Goal: Task Accomplishment & Management: Complete application form

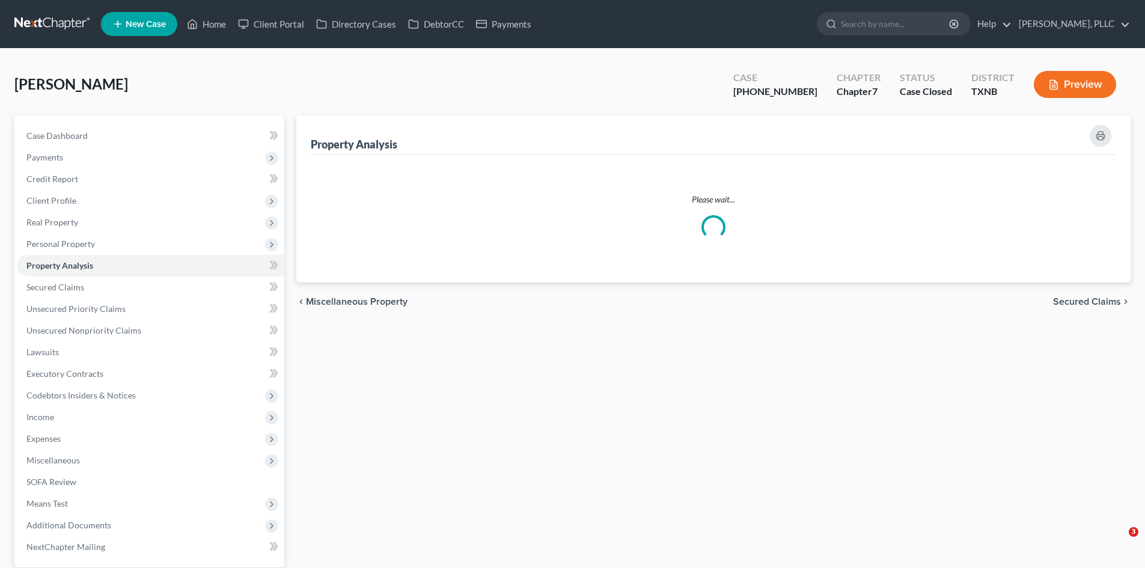
click at [149, 25] on span "New Case" at bounding box center [146, 24] width 40 height 9
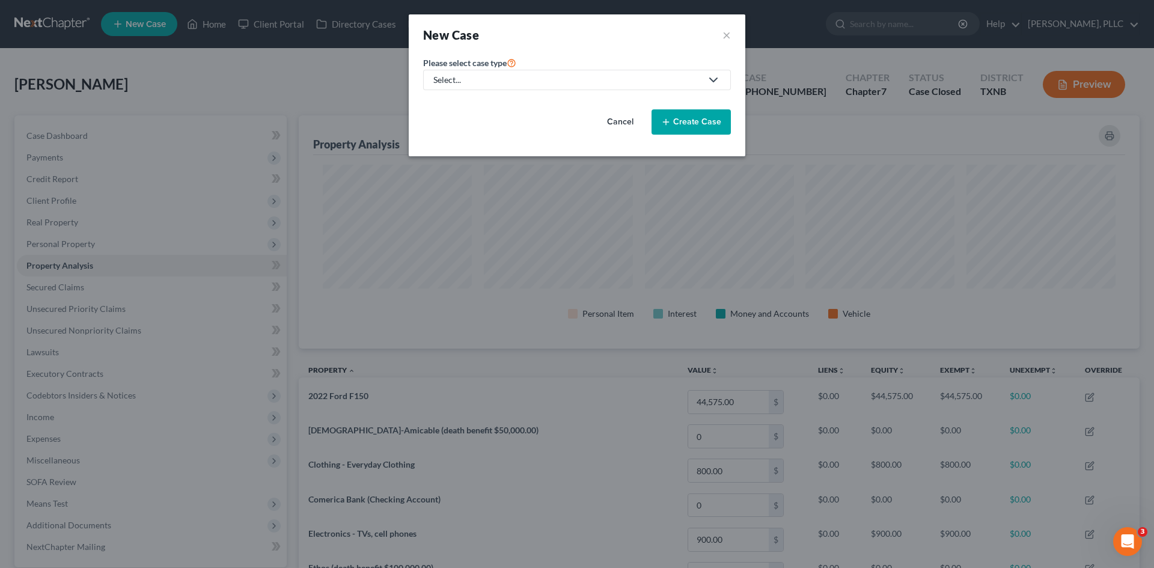
click at [553, 76] on div "Select..." at bounding box center [567, 80] width 268 height 12
click at [495, 98] on div "Bankruptcy" at bounding box center [483, 104] width 98 height 12
select select "78"
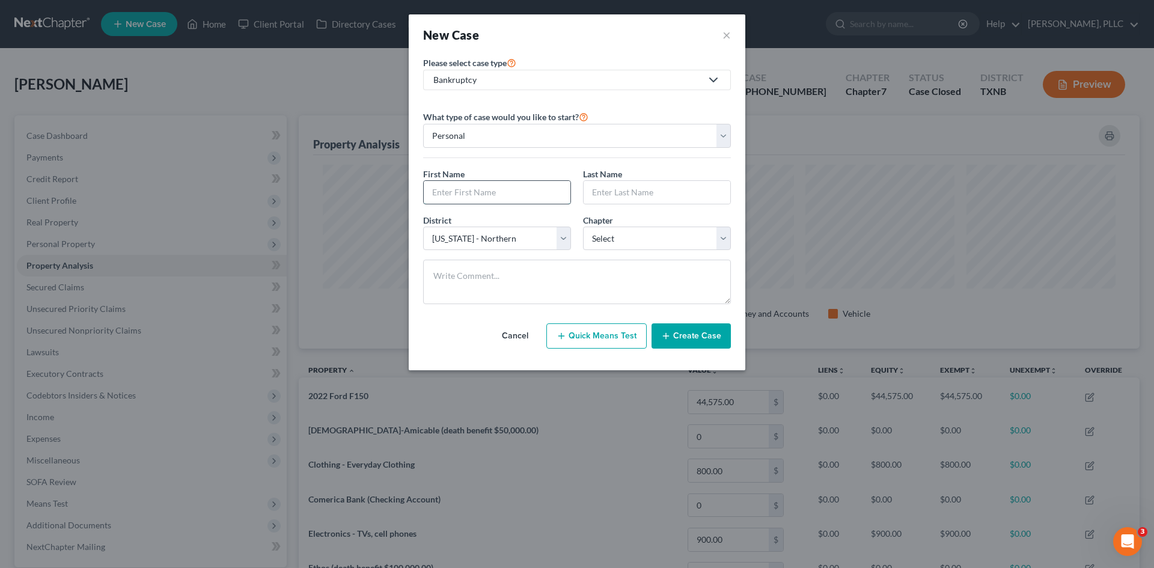
click at [485, 185] on input "text" at bounding box center [497, 192] width 147 height 23
type input "Chinedu"
click at [636, 242] on select "Select 7 11 12 13" at bounding box center [657, 239] width 148 height 24
select select "0"
click at [583, 227] on select "Select 7 11 12 13" at bounding box center [657, 239] width 148 height 24
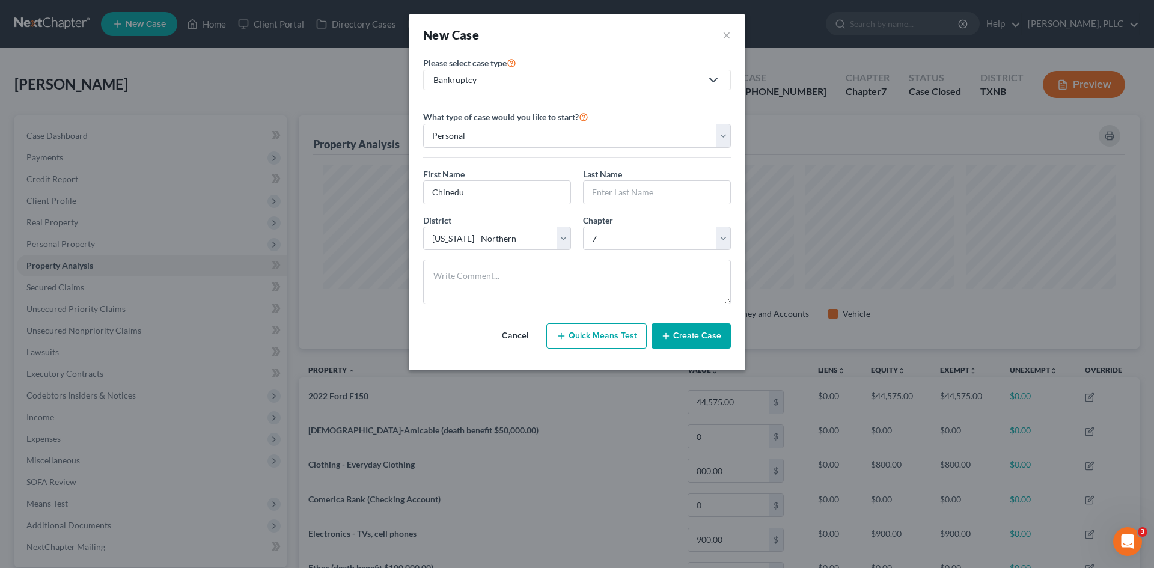
click at [681, 336] on button "Create Case" at bounding box center [690, 335] width 79 height 25
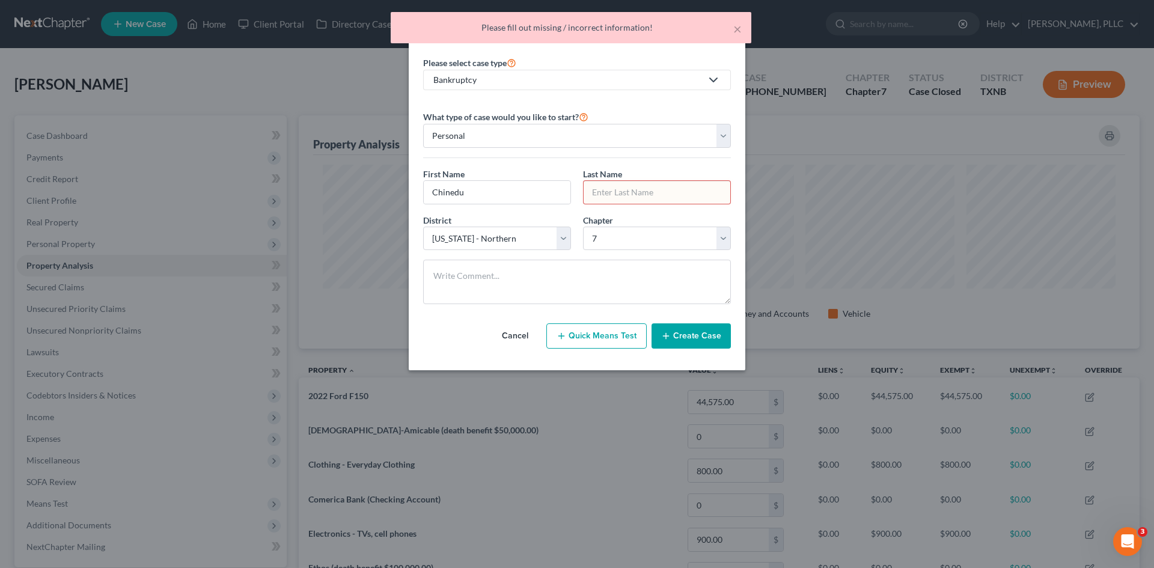
click at [593, 197] on input "text" at bounding box center [657, 192] width 147 height 23
type input "C"
click at [567, 275] on textarea at bounding box center [577, 282] width 308 height 44
click at [690, 332] on button "Create Case" at bounding box center [690, 335] width 79 height 25
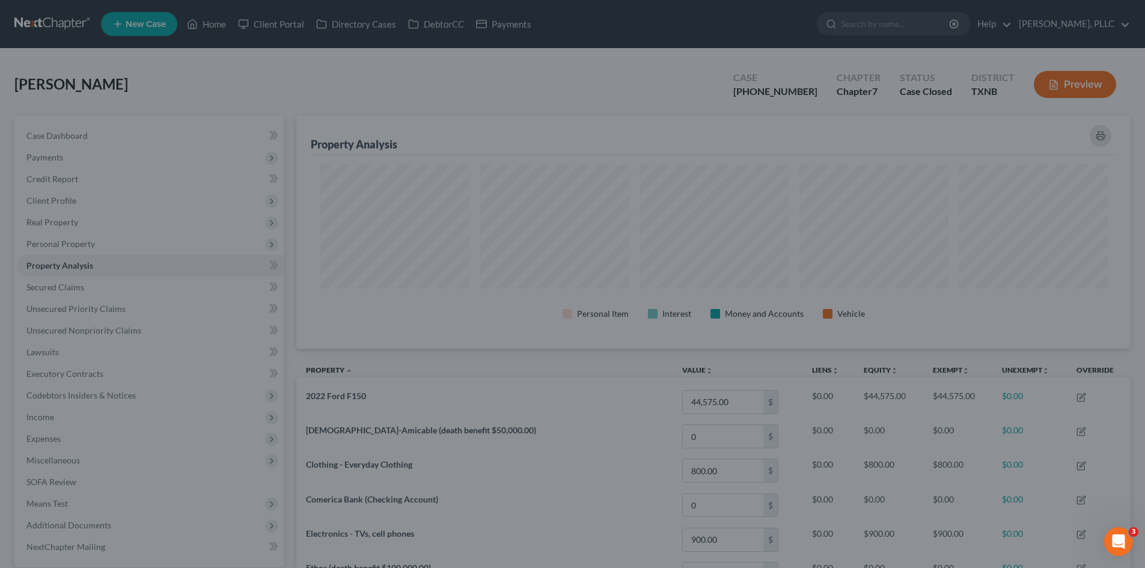
scroll to position [600717, 600115]
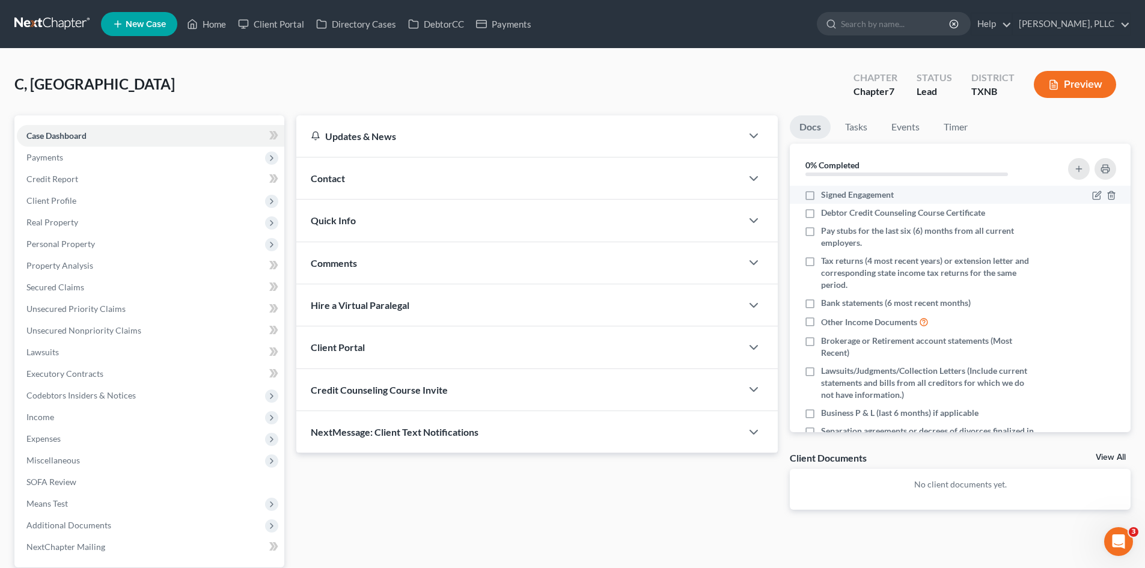
click at [842, 204] on li "Debtor Credit Counseling Course Certificate" at bounding box center [960, 213] width 341 height 18
click at [212, 28] on link "Home" at bounding box center [206, 24] width 51 height 22
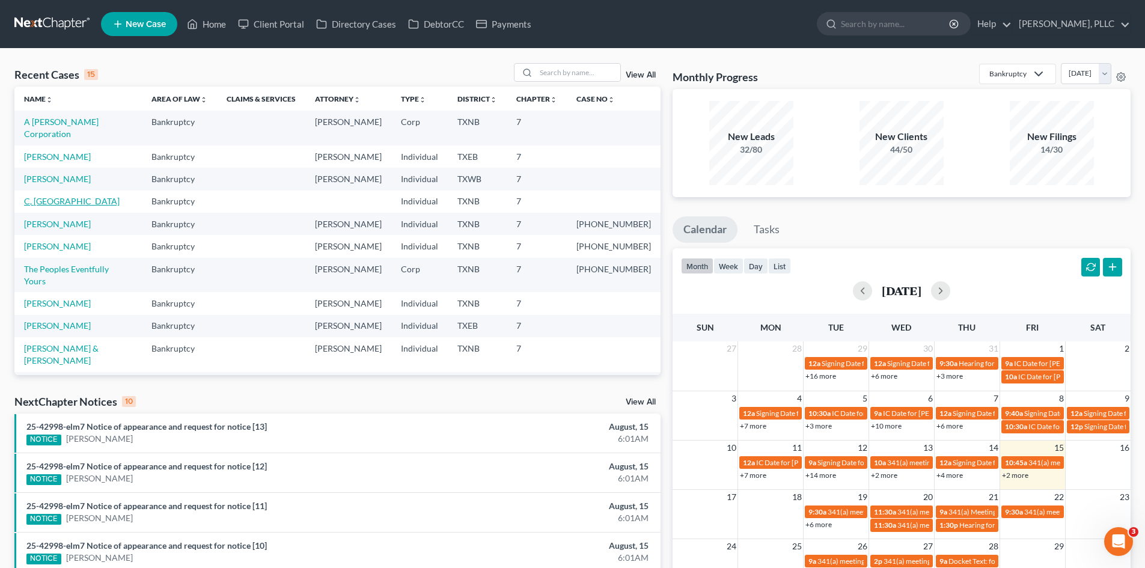
click at [54, 196] on link "C, Chinedu" at bounding box center [72, 201] width 96 height 10
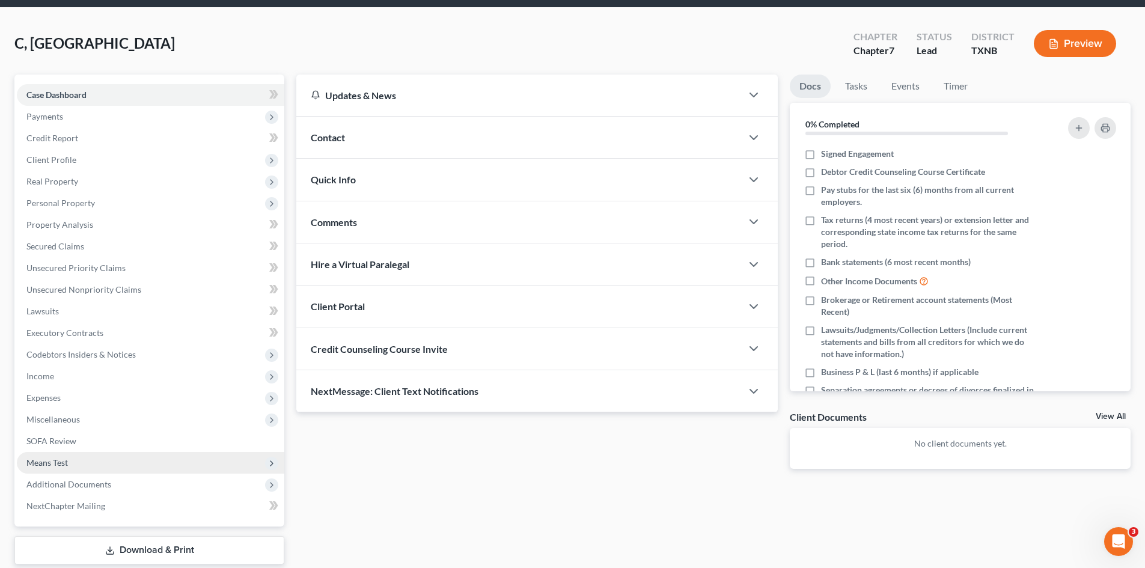
scroll to position [83, 0]
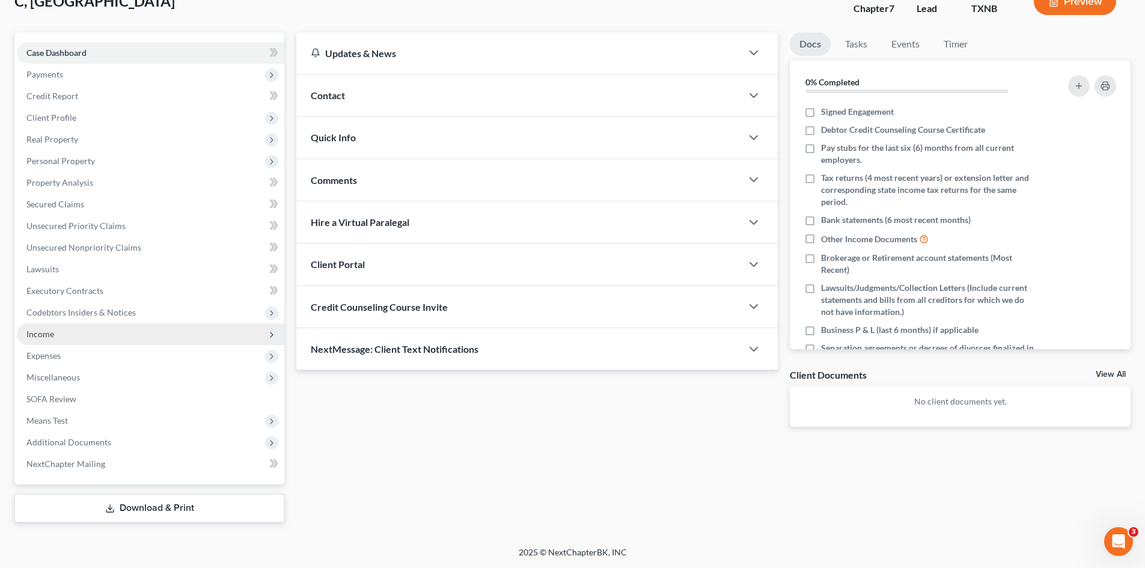
click at [62, 333] on span "Income" at bounding box center [150, 334] width 267 height 22
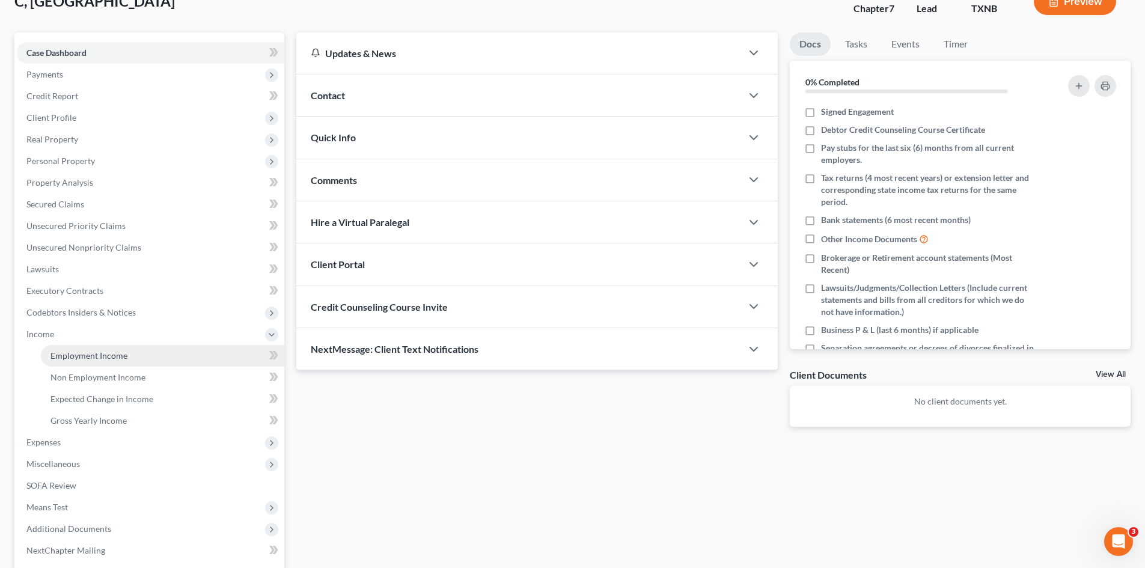
click at [98, 356] on span "Employment Income" at bounding box center [88, 355] width 77 height 10
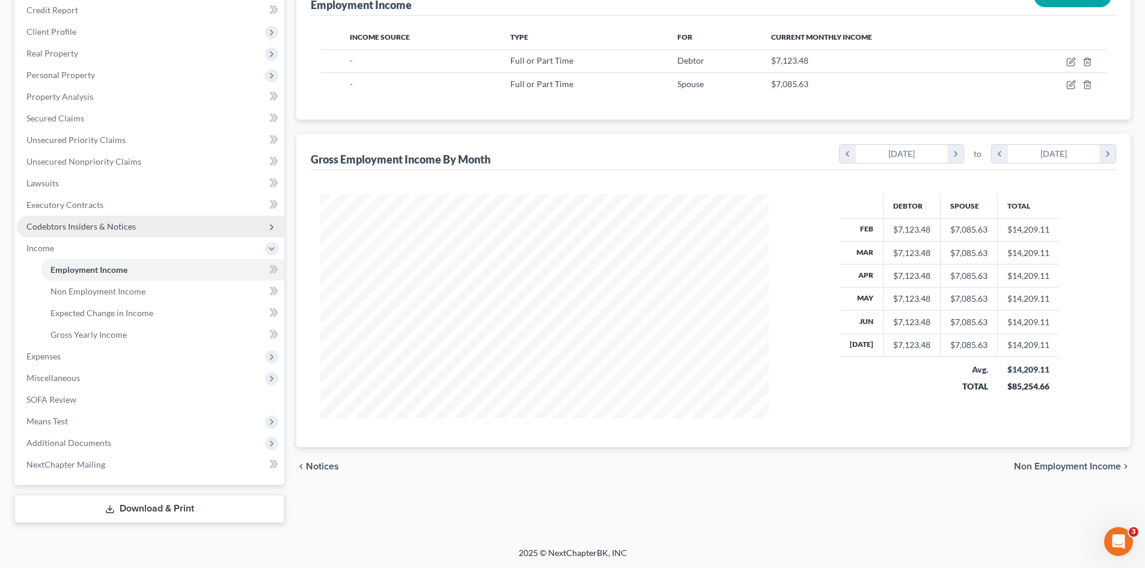
scroll to position [169, 0]
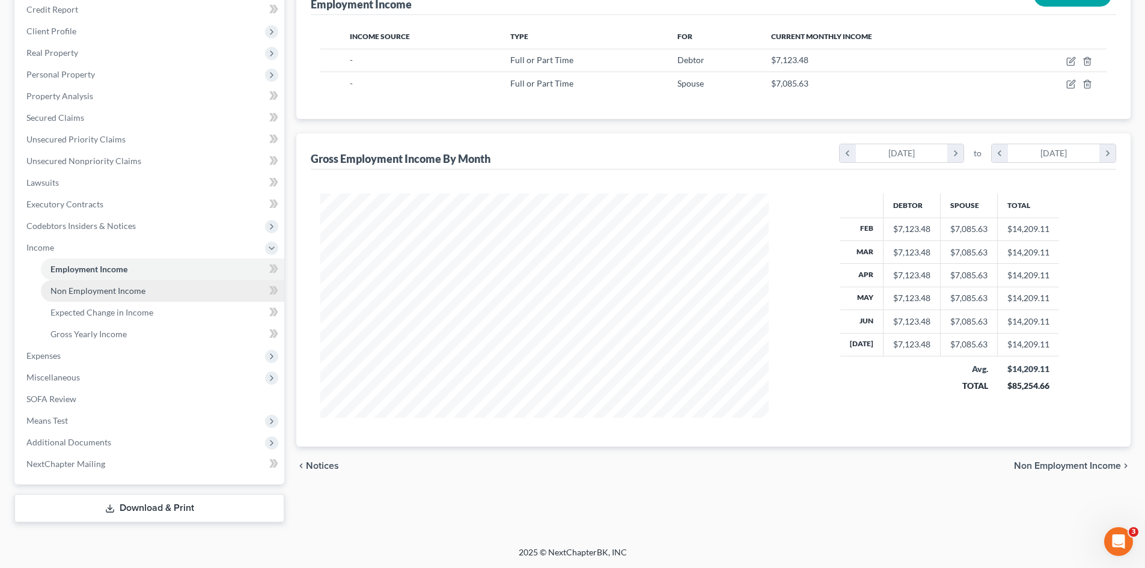
click at [128, 299] on link "Non Employment Income" at bounding box center [162, 291] width 243 height 22
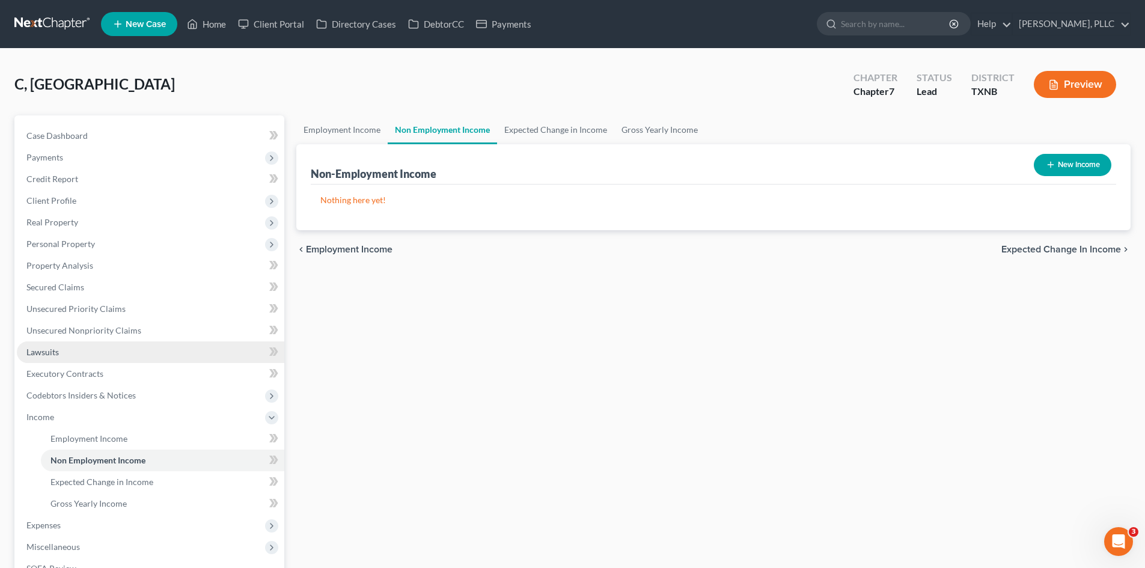
scroll to position [169, 0]
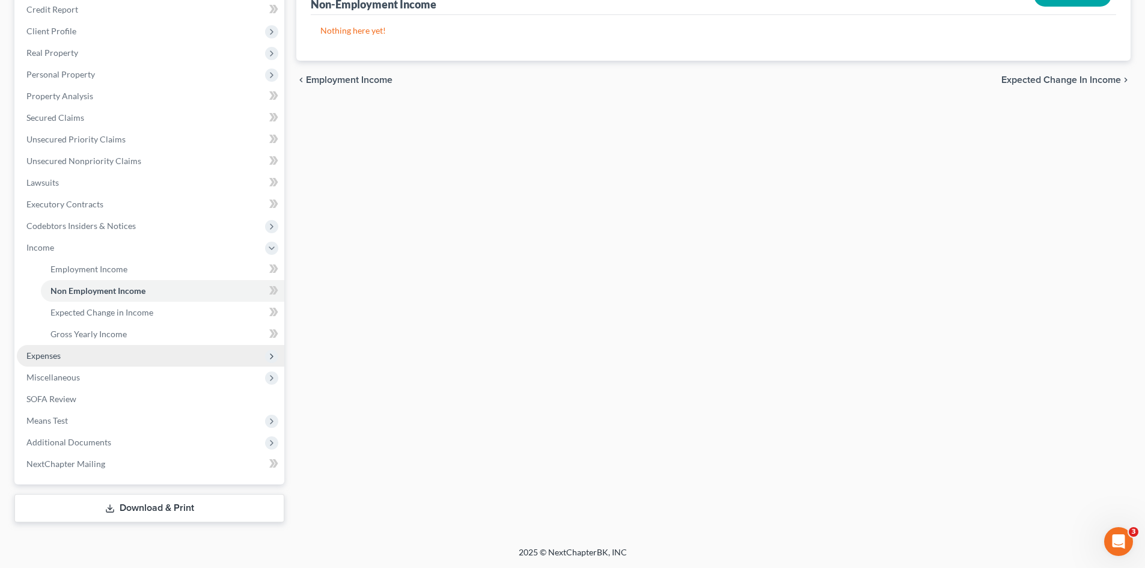
click at [67, 363] on span "Expenses" at bounding box center [150, 356] width 267 height 22
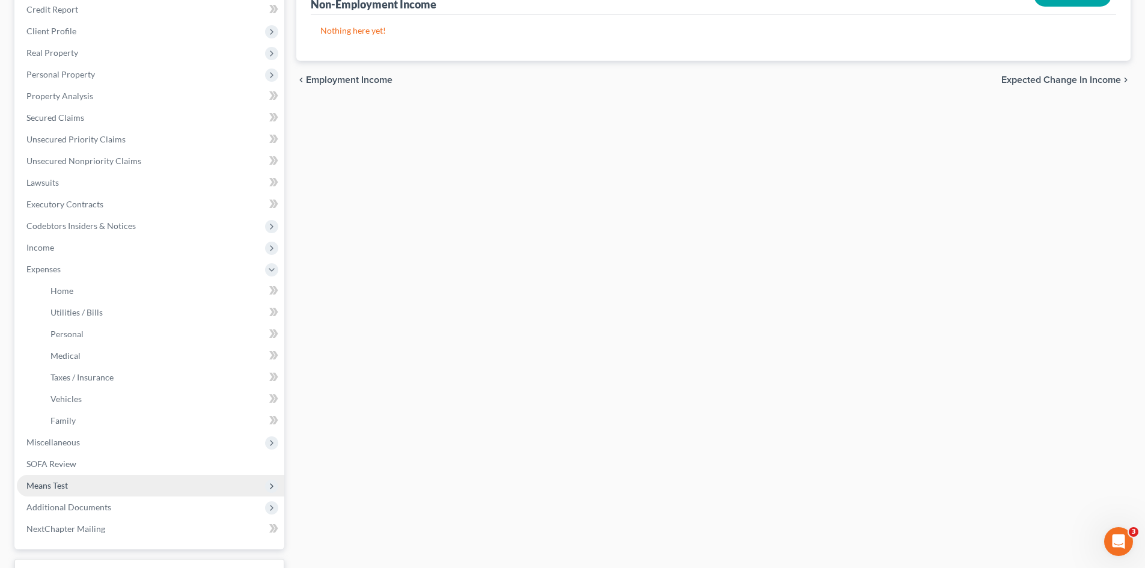
click at [57, 478] on span "Means Test" at bounding box center [150, 486] width 267 height 22
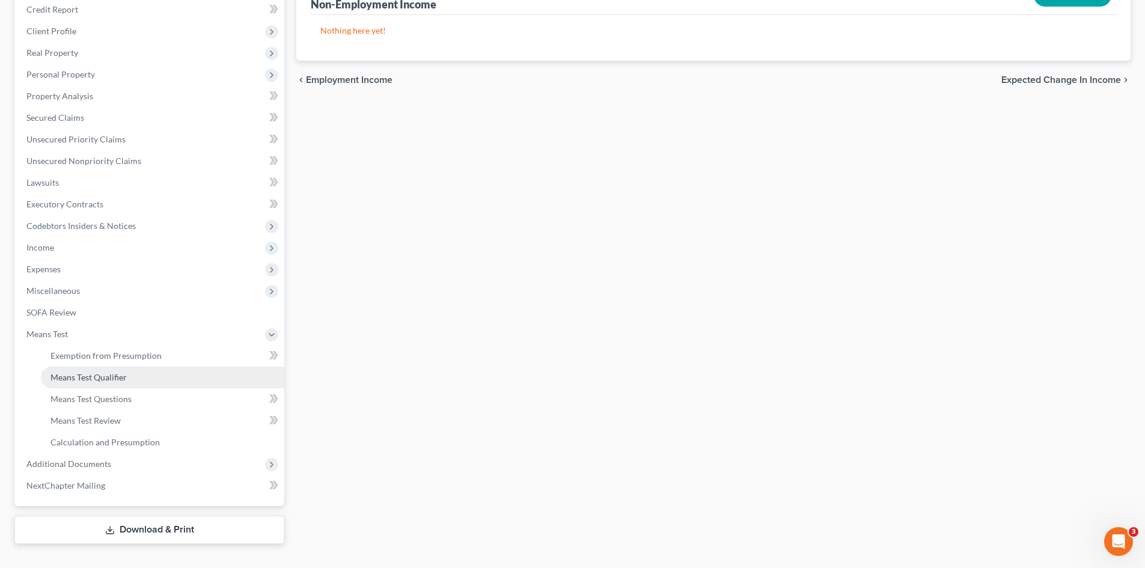
click at [85, 367] on link "Means Test Qualifier" at bounding box center [162, 378] width 243 height 22
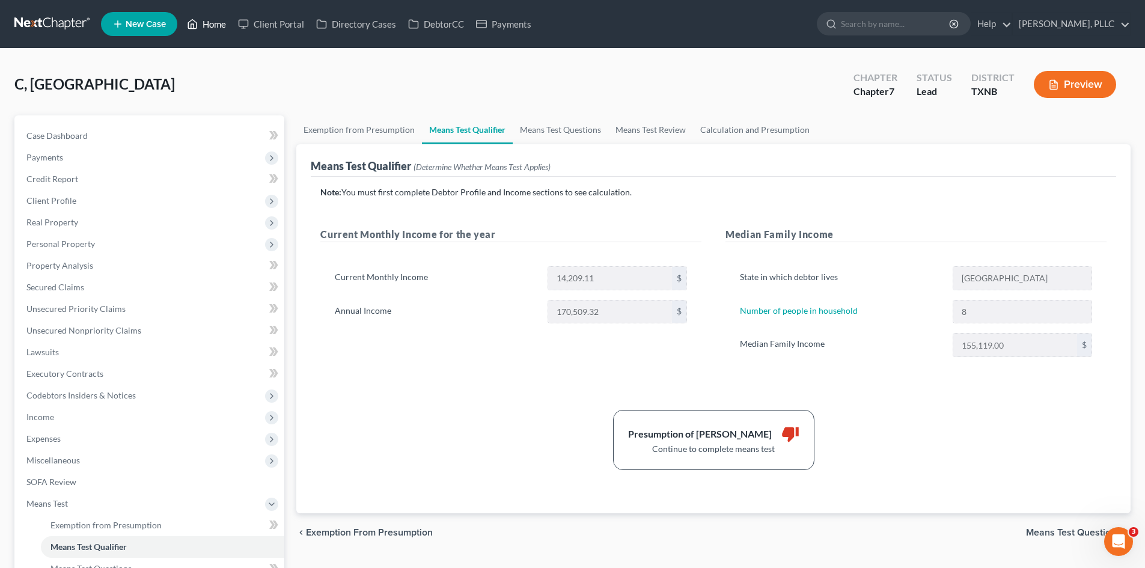
click at [210, 31] on link "Home" at bounding box center [206, 24] width 51 height 22
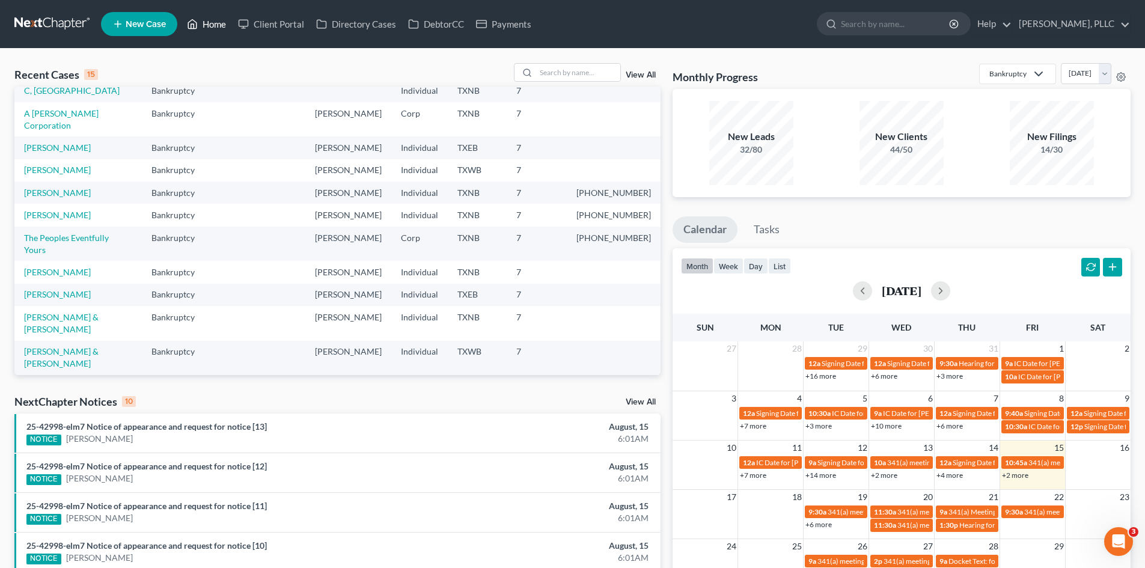
scroll to position [82, 0]
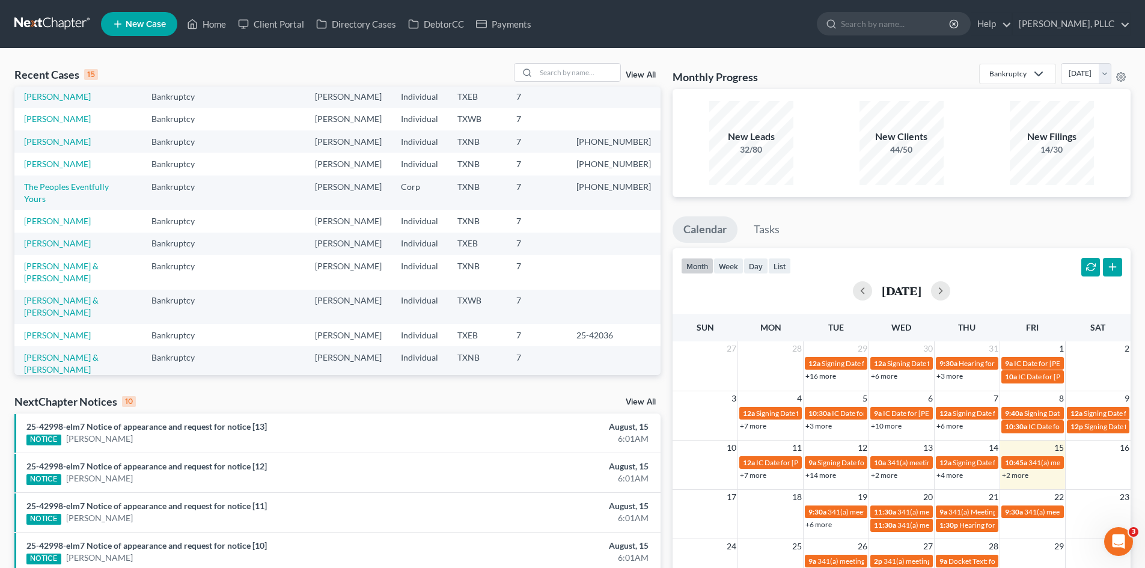
click at [623, 385] on div "Recent Cases 15 View All Name unfold_more expand_more expand_less Area of Law u…" at bounding box center [337, 446] width 658 height 766
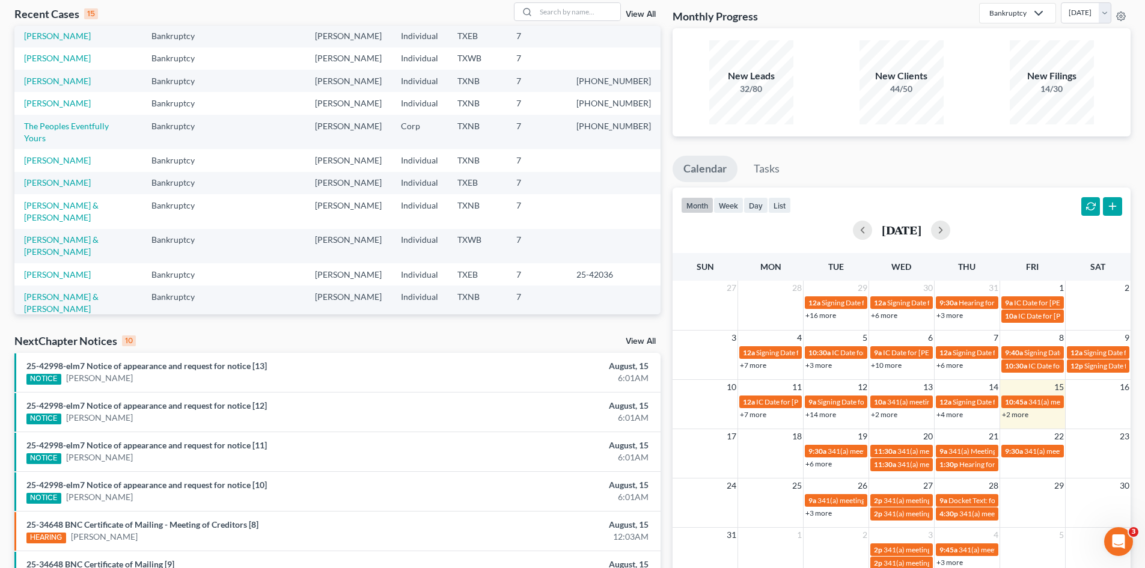
scroll to position [0, 0]
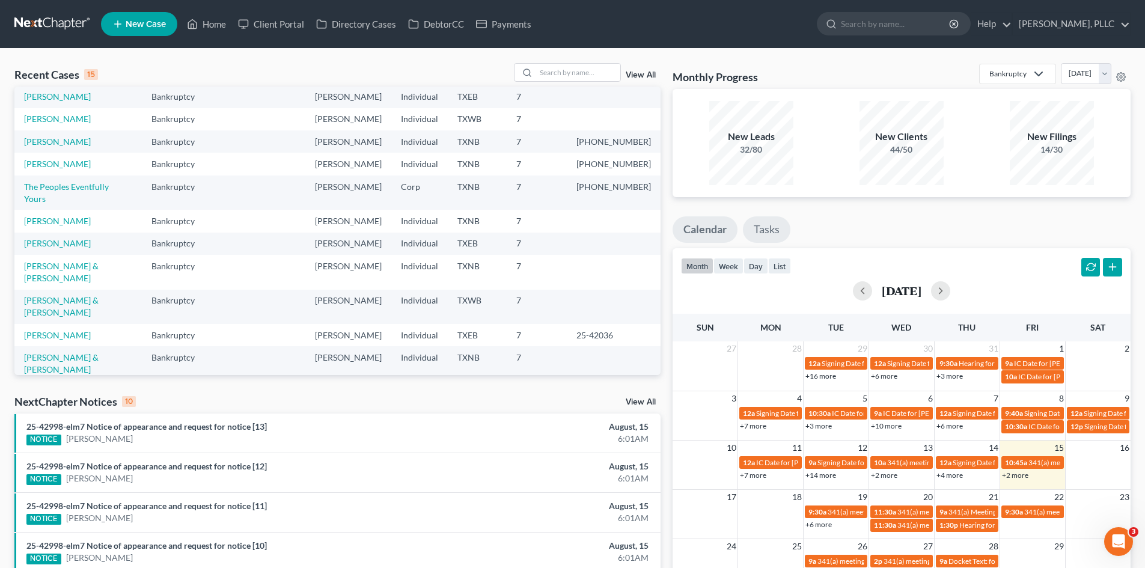
click at [772, 234] on link "Tasks" at bounding box center [766, 229] width 47 height 26
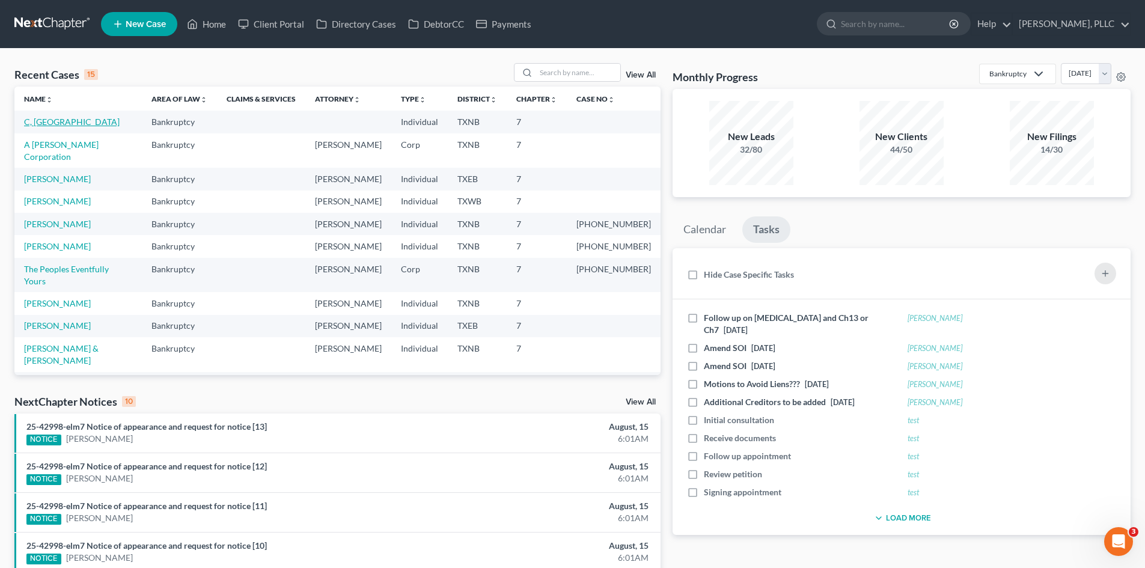
click at [42, 120] on link "C, Chinedu" at bounding box center [72, 122] width 96 height 10
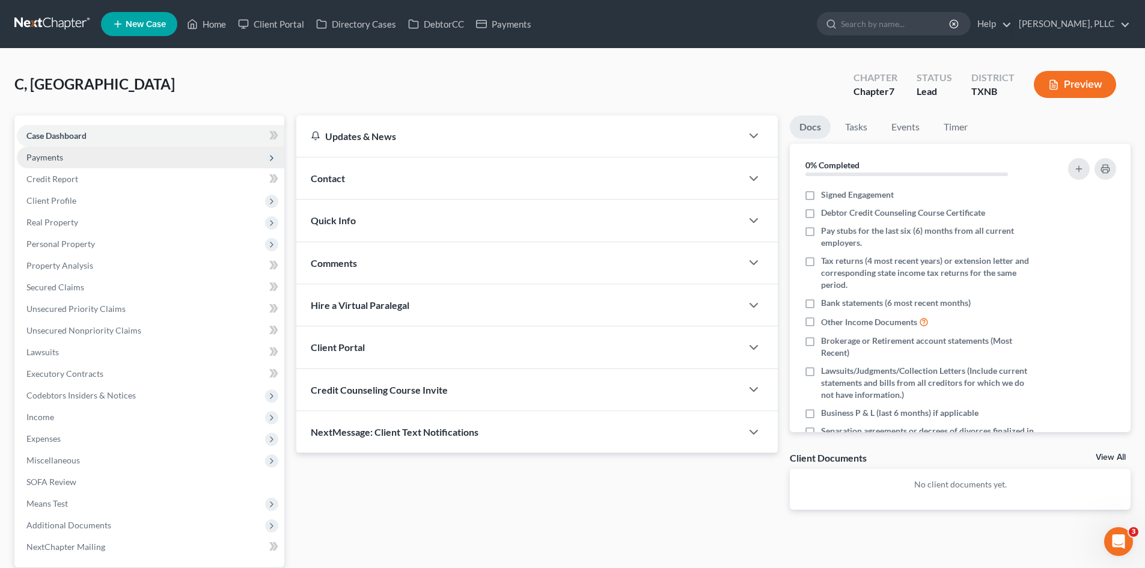
click at [91, 154] on span "Payments" at bounding box center [150, 158] width 267 height 22
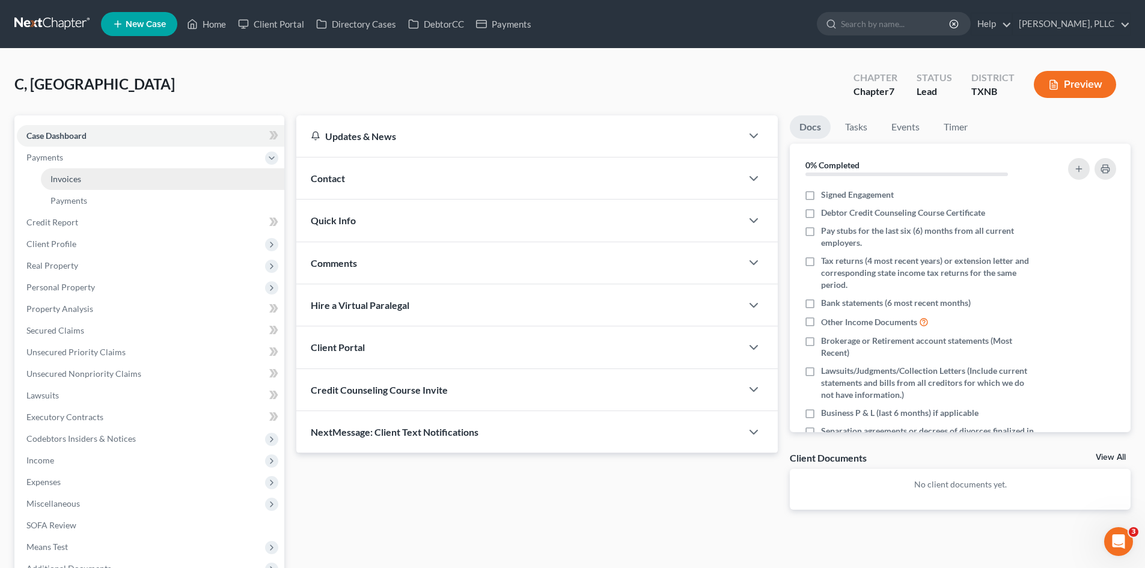
click at [90, 172] on link "Invoices" at bounding box center [162, 179] width 243 height 22
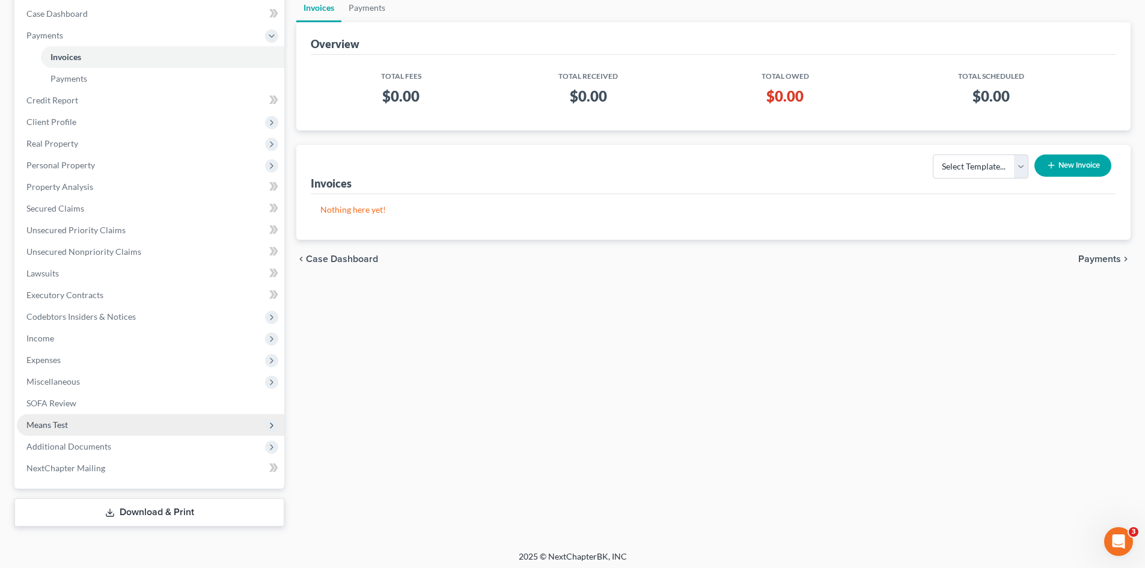
scroll to position [126, 0]
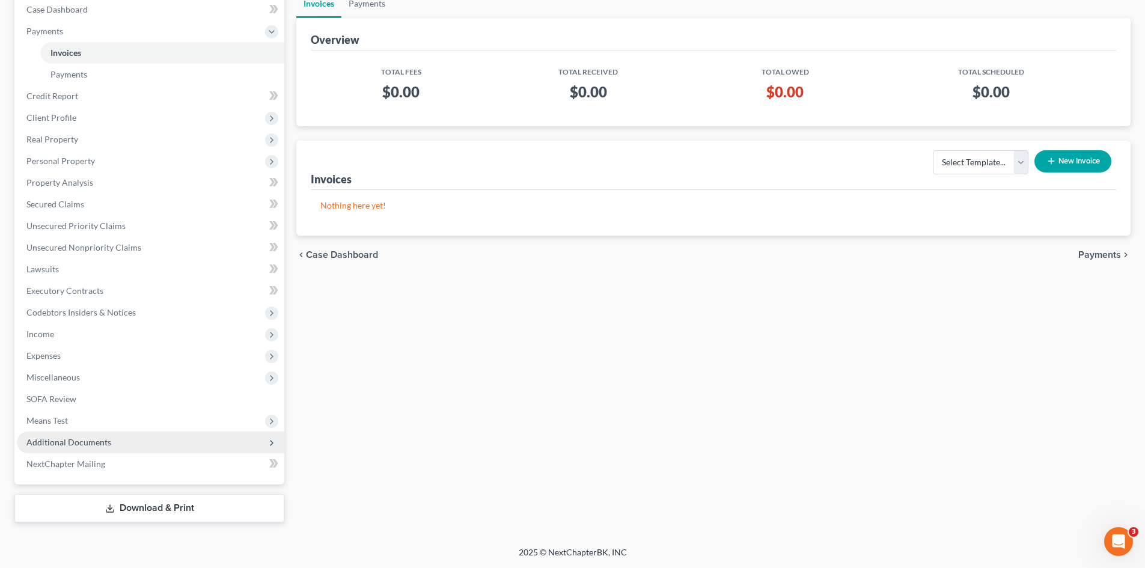
click at [141, 446] on span "Additional Documents" at bounding box center [150, 442] width 267 height 22
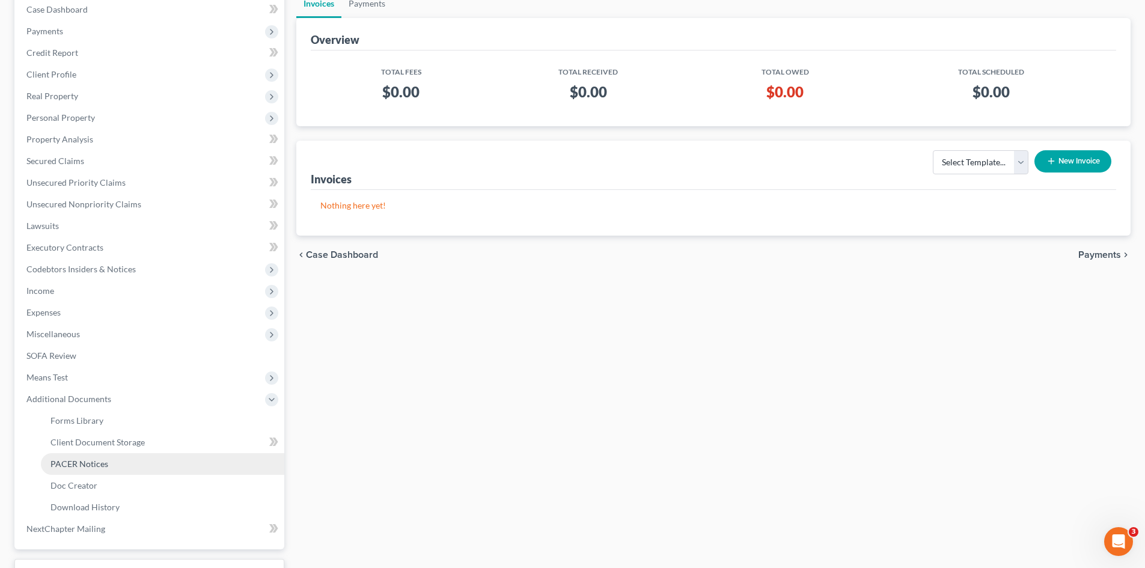
click at [120, 468] on link "PACER Notices" at bounding box center [162, 464] width 243 height 22
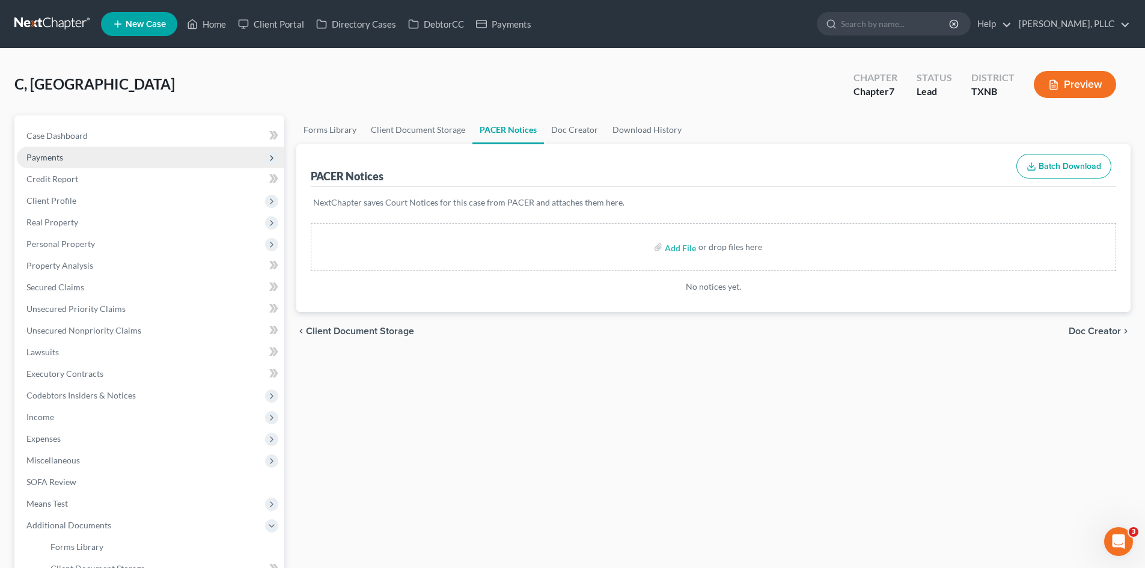
click at [108, 147] on span "Payments" at bounding box center [150, 158] width 267 height 22
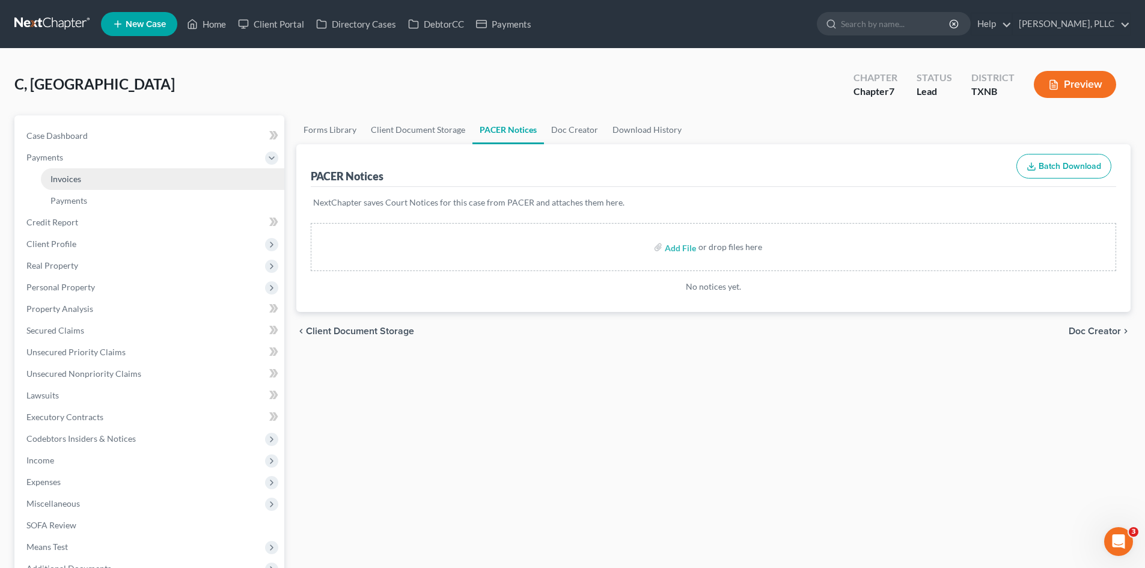
click at [95, 173] on link "Invoices" at bounding box center [162, 179] width 243 height 22
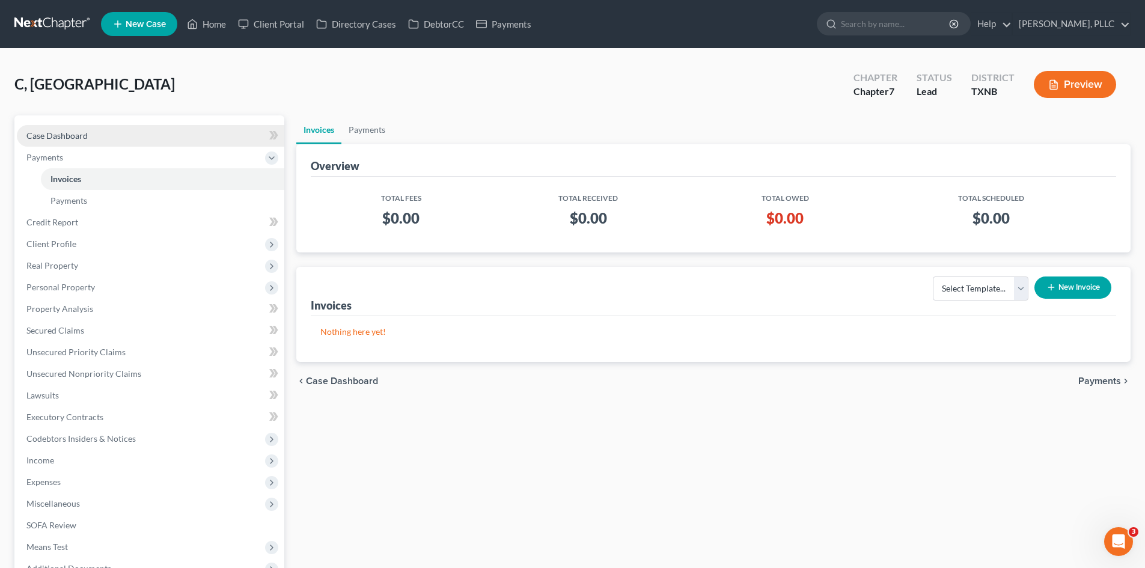
click at [88, 138] on link "Case Dashboard" at bounding box center [150, 136] width 267 height 22
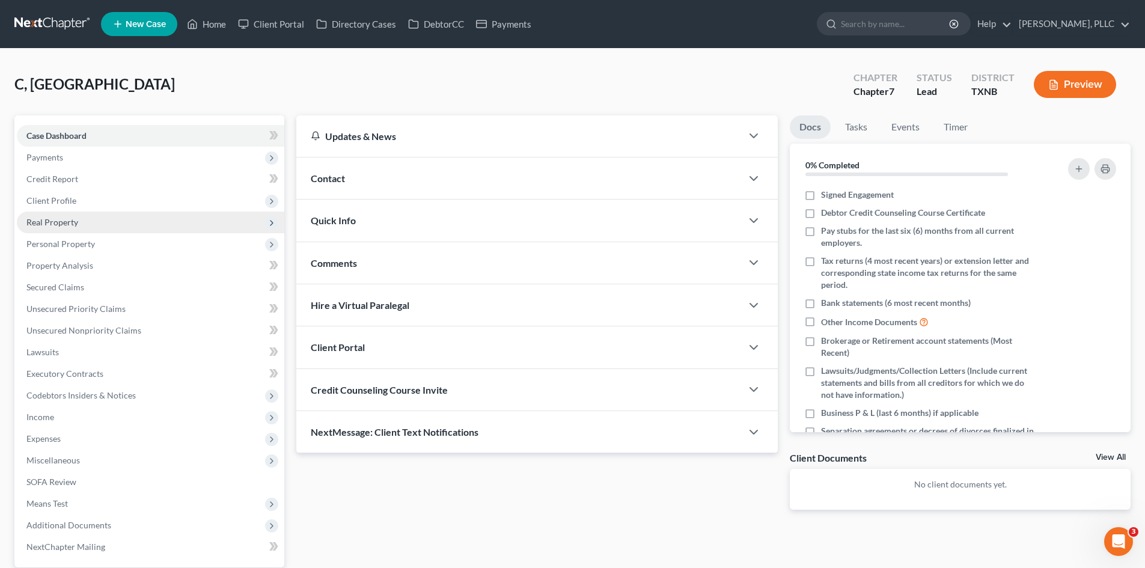
click at [91, 219] on span "Real Property" at bounding box center [150, 223] width 267 height 22
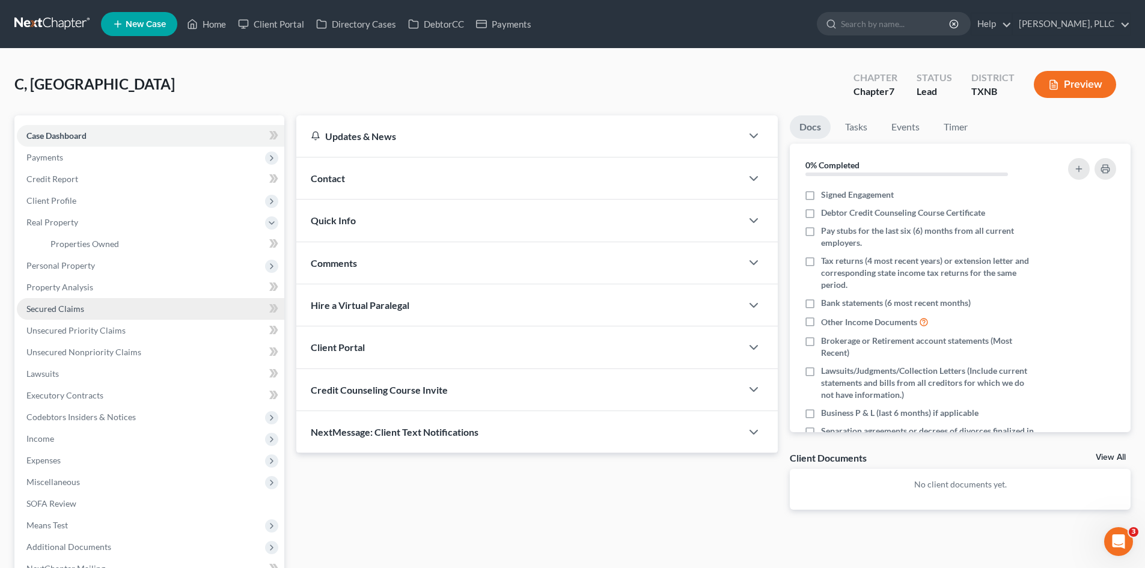
click at [99, 311] on link "Secured Claims" at bounding box center [150, 309] width 267 height 22
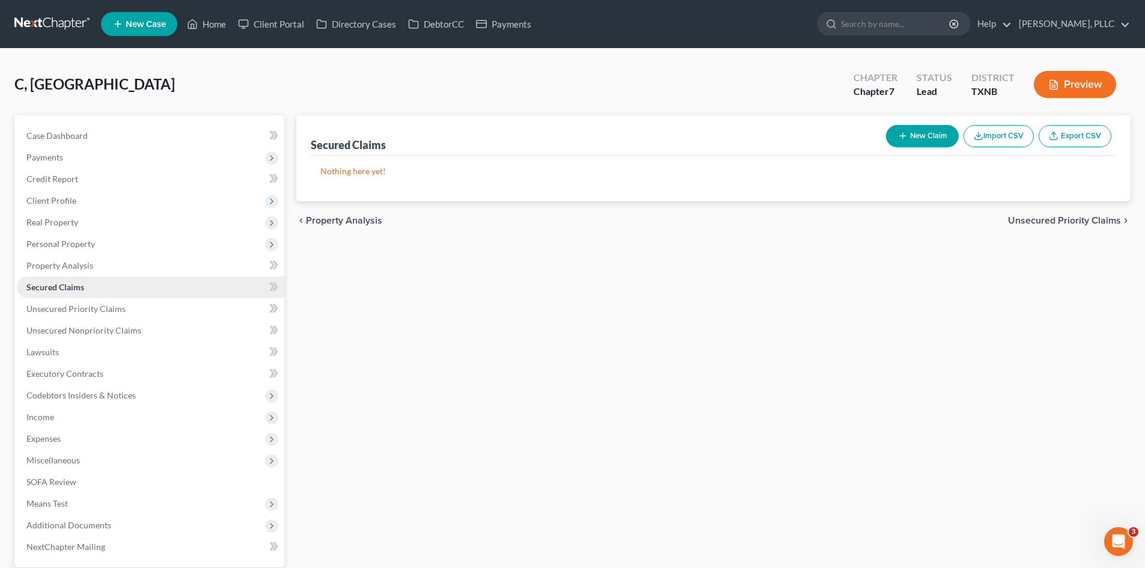
click at [115, 280] on link "Secured Claims" at bounding box center [150, 287] width 267 height 22
click at [105, 269] on link "Property Analysis" at bounding box center [150, 266] width 267 height 22
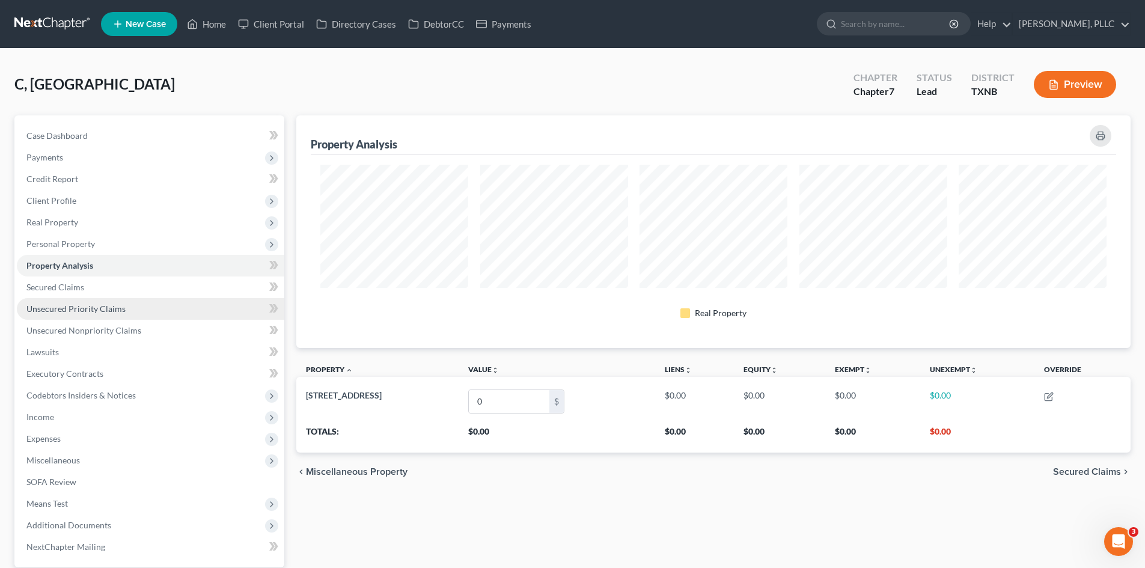
scroll to position [233, 834]
click at [138, 312] on link "Unsecured Priority Claims" at bounding box center [150, 309] width 267 height 22
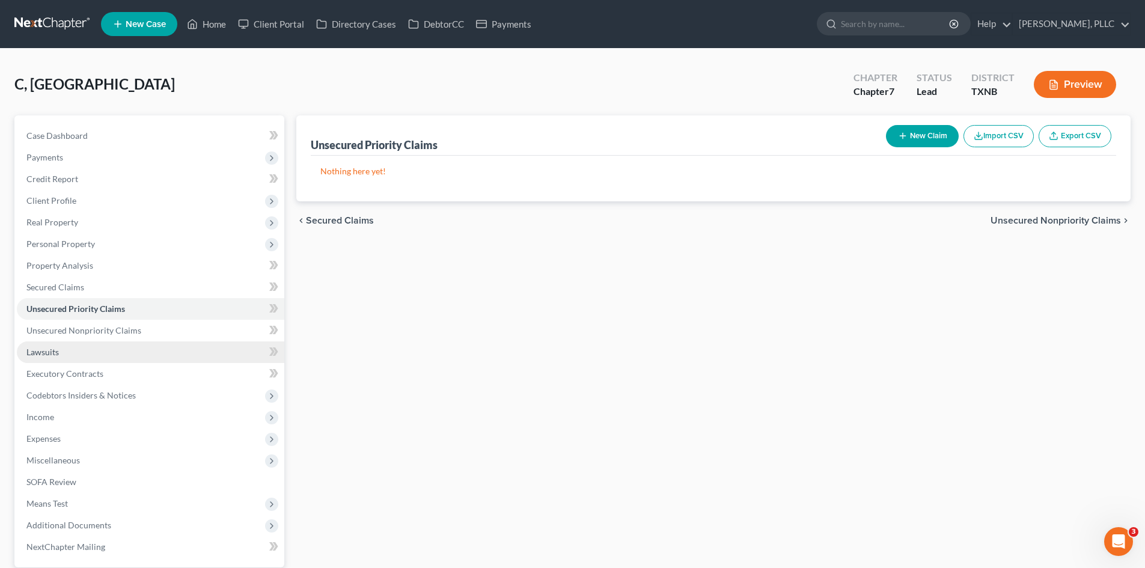
click at [109, 362] on link "Lawsuits" at bounding box center [150, 352] width 267 height 22
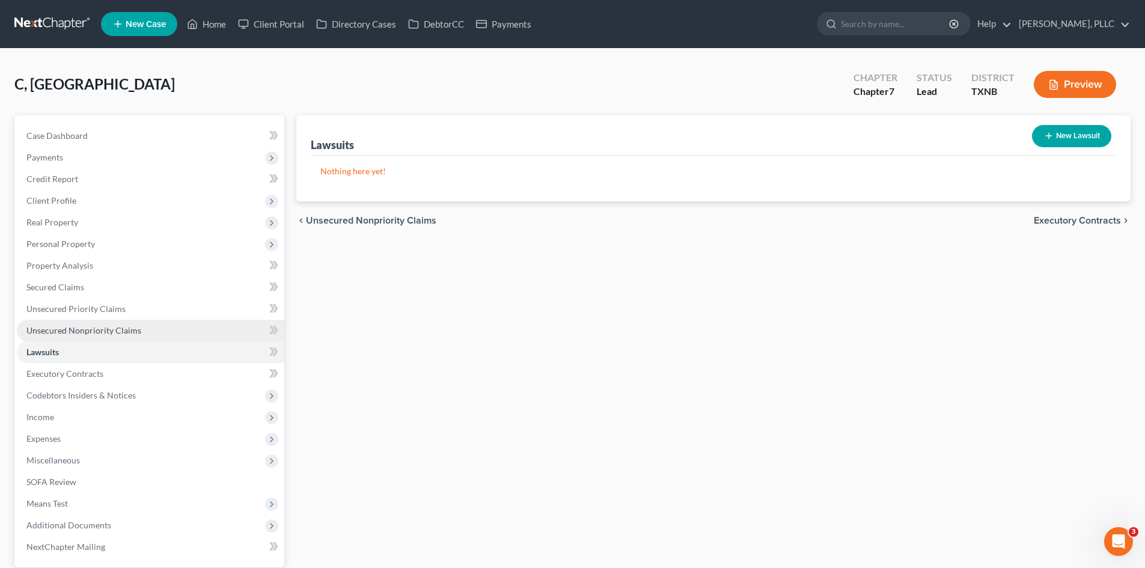
click at [108, 335] on link "Unsecured Nonpriority Claims" at bounding box center [150, 331] width 267 height 22
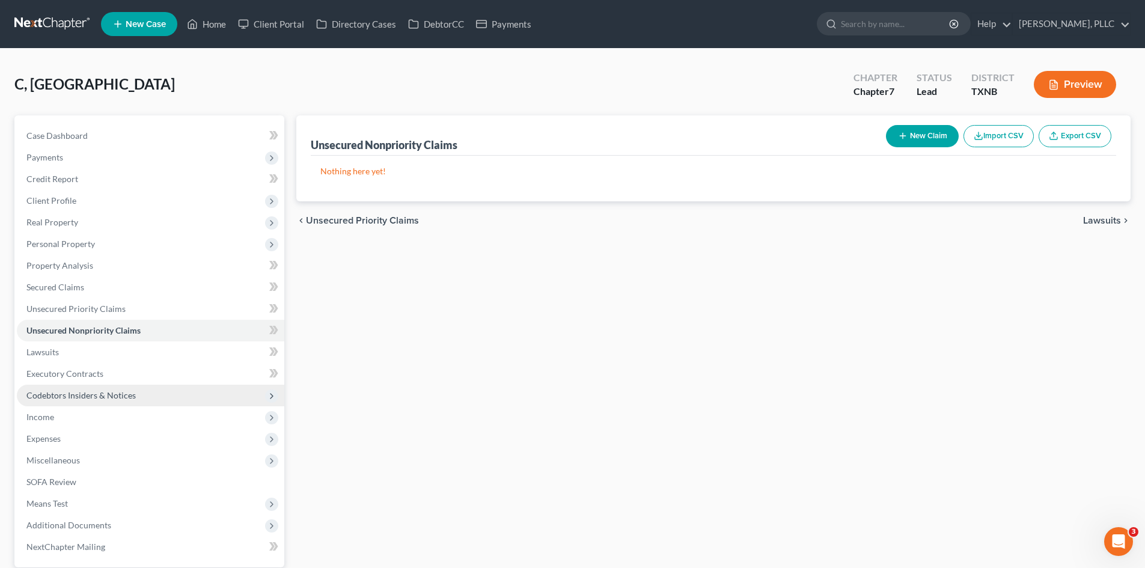
click at [94, 385] on span "Codebtors Insiders & Notices" at bounding box center [150, 396] width 267 height 22
click at [93, 376] on span "Executory Contracts" at bounding box center [64, 373] width 77 height 10
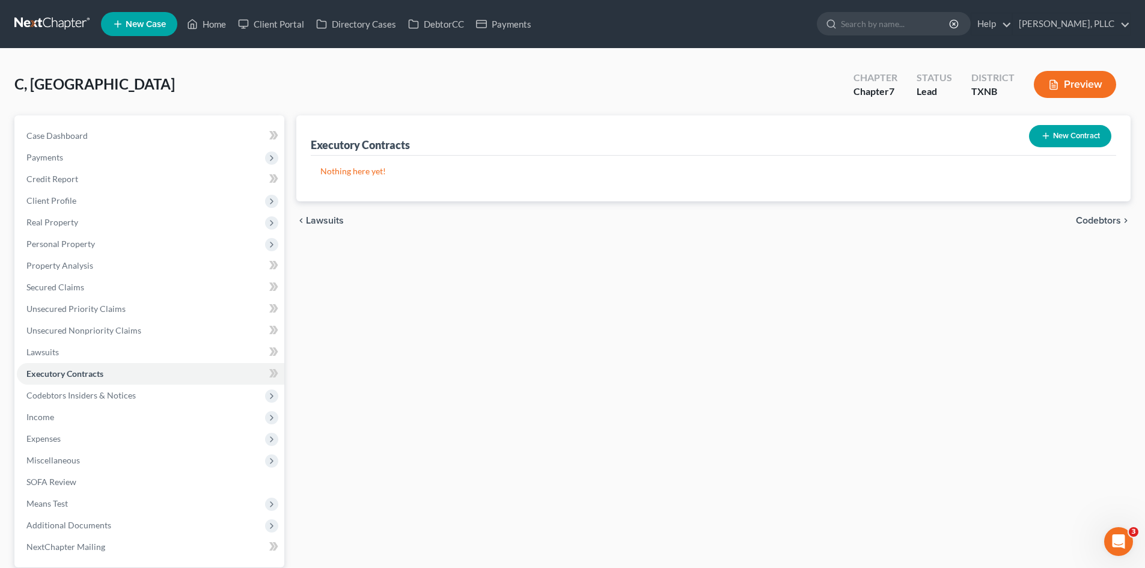
click at [85, 120] on div "Case Dashboard Payments Invoices Payments Payments Credit Report Client Profile…" at bounding box center [149, 341] width 270 height 452
click at [93, 138] on link "Case Dashboard" at bounding box center [150, 136] width 267 height 22
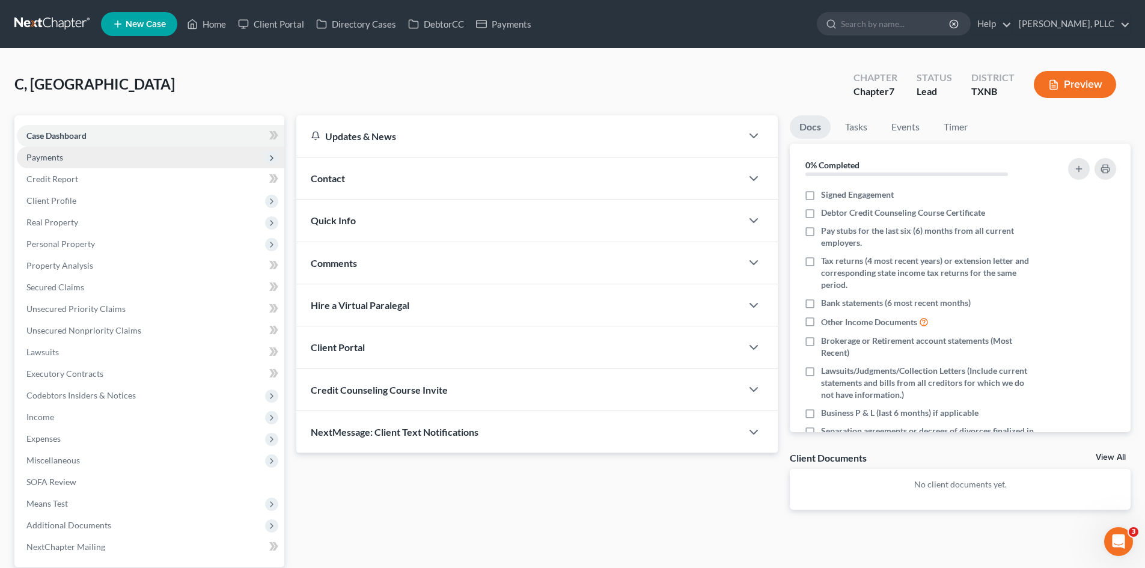
click at [35, 159] on span "Payments" at bounding box center [44, 157] width 37 height 10
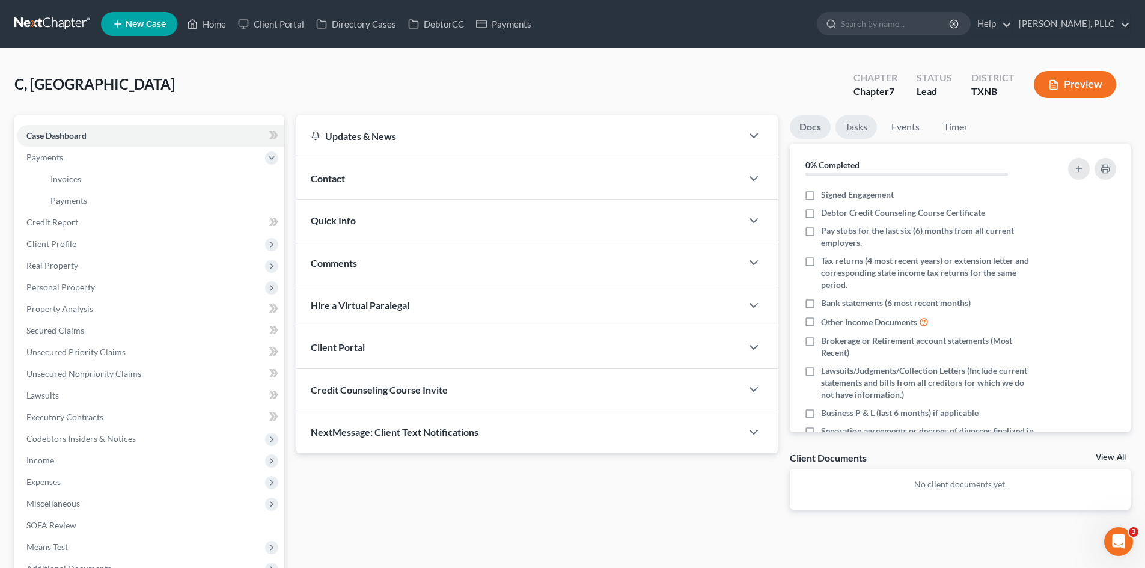
click at [858, 131] on link "Tasks" at bounding box center [855, 126] width 41 height 23
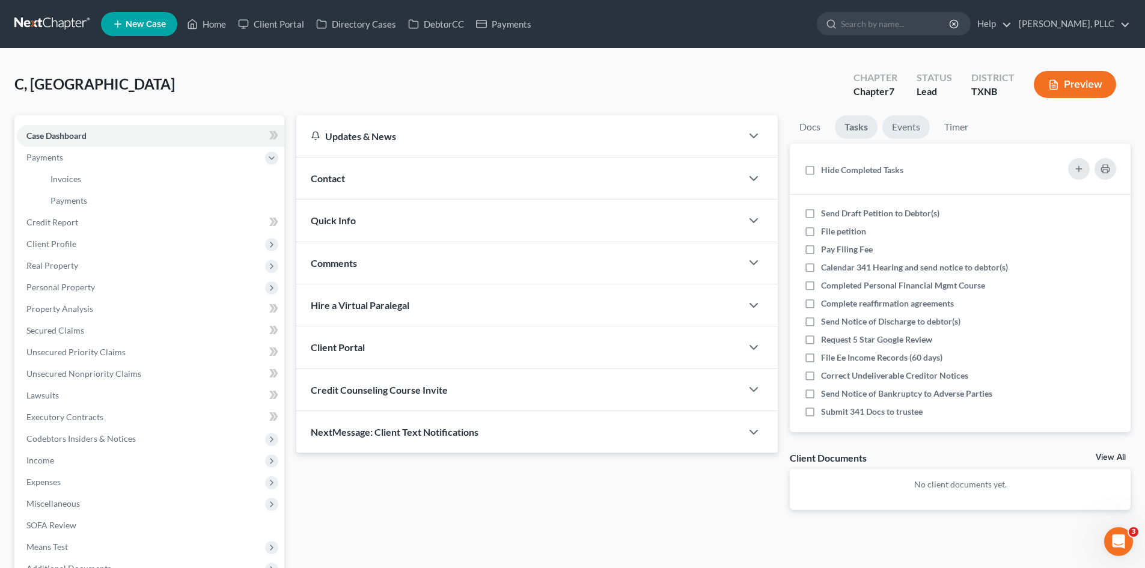
click at [921, 129] on link "Events" at bounding box center [905, 126] width 47 height 23
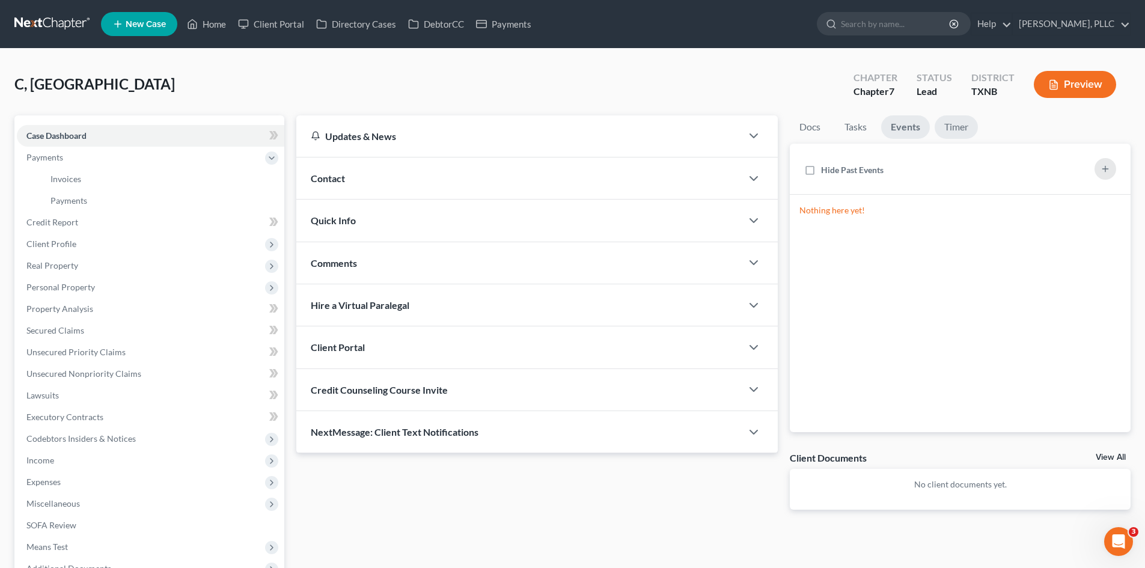
click at [969, 130] on link "Timer" at bounding box center [955, 126] width 43 height 23
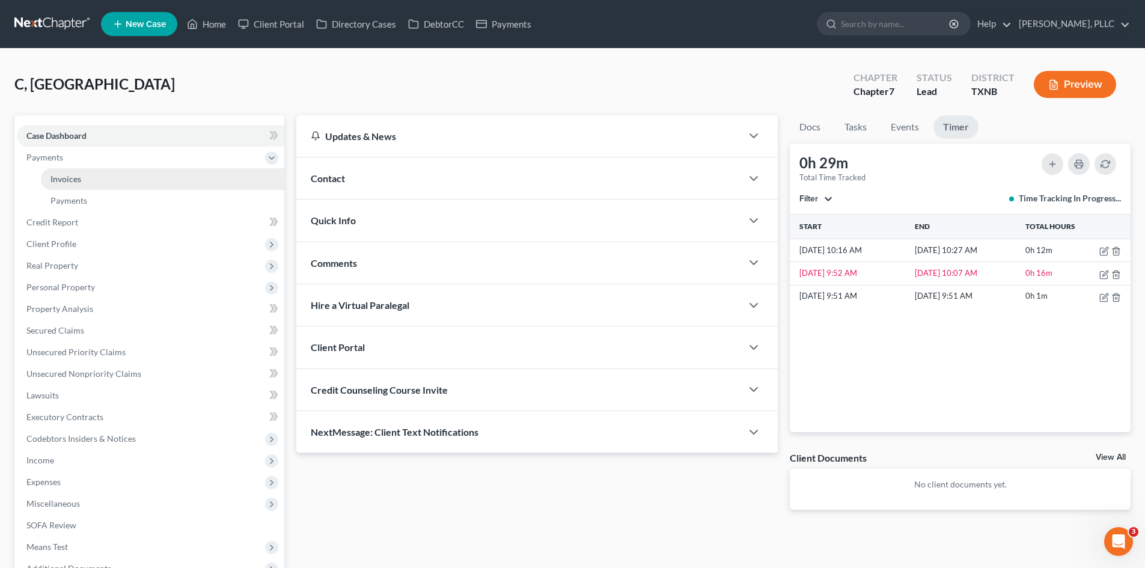
click at [134, 184] on link "Invoices" at bounding box center [162, 179] width 243 height 22
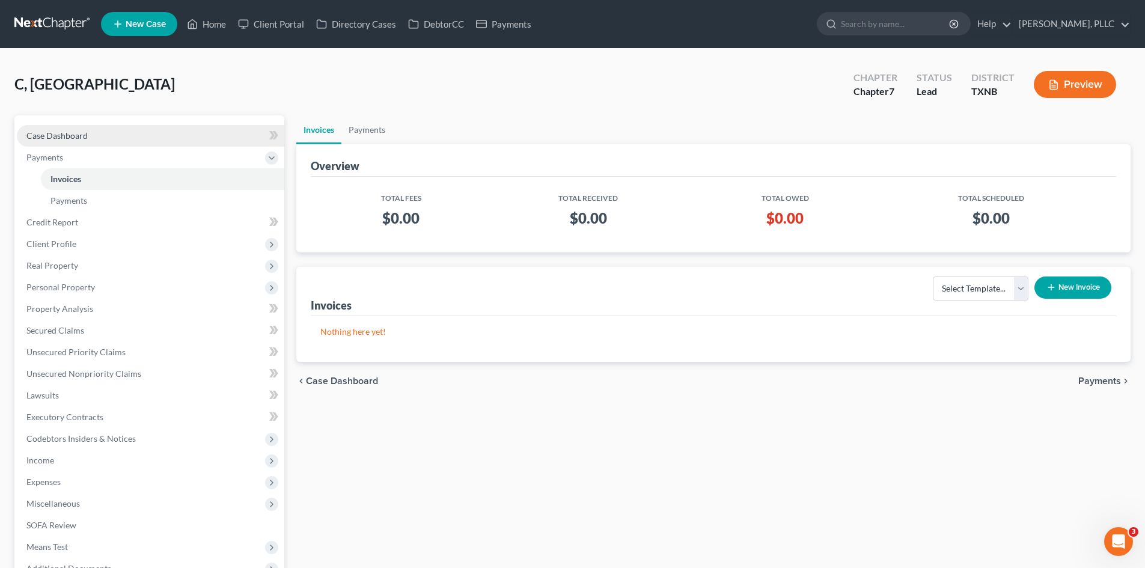
click at [73, 132] on span "Case Dashboard" at bounding box center [56, 135] width 61 height 10
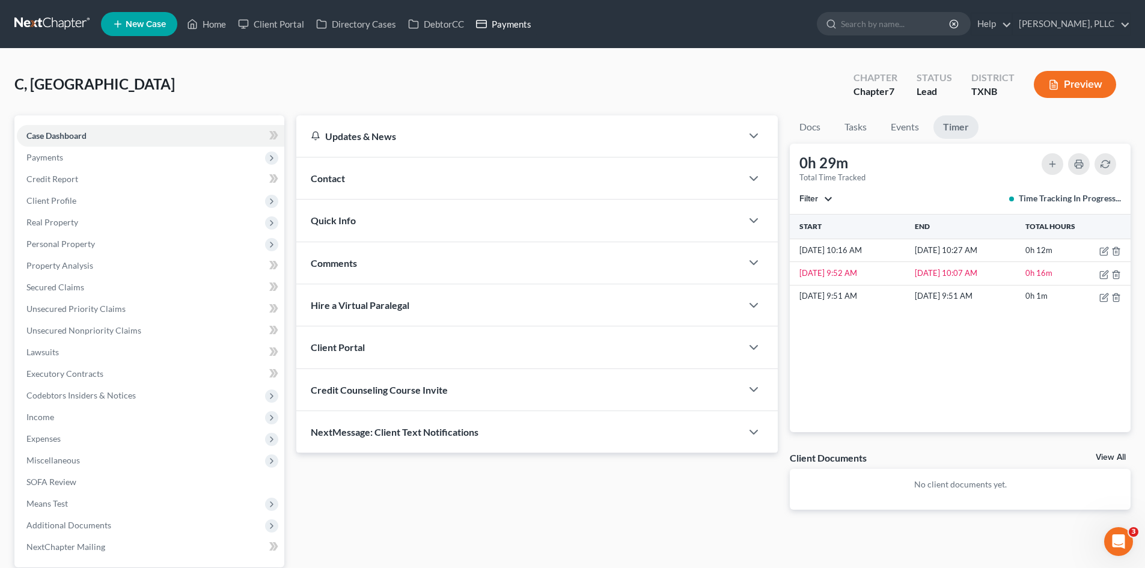
click at [493, 28] on link "Payments" at bounding box center [503, 24] width 67 height 22
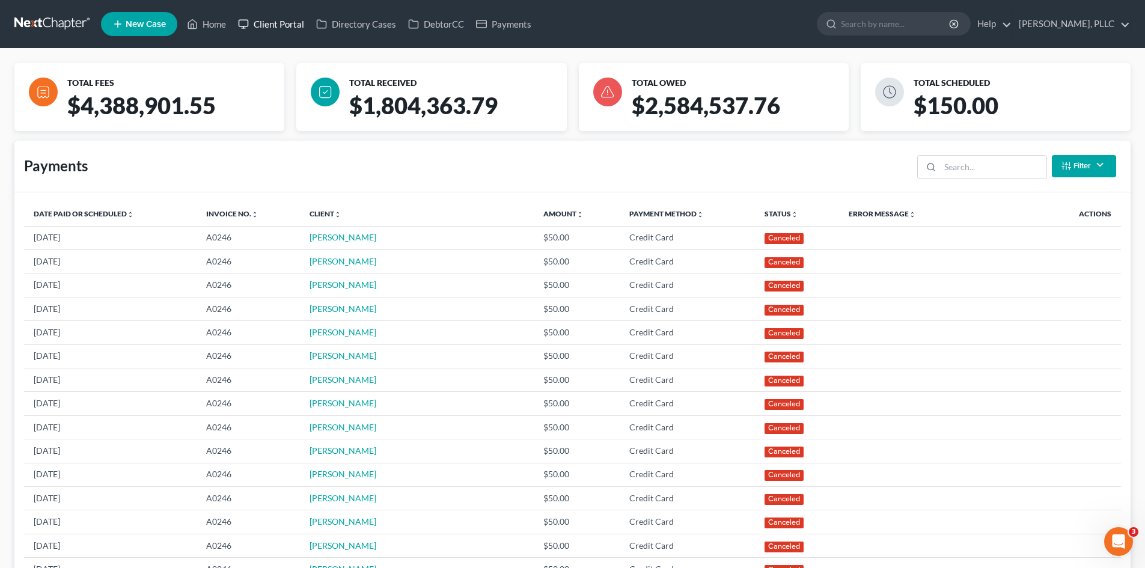
click at [255, 24] on link "Client Portal" at bounding box center [271, 24] width 78 height 22
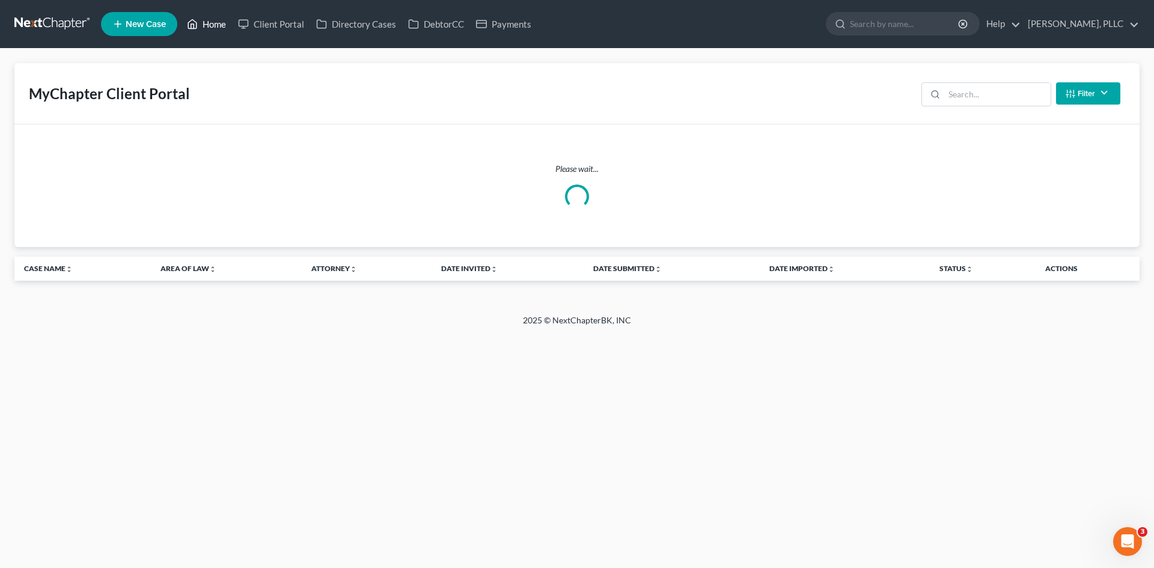
click at [211, 27] on link "Home" at bounding box center [206, 24] width 51 height 22
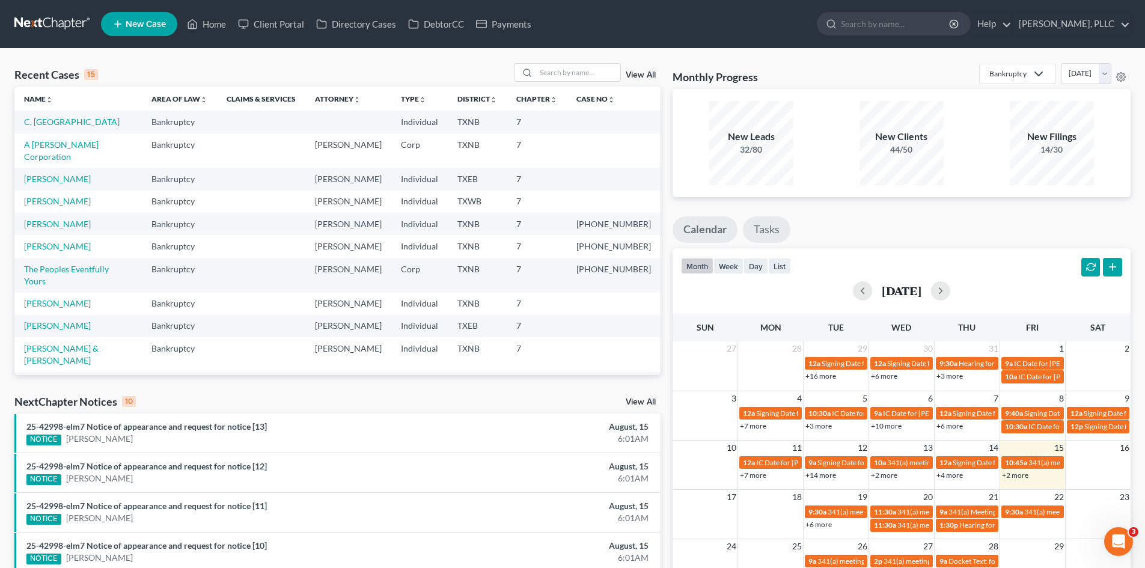
click at [759, 235] on link "Tasks" at bounding box center [766, 229] width 47 height 26
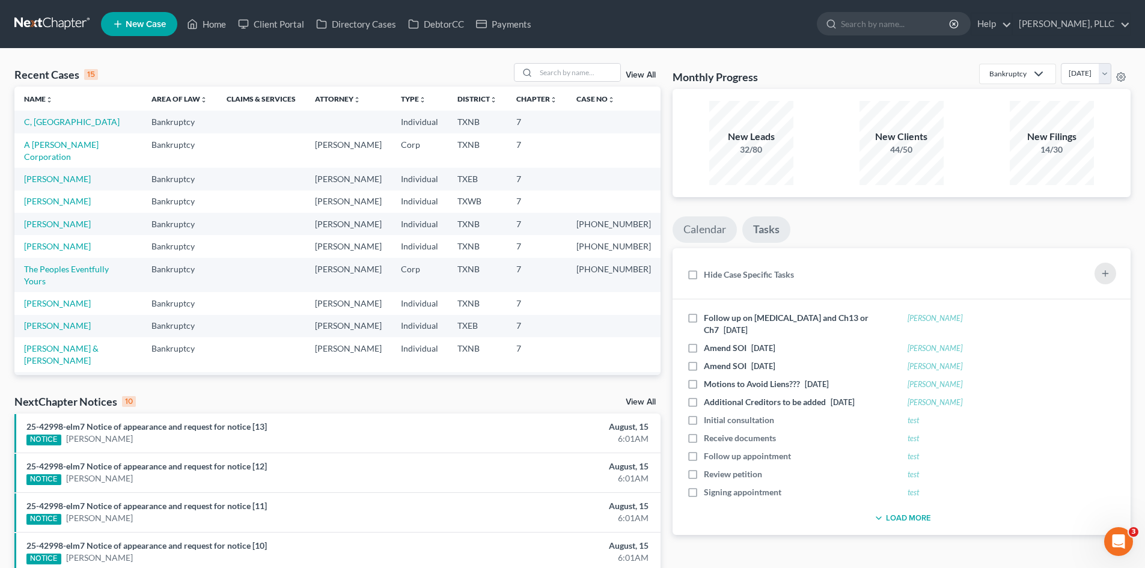
click at [729, 237] on link "Calendar" at bounding box center [704, 229] width 64 height 26
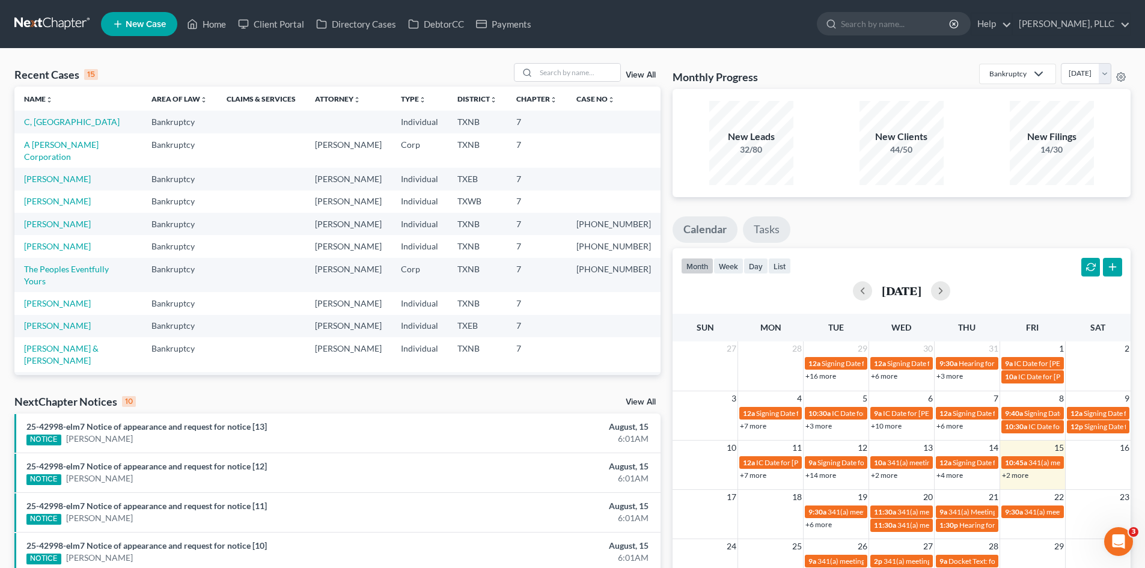
click at [754, 233] on link "Tasks" at bounding box center [766, 229] width 47 height 26
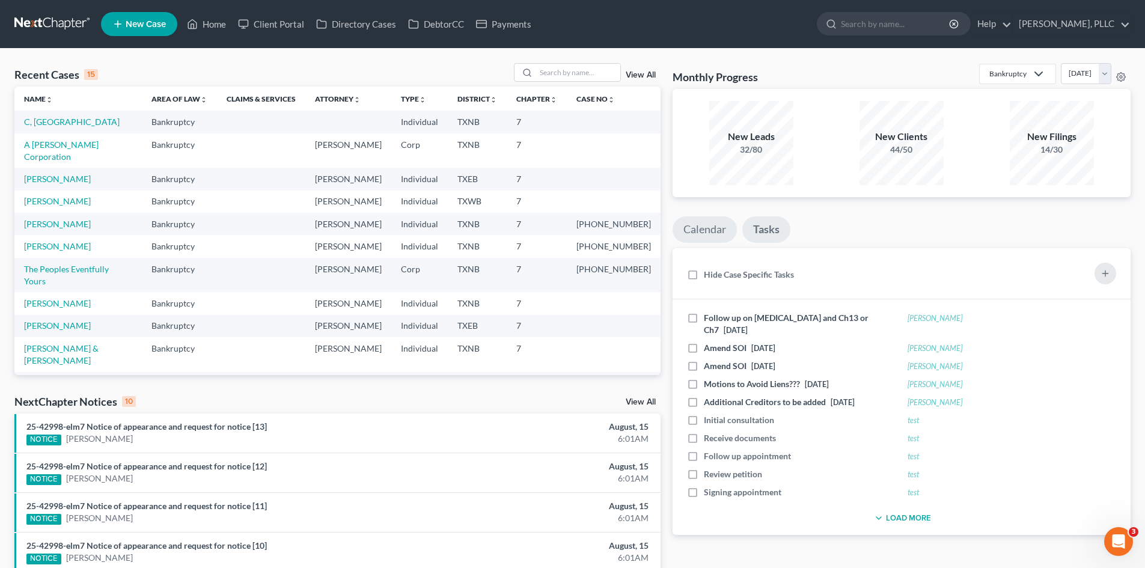
click at [712, 234] on link "Calendar" at bounding box center [704, 229] width 64 height 26
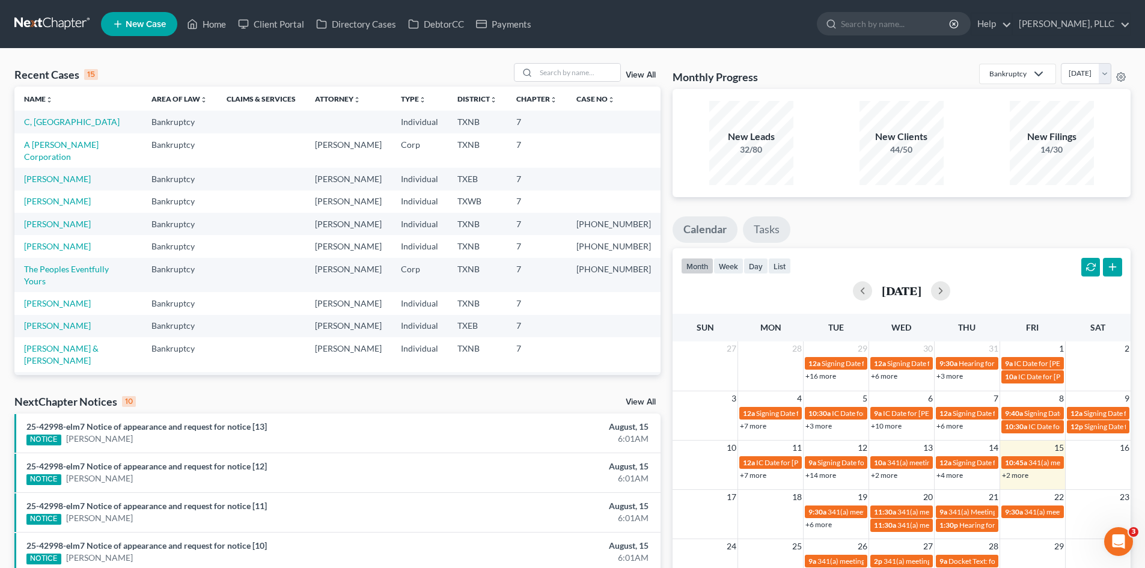
click at [761, 234] on link "Tasks" at bounding box center [766, 229] width 47 height 26
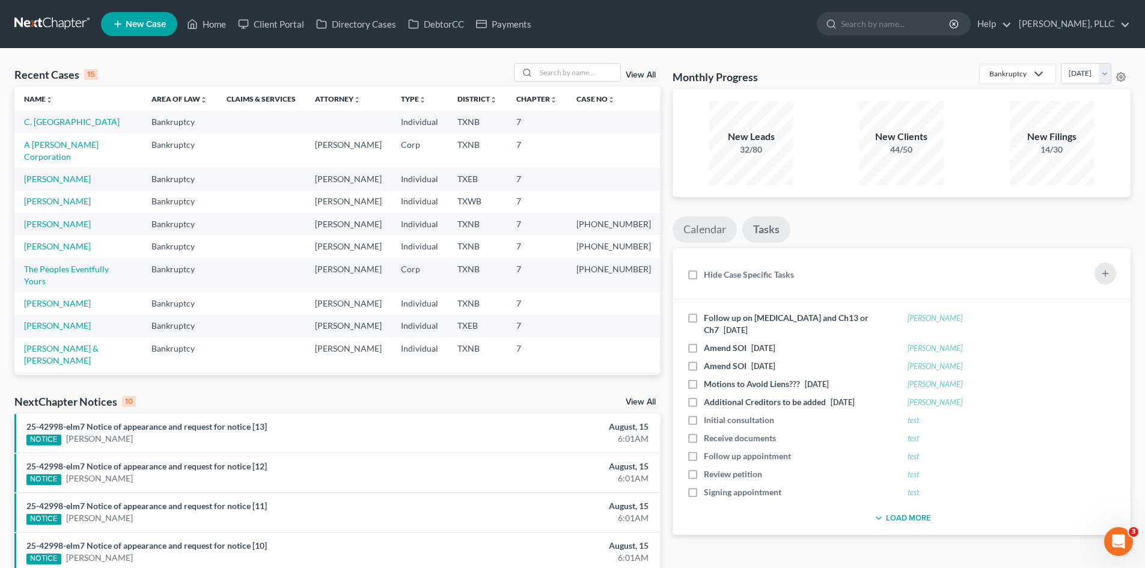
click at [697, 237] on link "Calendar" at bounding box center [704, 229] width 64 height 26
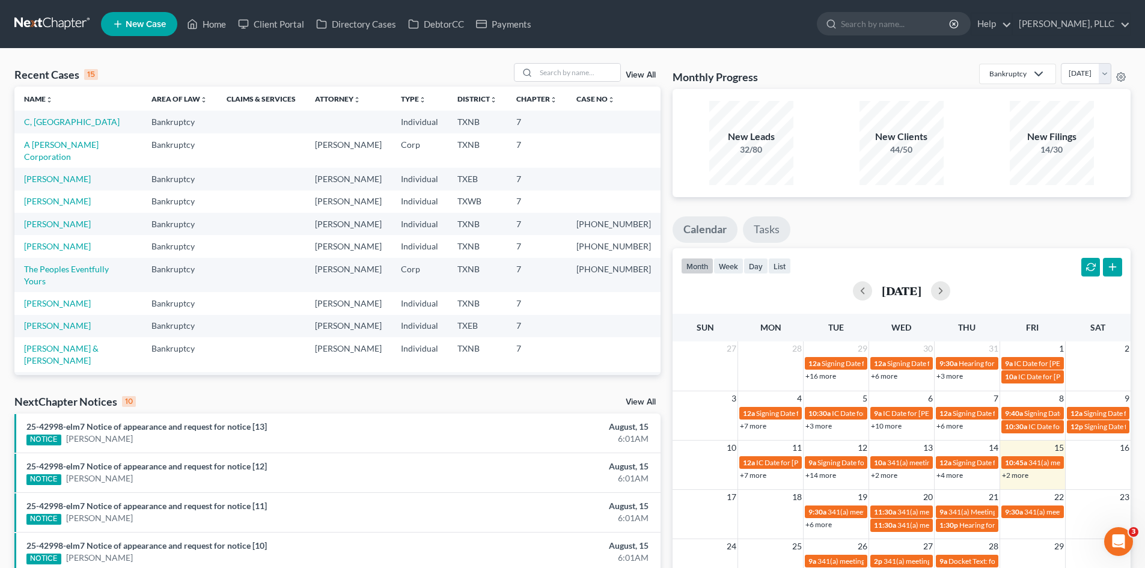
click at [787, 234] on link "Tasks" at bounding box center [766, 229] width 47 height 26
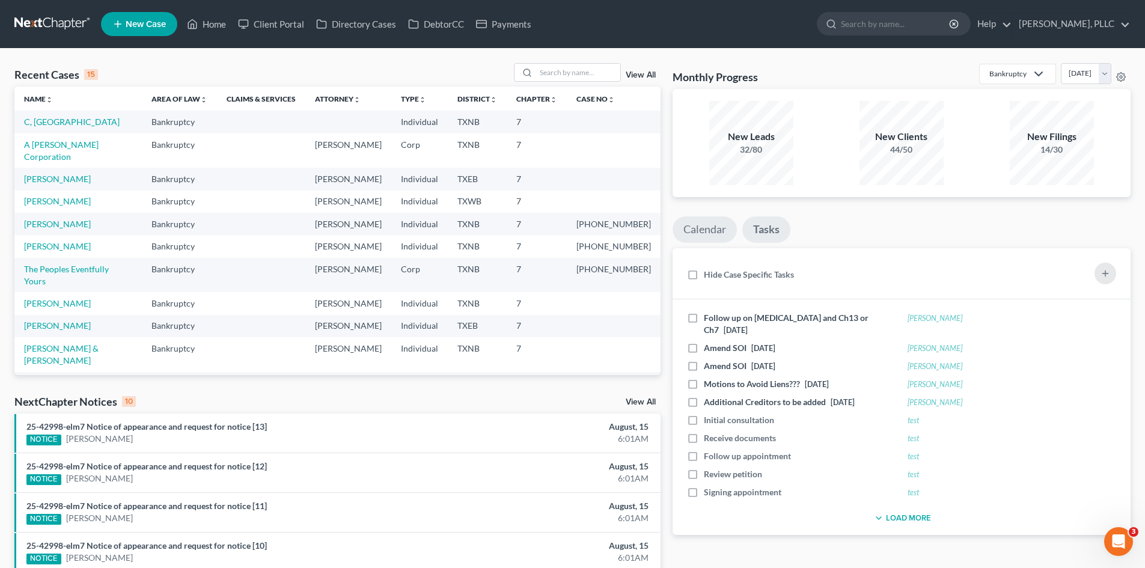
click at [693, 234] on link "Calendar" at bounding box center [704, 229] width 64 height 26
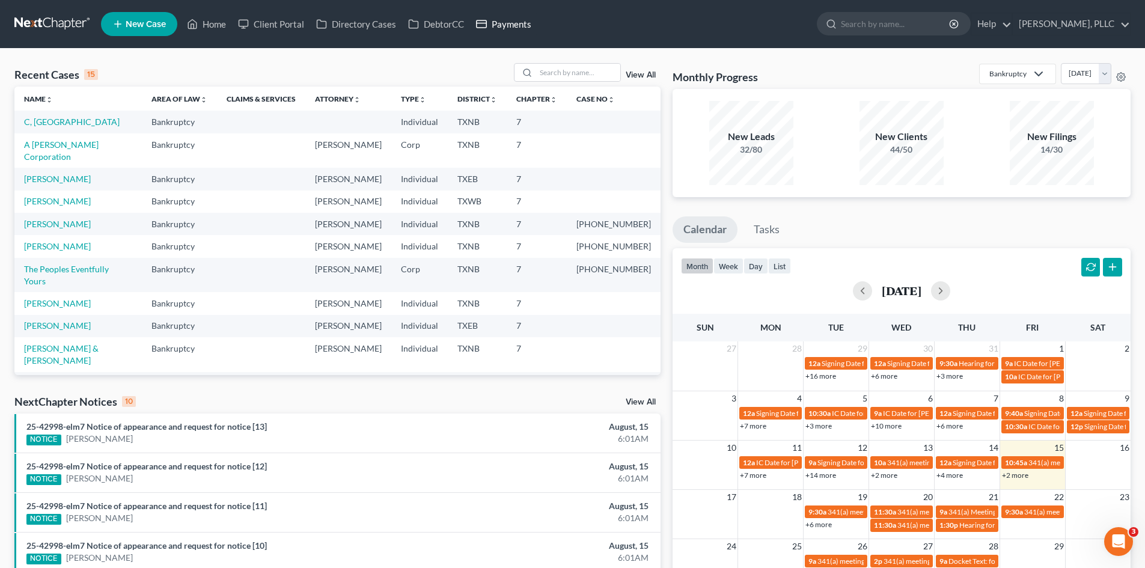
click at [509, 29] on link "Payments" at bounding box center [503, 24] width 67 height 22
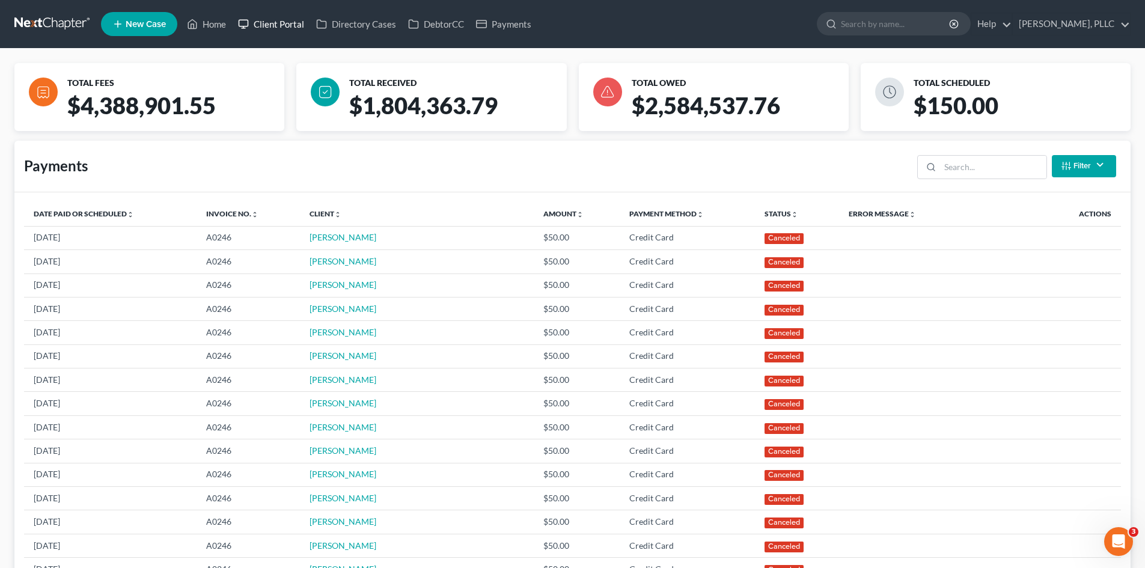
click at [271, 31] on link "Client Portal" at bounding box center [271, 24] width 78 height 22
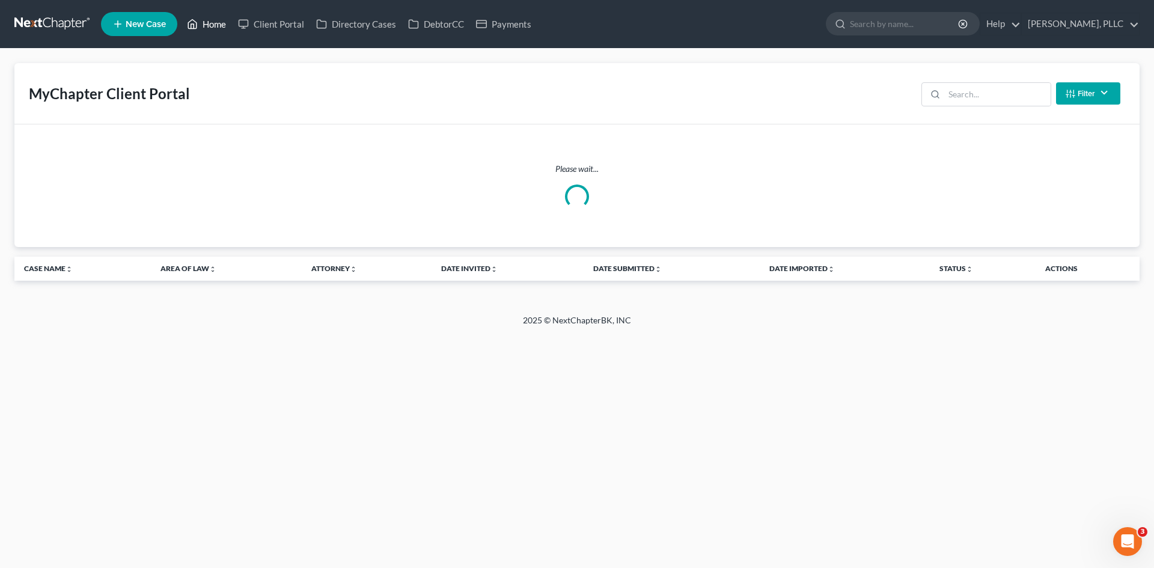
click at [219, 24] on link "Home" at bounding box center [206, 24] width 51 height 22
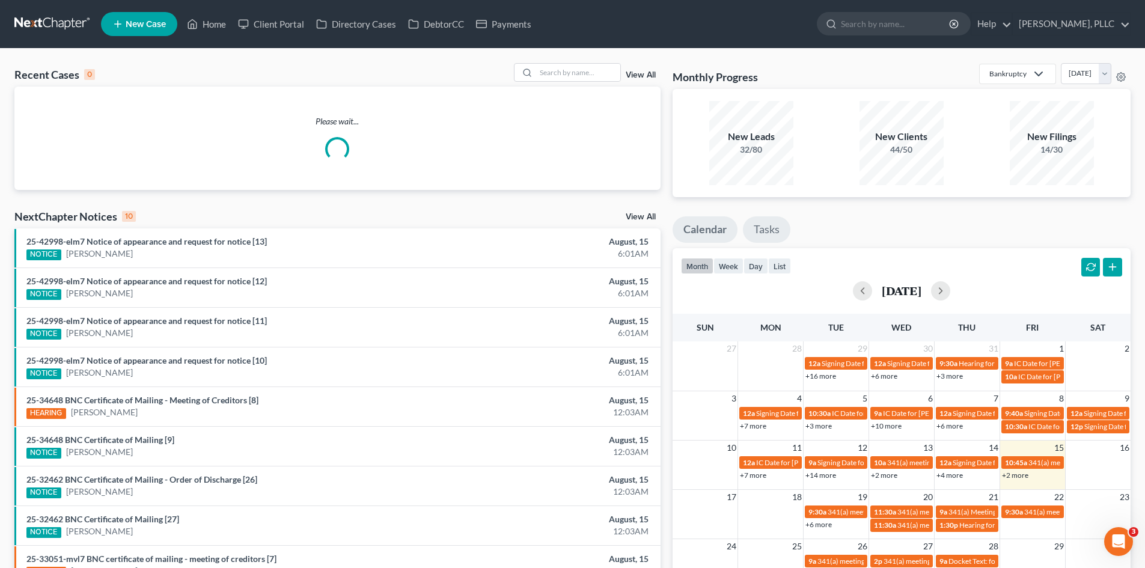
click at [781, 231] on link "Tasks" at bounding box center [766, 229] width 47 height 26
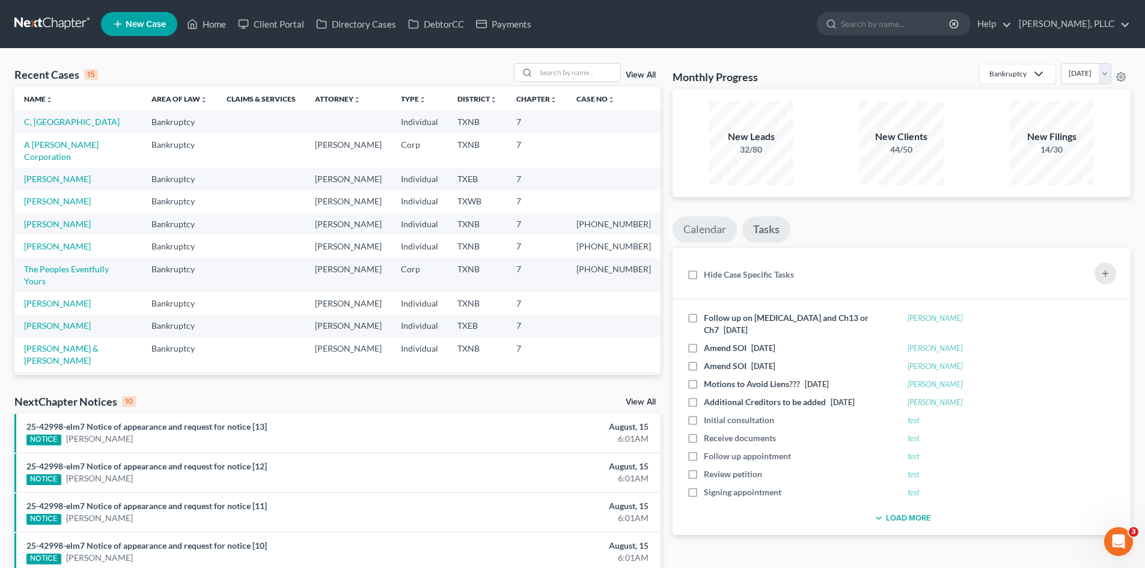
click at [719, 235] on link "Calendar" at bounding box center [704, 229] width 64 height 26
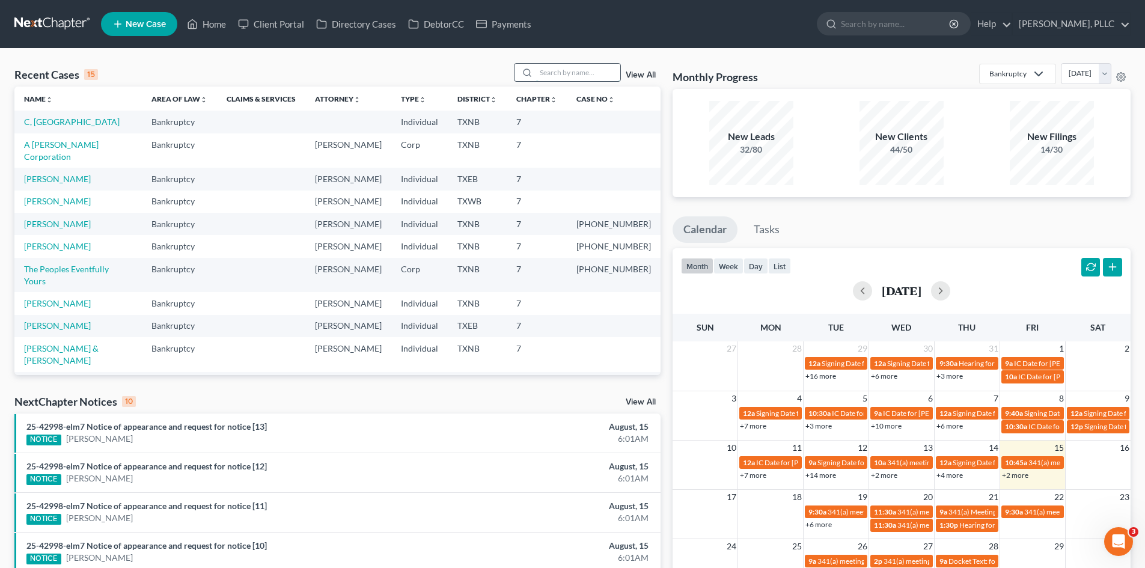
click at [584, 78] on input "search" at bounding box center [578, 72] width 84 height 17
type input "burnett"
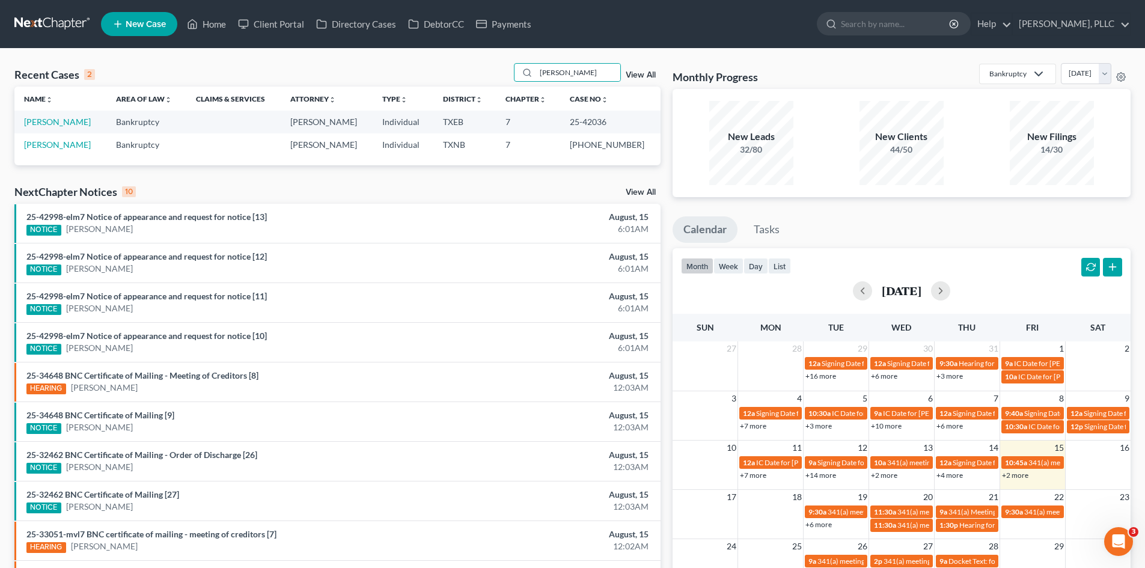
click at [49, 115] on td "[PERSON_NAME]" at bounding box center [60, 122] width 92 height 22
click at [59, 121] on link "[PERSON_NAME]" at bounding box center [57, 122] width 67 height 10
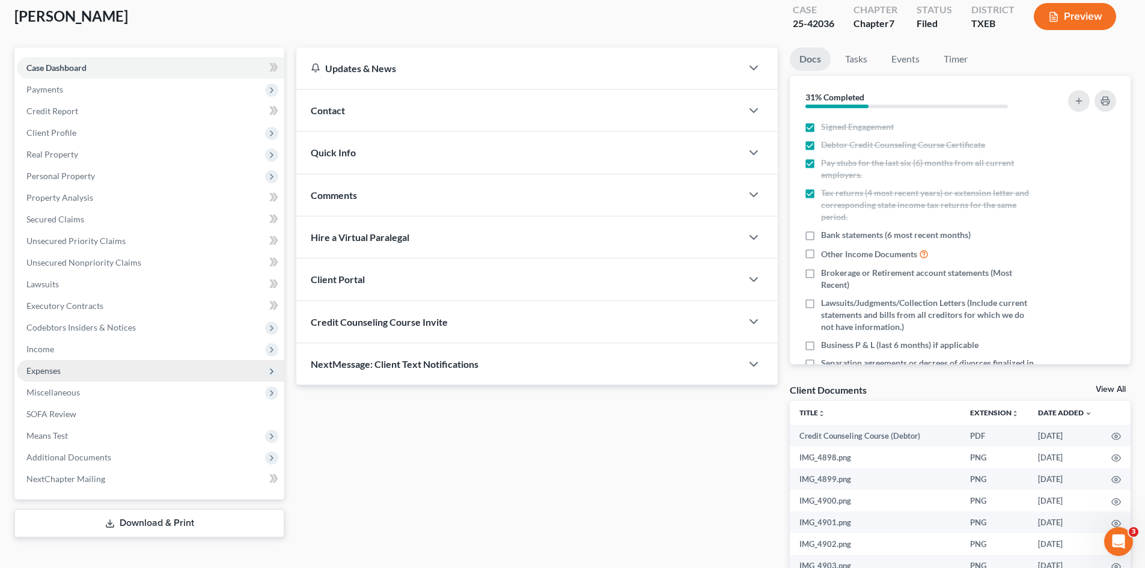
scroll to position [206, 0]
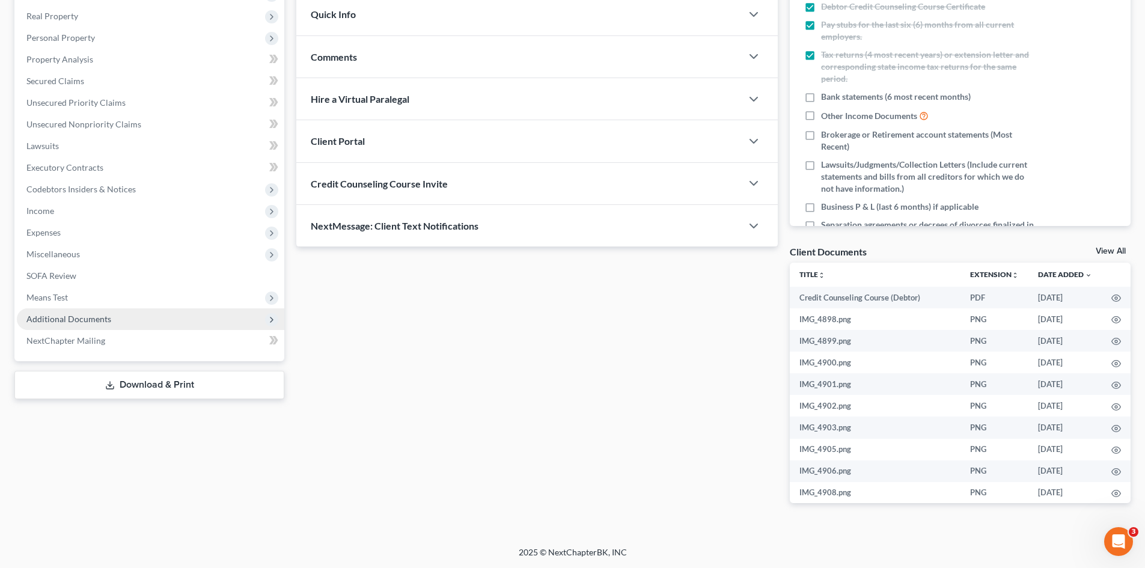
click at [94, 318] on span "Additional Documents" at bounding box center [68, 319] width 85 height 10
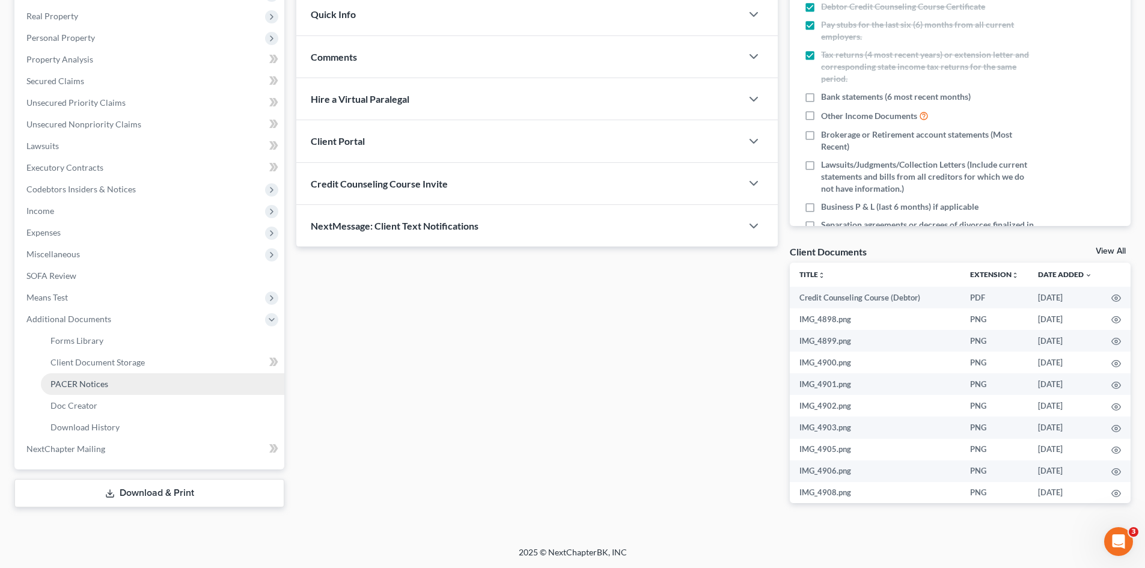
click at [84, 385] on span "PACER Notices" at bounding box center [79, 384] width 58 height 10
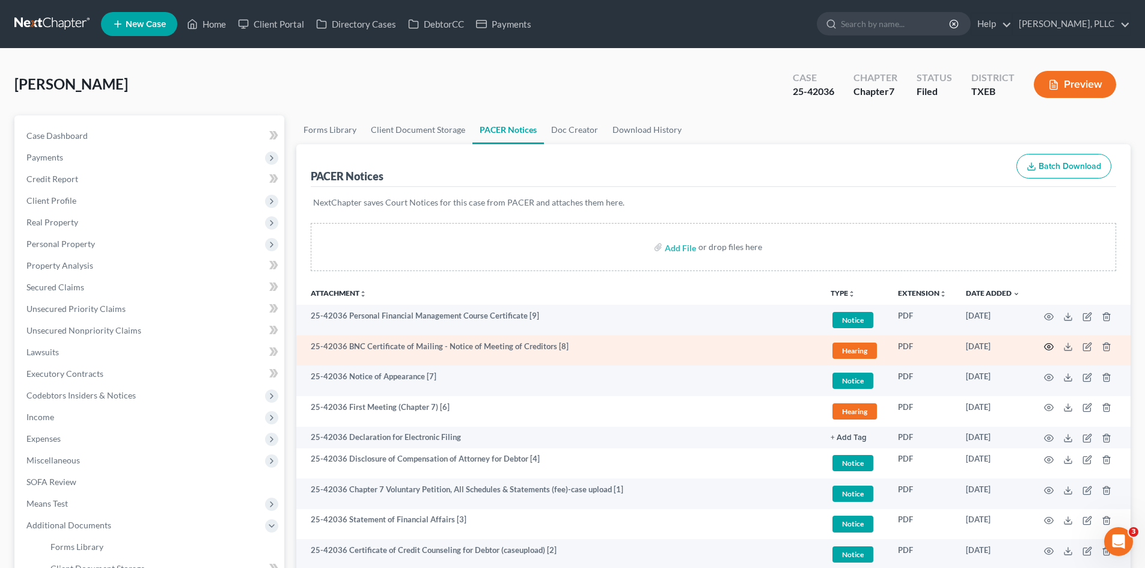
click at [1050, 348] on icon "button" at bounding box center [1049, 347] width 10 height 10
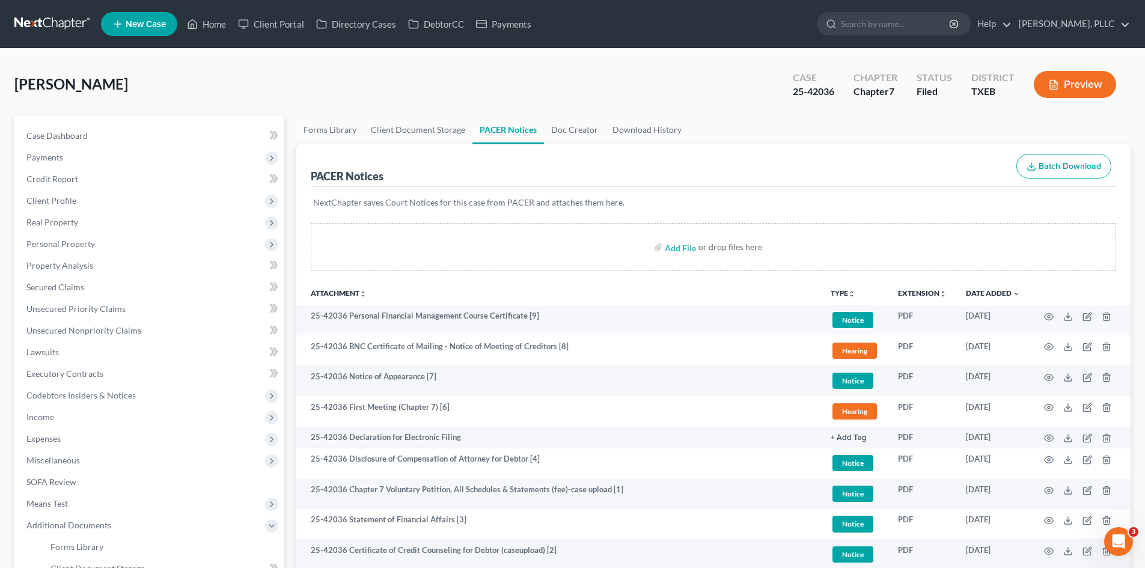
drag, startPoint x: 0, startPoint y: 151, endPoint x: 588, endPoint y: 144, distance: 587.8
click at [85, 152] on div "Burnett, Dawan Upgraded Case 25-42036 Chapter Chapter 7 Status Filed District T…" at bounding box center [572, 393] width 1145 height 689
click at [0, 81] on div "Burnett, Dawan Upgraded Case 25-42036 Chapter Chapter 7 Status Filed District T…" at bounding box center [572, 393] width 1145 height 689
click at [284, 239] on span "Personal Property" at bounding box center [150, 244] width 267 height 22
click at [213, 23] on link "Home" at bounding box center [206, 24] width 51 height 22
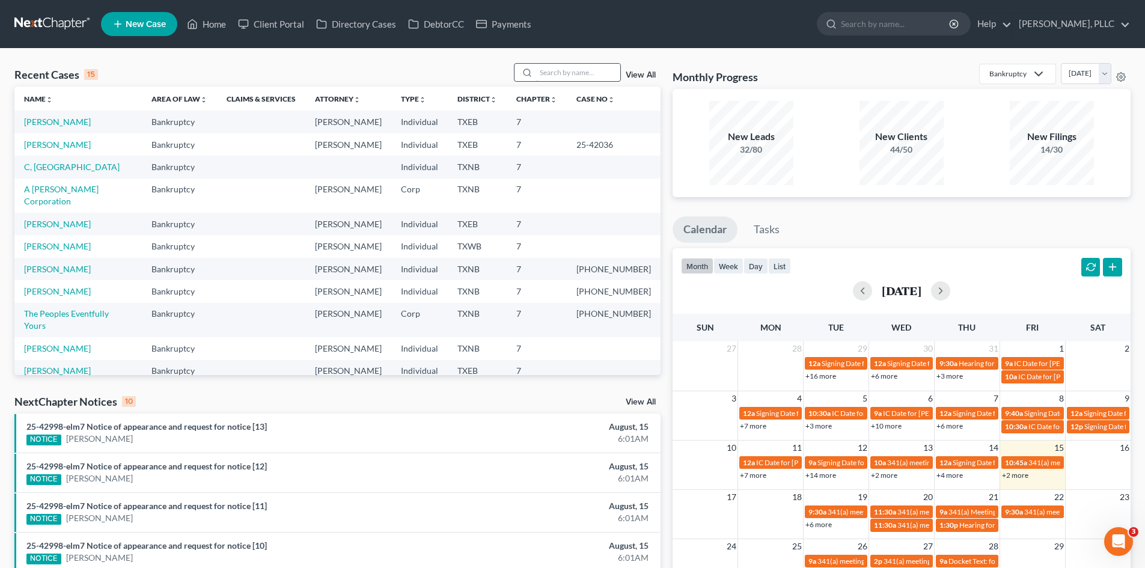
click at [574, 80] on input "search" at bounding box center [578, 72] width 84 height 17
type input "fagg"
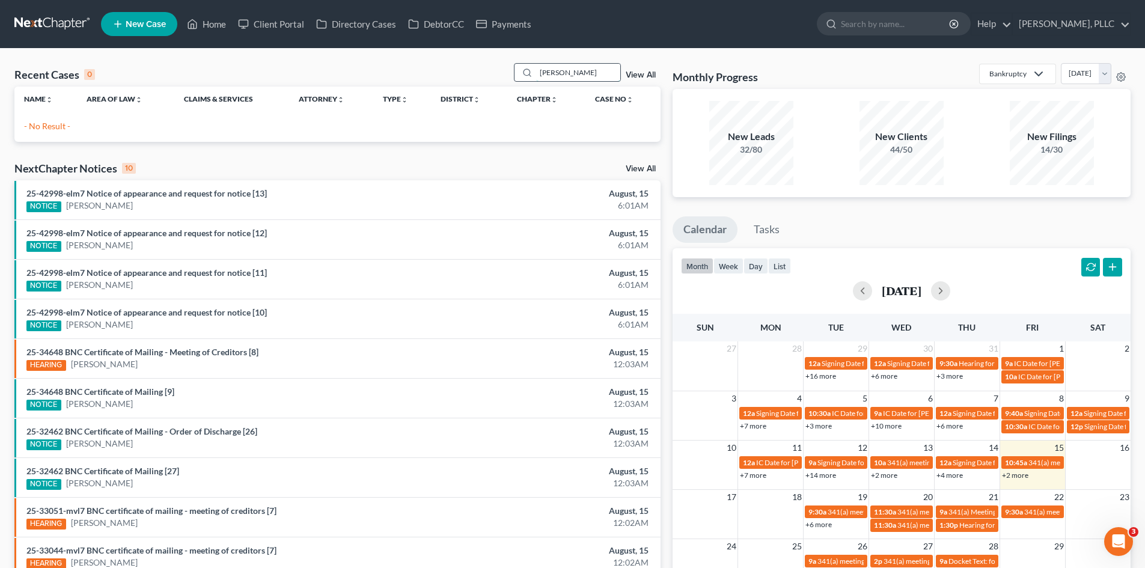
drag, startPoint x: 574, startPoint y: 73, endPoint x: 532, endPoint y: 72, distance: 42.1
click at [532, 72] on div "fagg" at bounding box center [567, 72] width 107 height 19
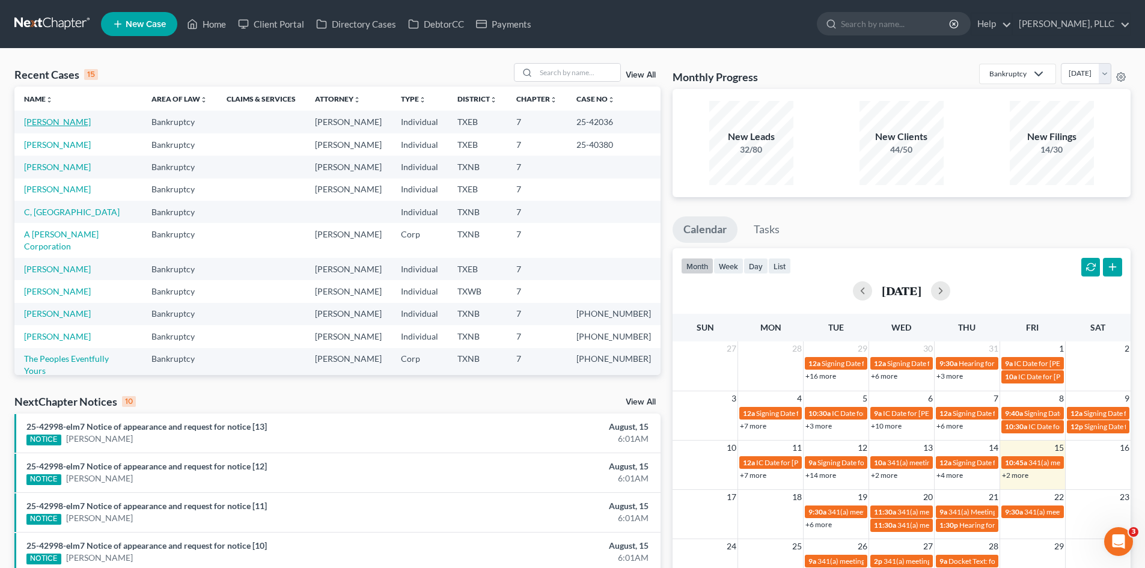
click at [68, 126] on link "[PERSON_NAME]" at bounding box center [57, 122] width 67 height 10
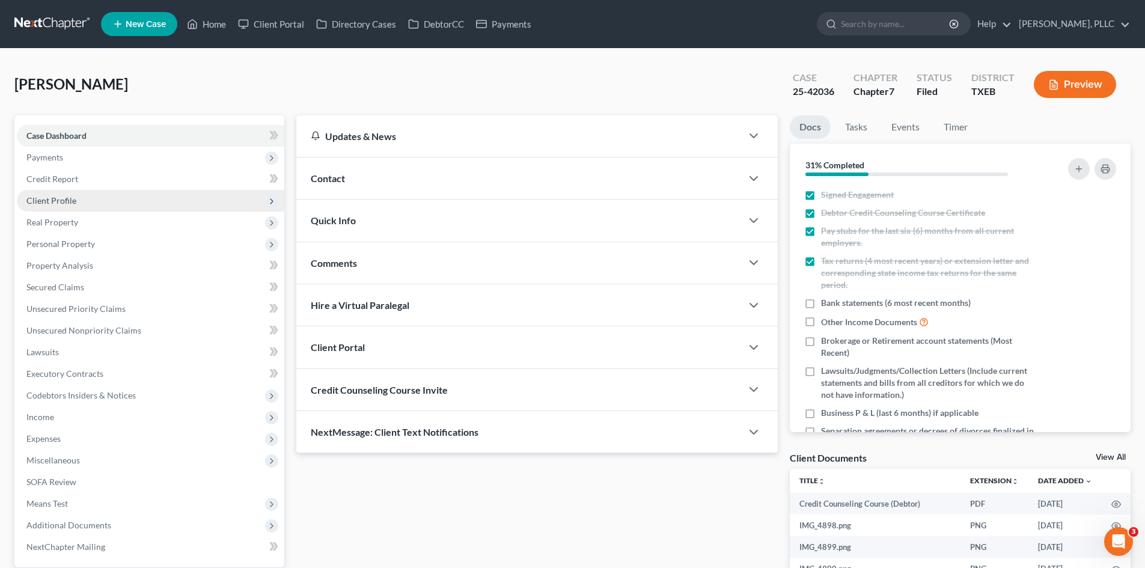
click at [49, 203] on span "Client Profile" at bounding box center [51, 200] width 50 height 10
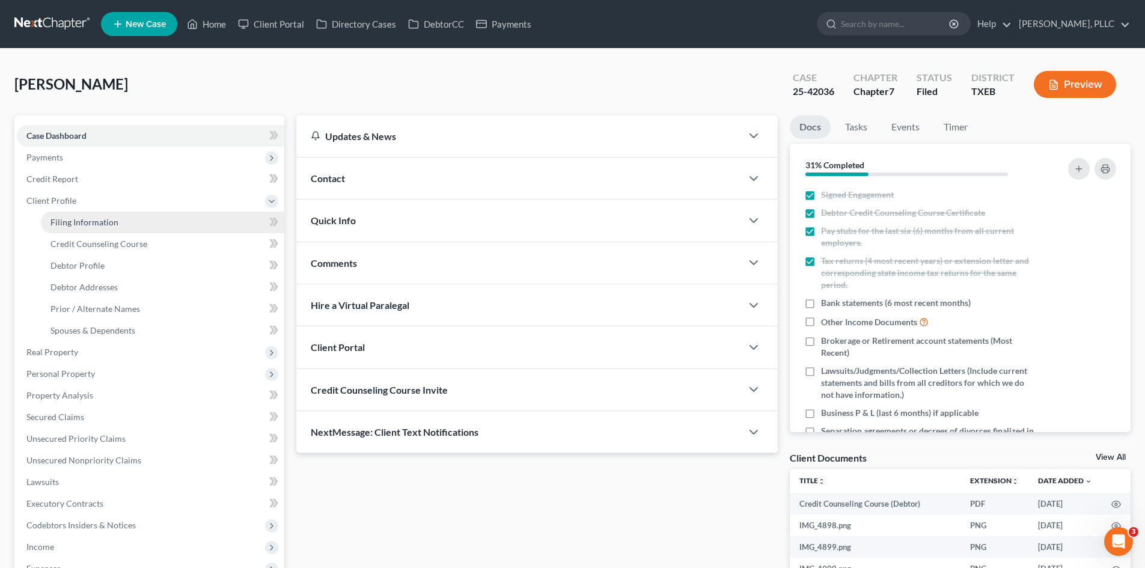
click at [94, 222] on span "Filing Information" at bounding box center [84, 222] width 68 height 10
select select "1"
select select "0"
select select "77"
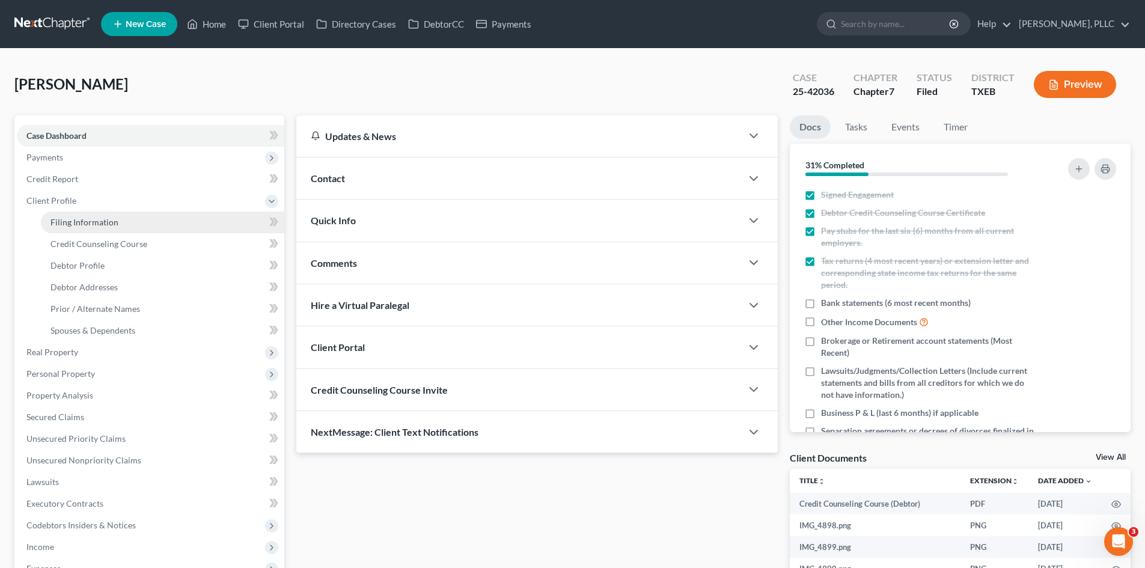
select select "45"
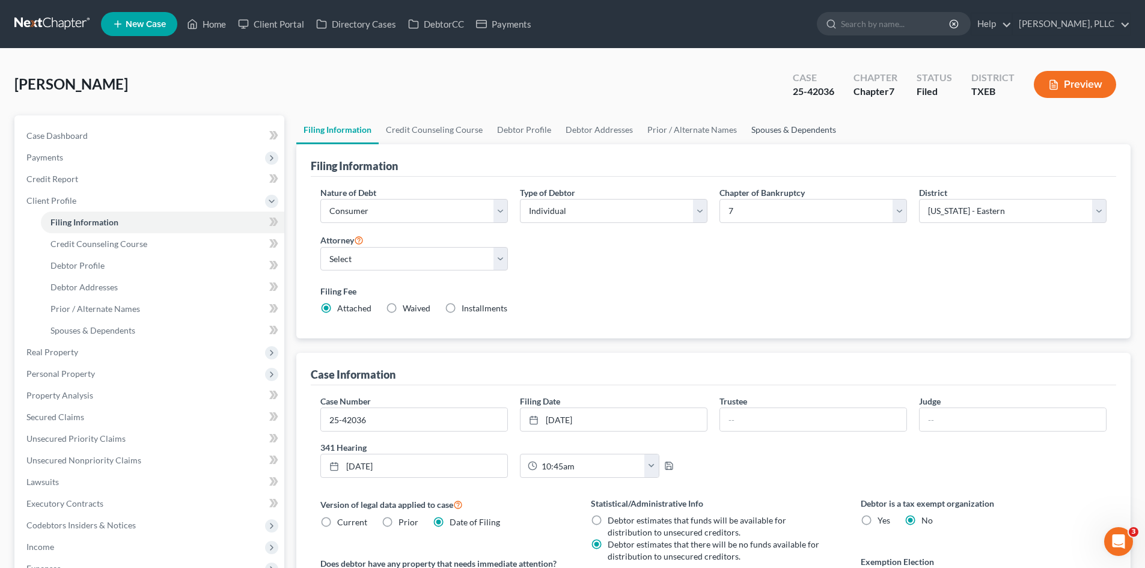
click at [776, 121] on link "Spouses & Dependents" at bounding box center [793, 129] width 99 height 29
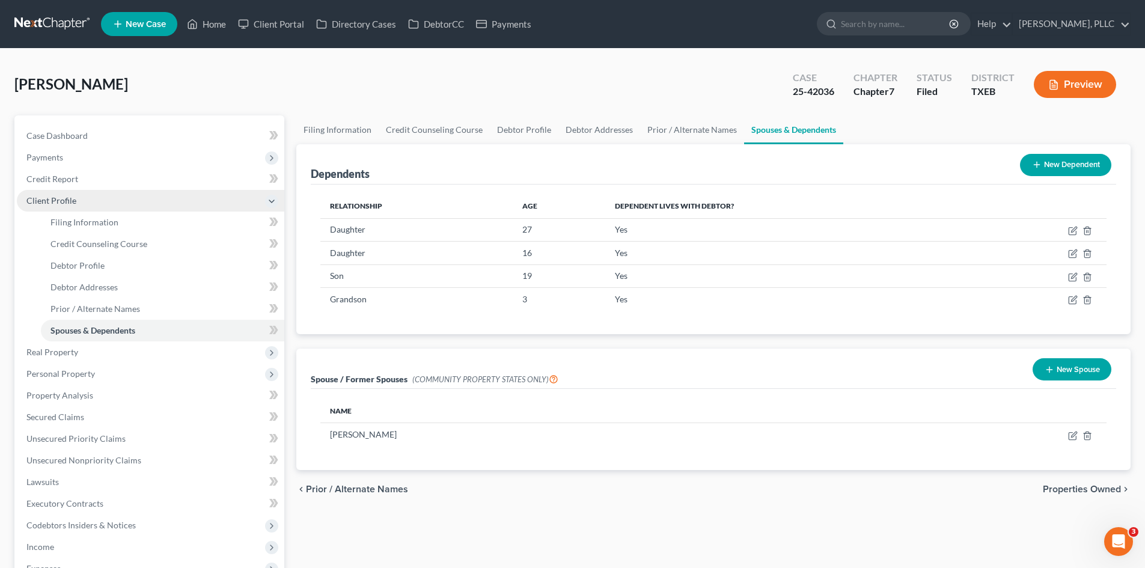
click at [84, 198] on span "Client Profile" at bounding box center [150, 201] width 267 height 22
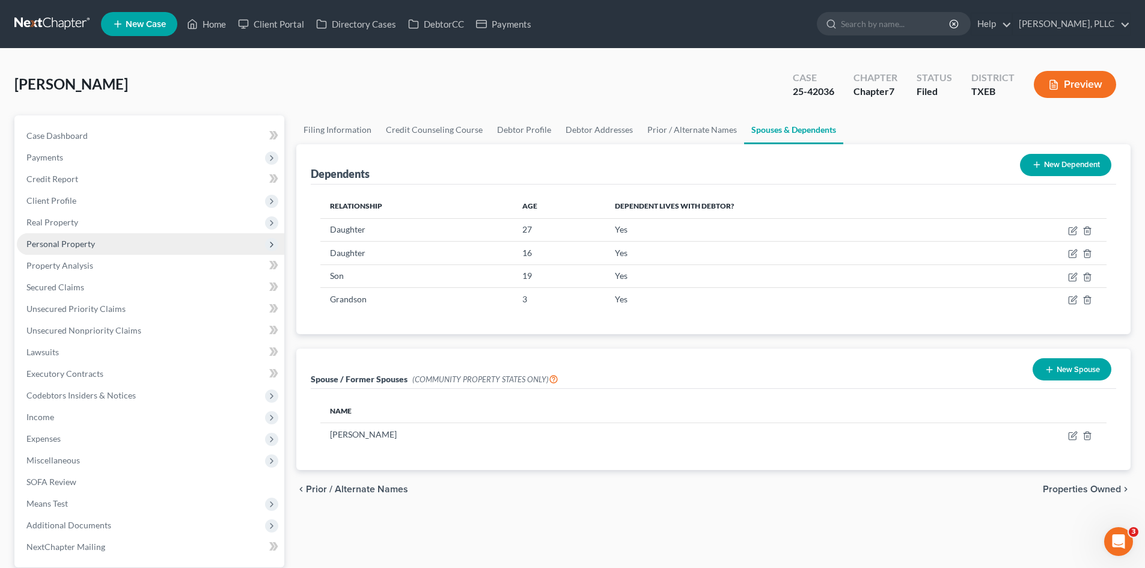
click at [84, 235] on span "Personal Property" at bounding box center [150, 244] width 267 height 22
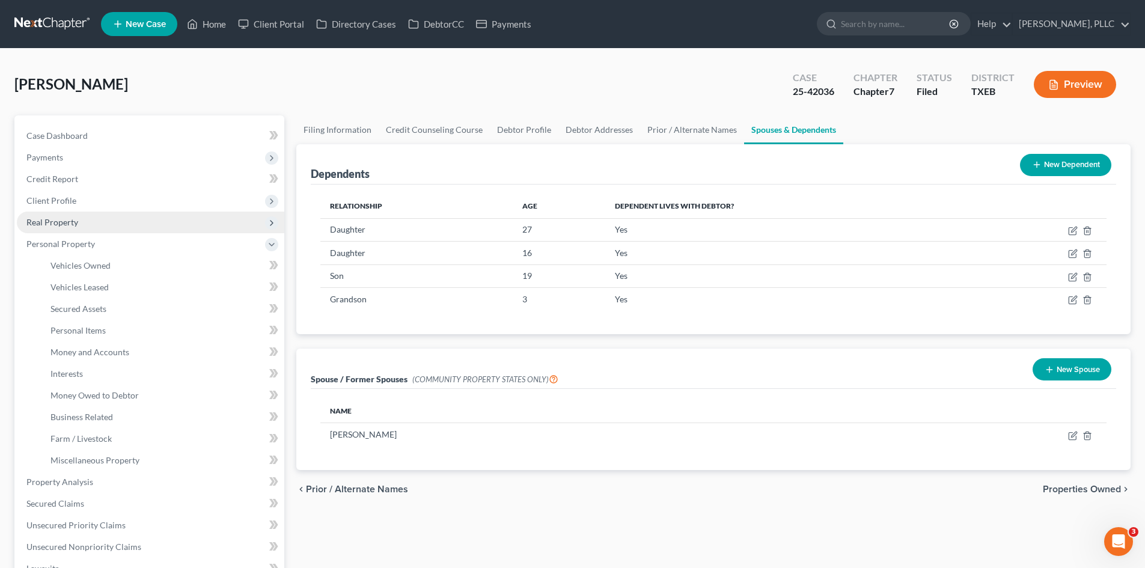
click at [85, 221] on span "Real Property" at bounding box center [150, 223] width 267 height 22
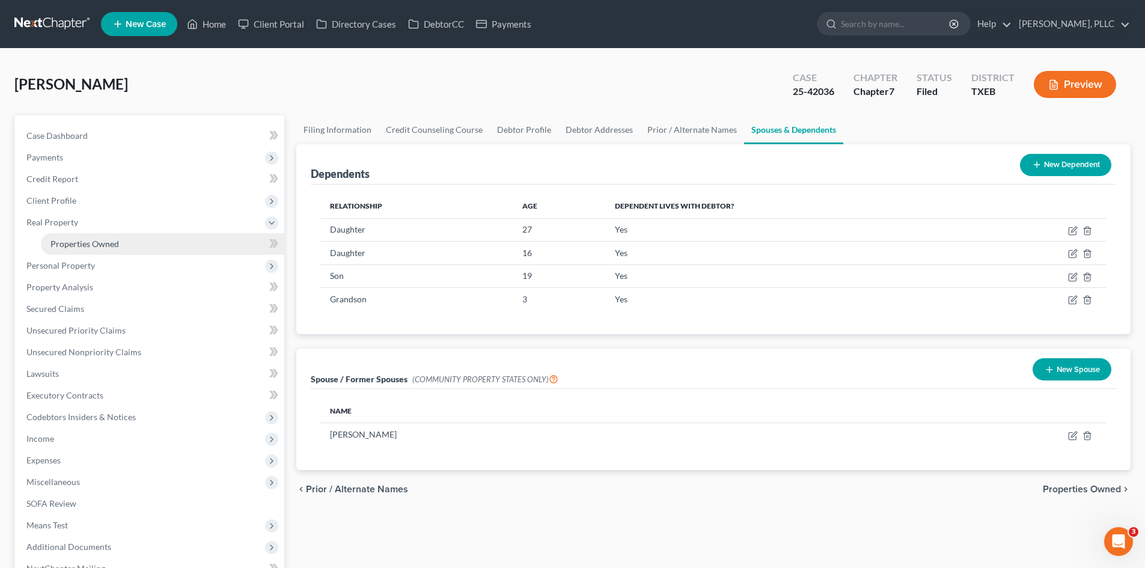
click at [91, 240] on span "Properties Owned" at bounding box center [84, 244] width 69 height 10
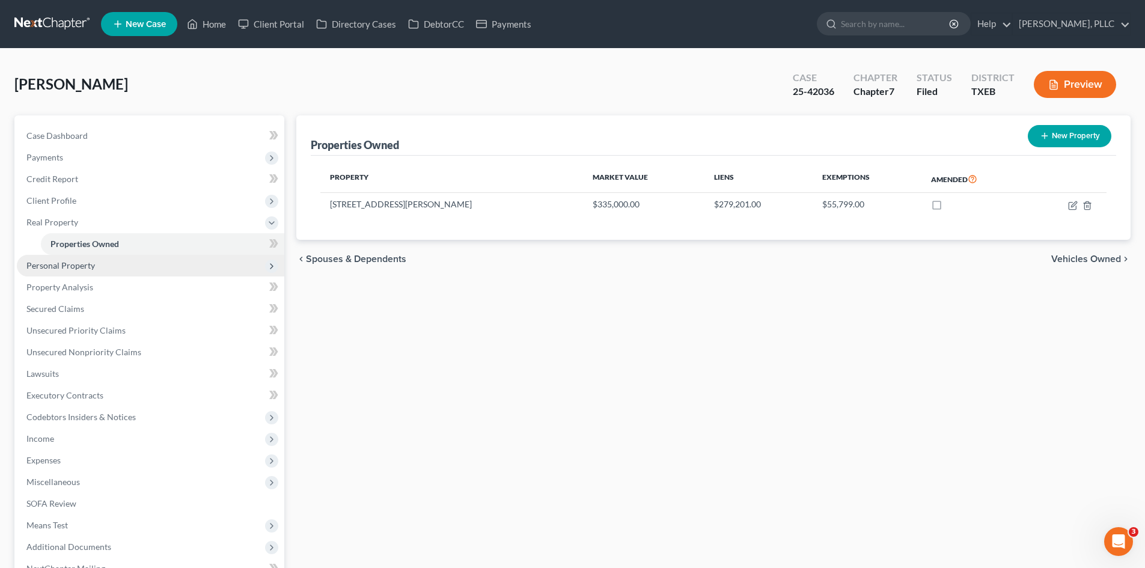
click at [61, 272] on span "Personal Property" at bounding box center [150, 266] width 267 height 22
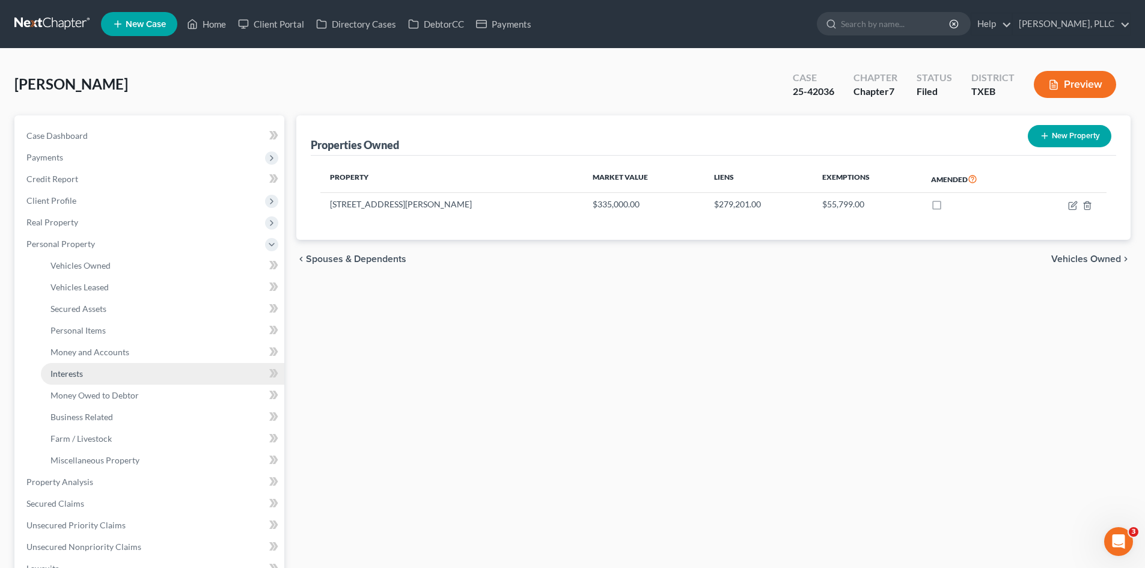
click at [99, 380] on link "Interests" at bounding box center [162, 374] width 243 height 22
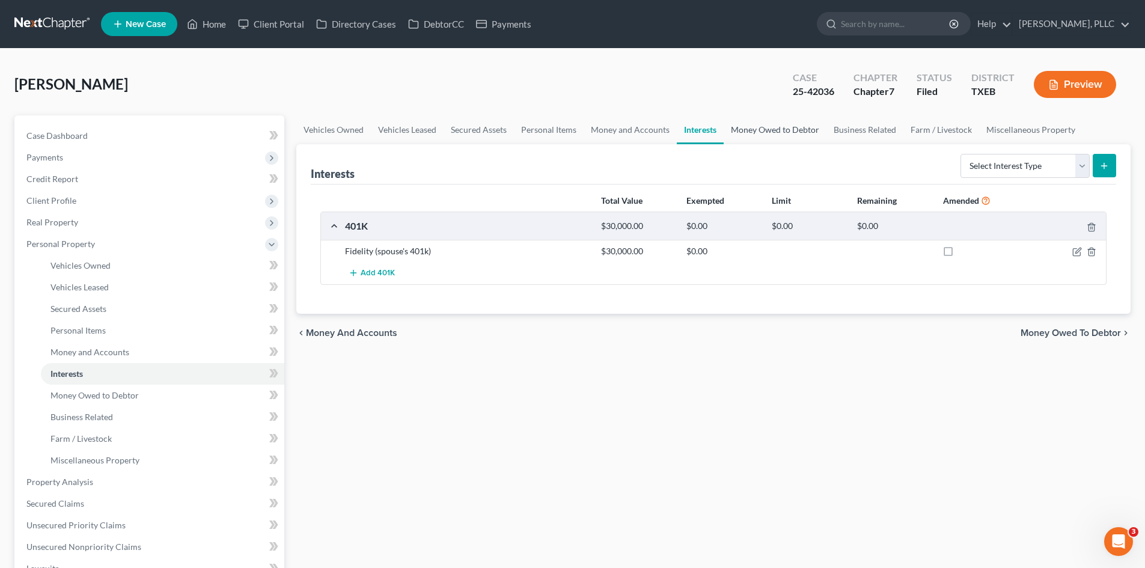
click at [760, 131] on link "Money Owed to Debtor" at bounding box center [775, 129] width 103 height 29
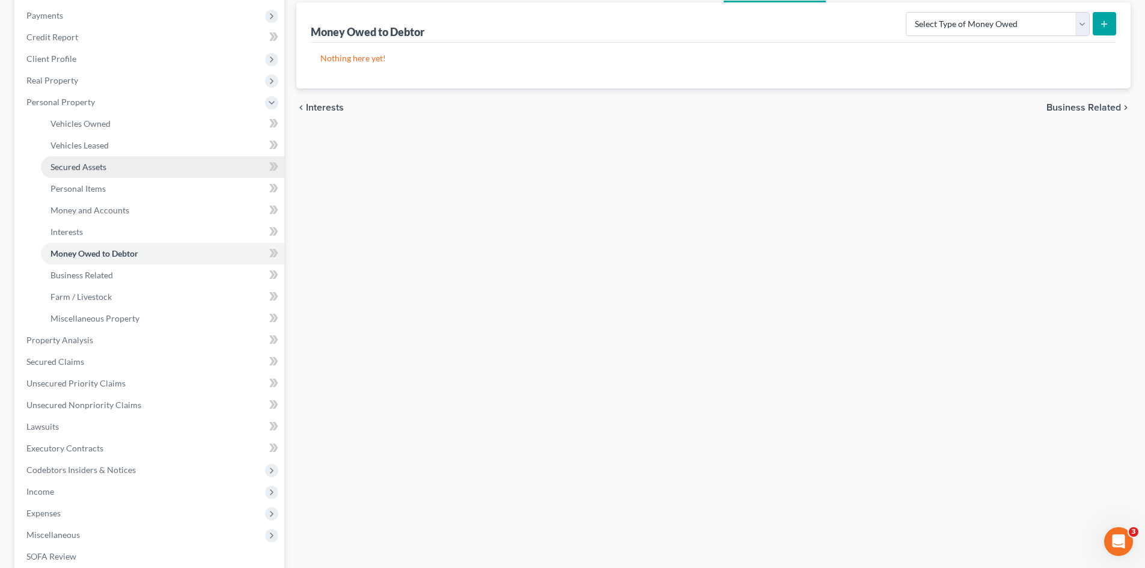
scroll to position [299, 0]
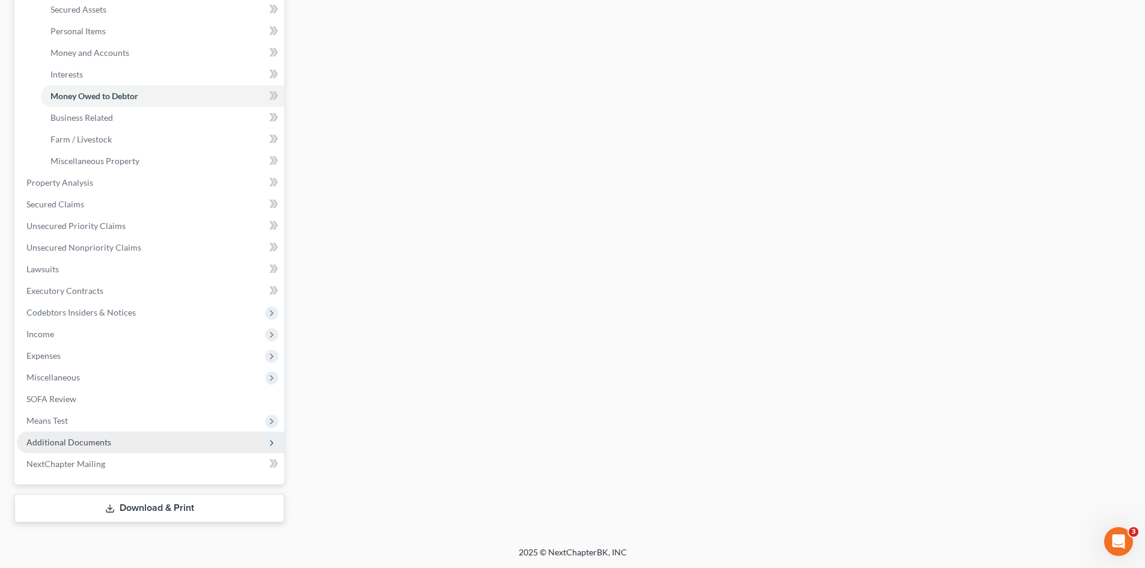
click at [129, 447] on span "Additional Documents" at bounding box center [150, 442] width 267 height 22
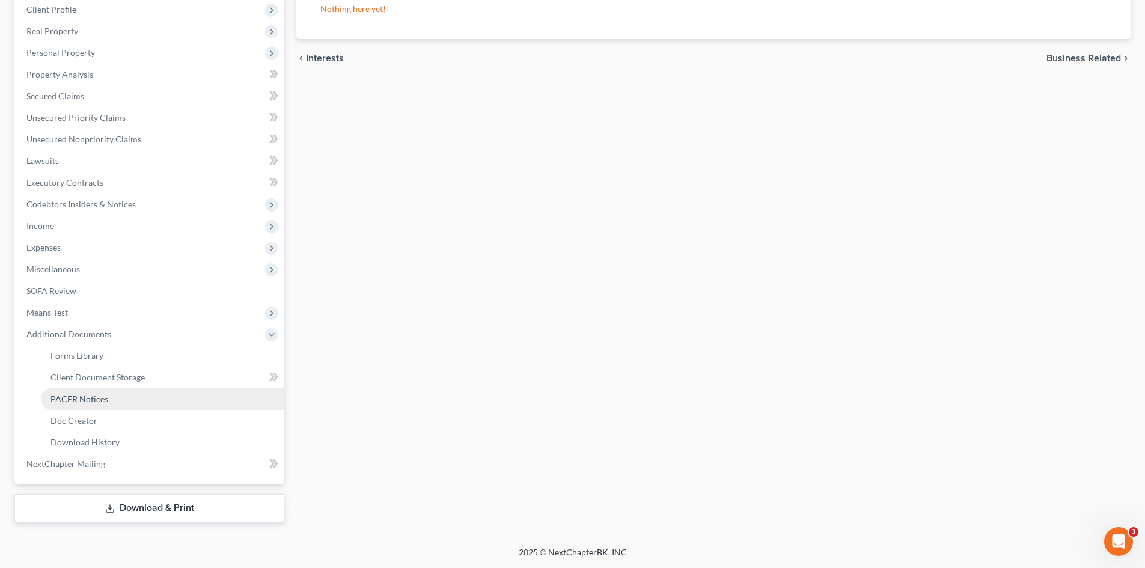
click at [93, 402] on span "PACER Notices" at bounding box center [79, 399] width 58 height 10
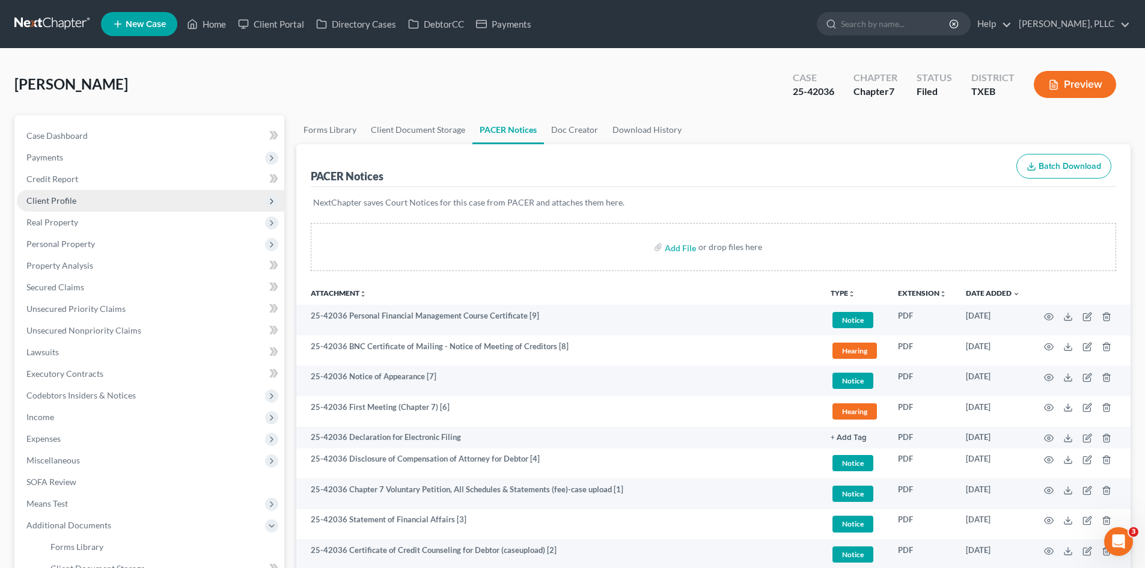
click at [40, 201] on span "Client Profile" at bounding box center [51, 200] width 50 height 10
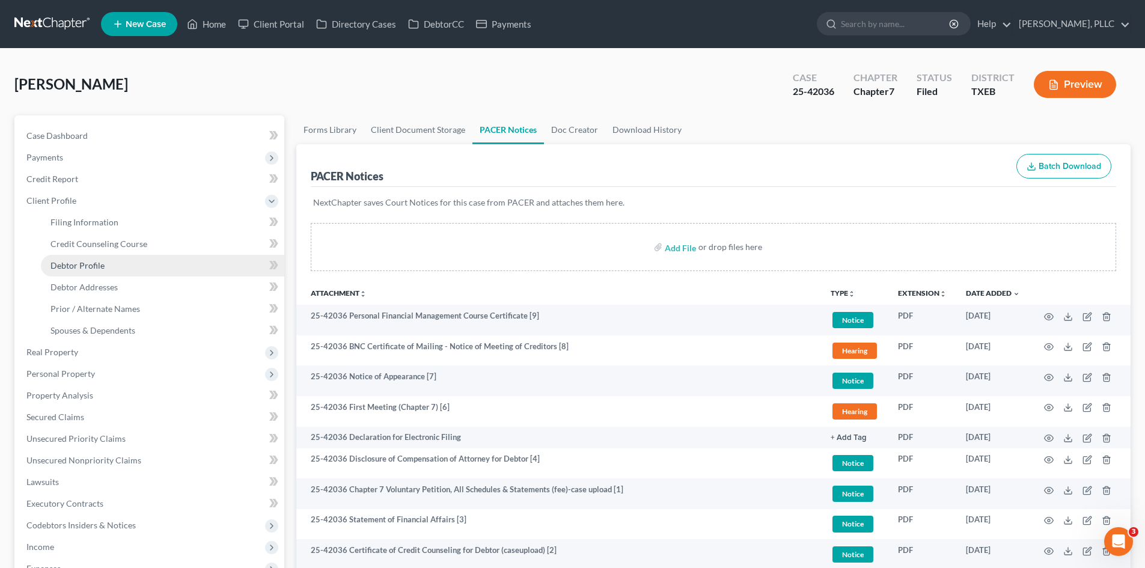
click at [94, 266] on span "Debtor Profile" at bounding box center [77, 265] width 54 height 10
select select "1"
select select "5"
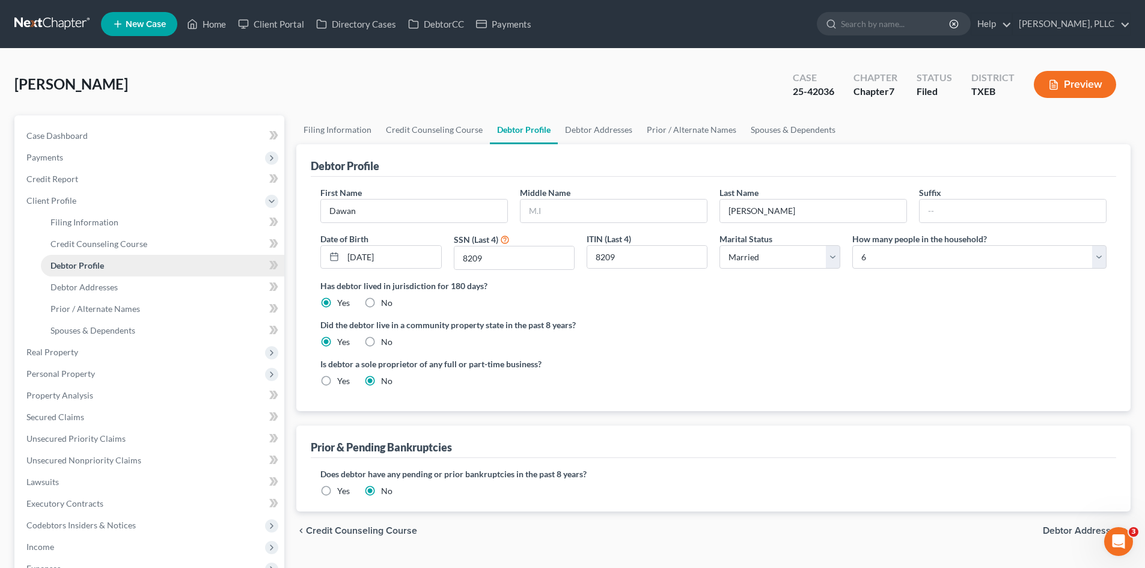
radio input "true"
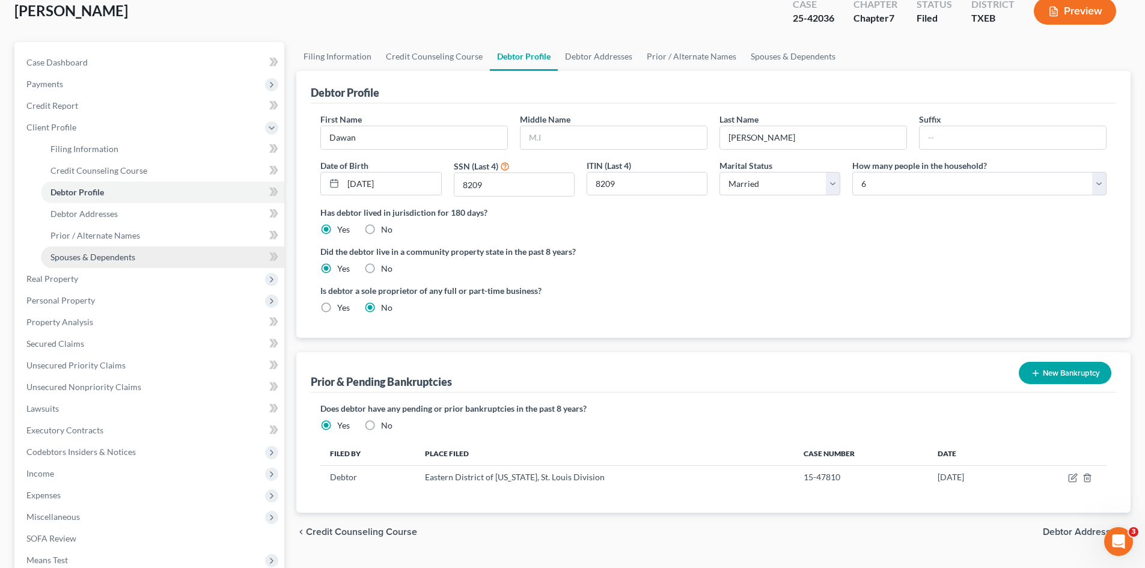
scroll to position [180, 0]
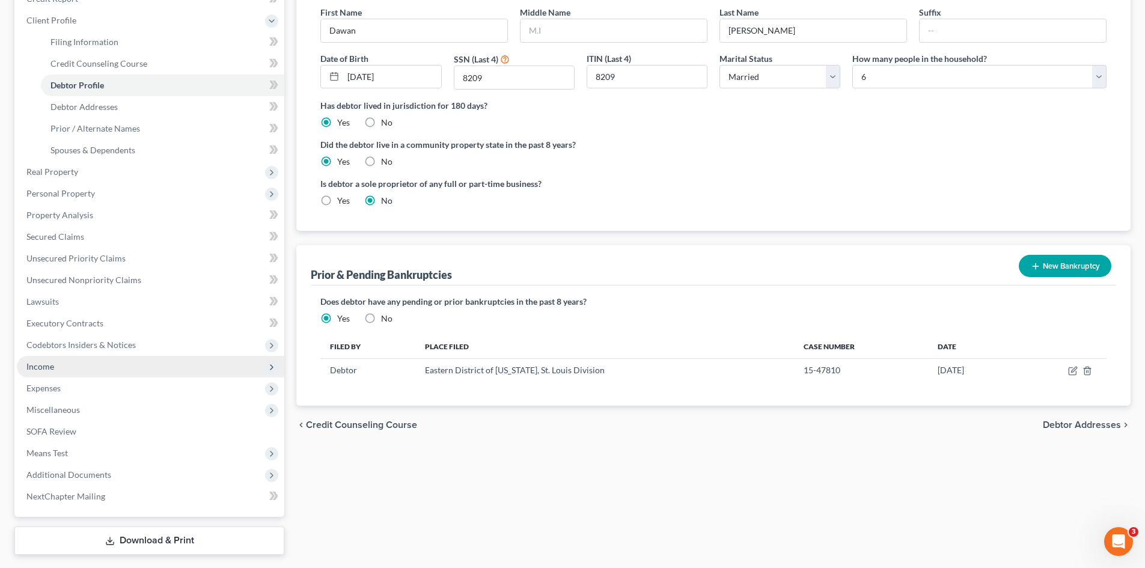
click at [72, 363] on span "Income" at bounding box center [150, 367] width 267 height 22
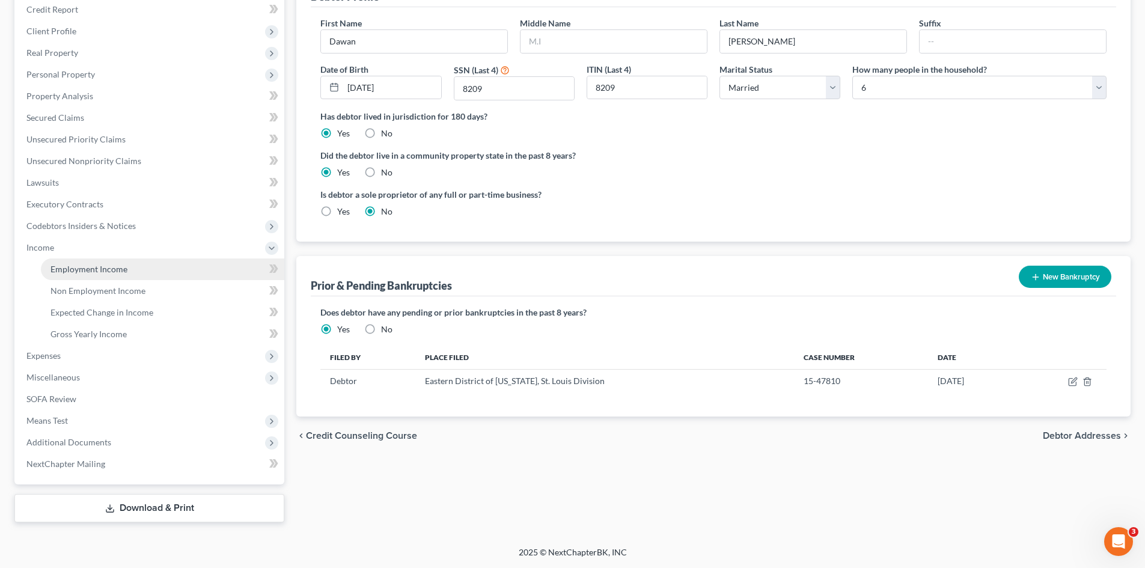
click at [96, 273] on span "Employment Income" at bounding box center [88, 269] width 77 height 10
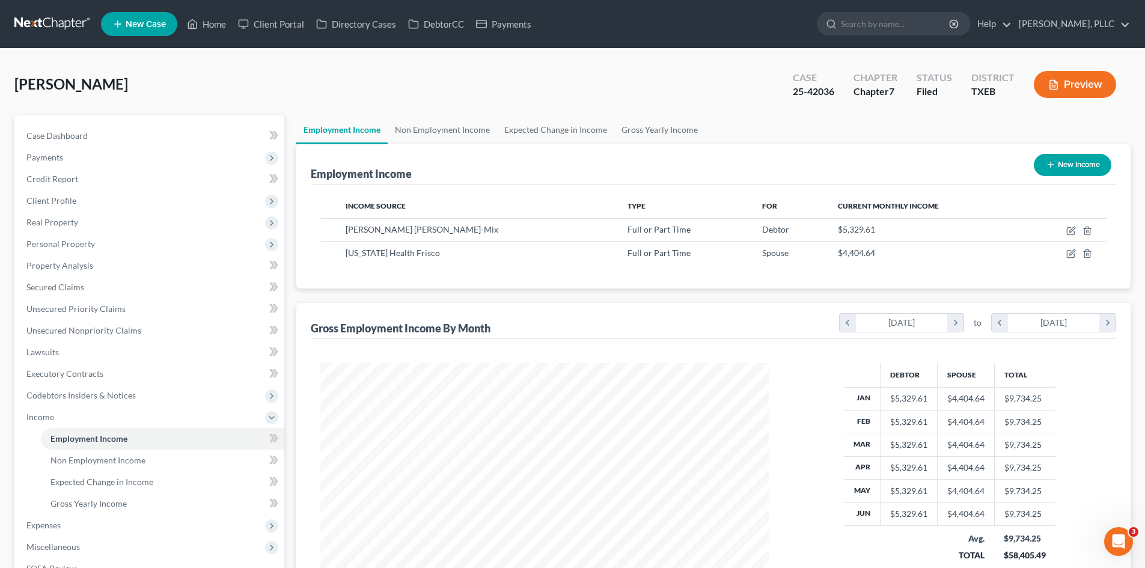
scroll to position [224, 472]
click at [81, 265] on span "Property Analysis" at bounding box center [59, 265] width 67 height 10
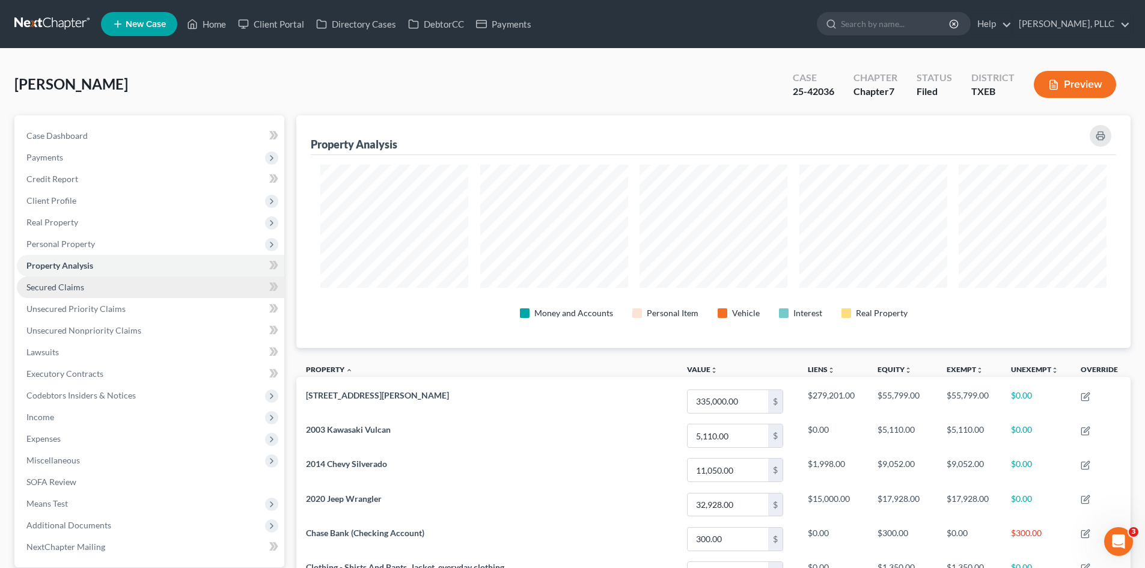
scroll to position [233, 834]
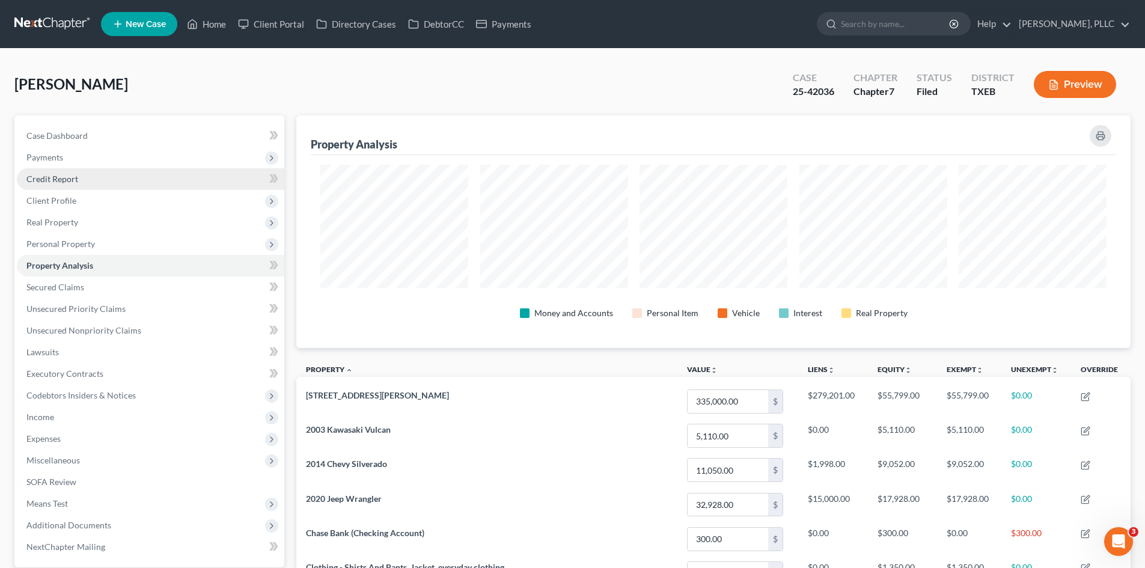
click at [105, 174] on link "Credit Report" at bounding box center [150, 179] width 267 height 22
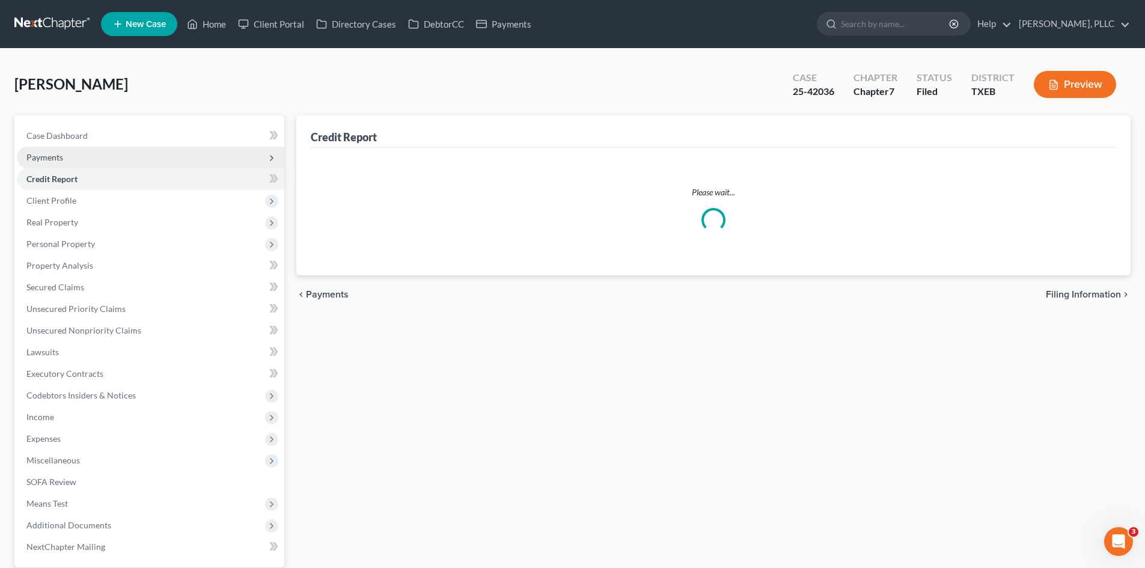
click at [97, 160] on span "Payments" at bounding box center [150, 158] width 267 height 22
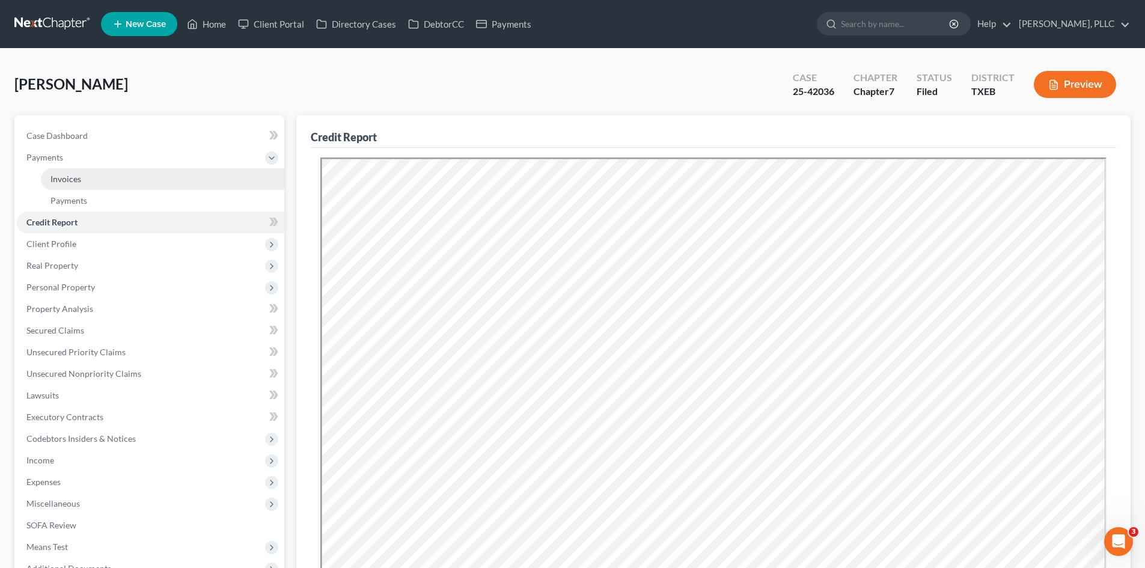
click at [84, 171] on link "Invoices" at bounding box center [162, 179] width 243 height 22
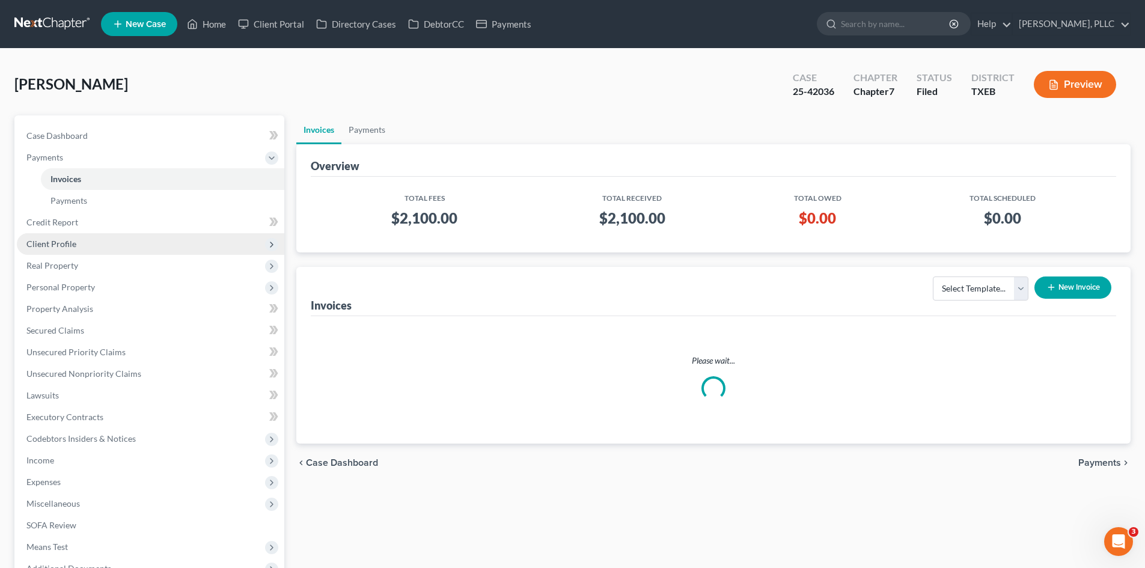
click at [95, 250] on span "Client Profile" at bounding box center [150, 244] width 267 height 22
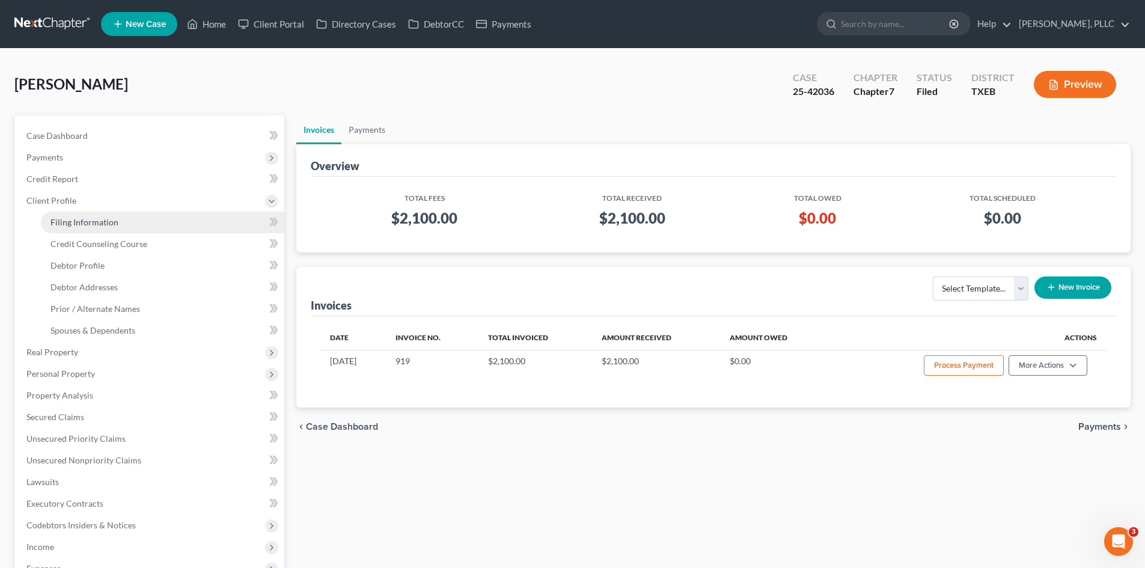
click at [124, 222] on link "Filing Information" at bounding box center [162, 223] width 243 height 22
select select "1"
select select "0"
select select "77"
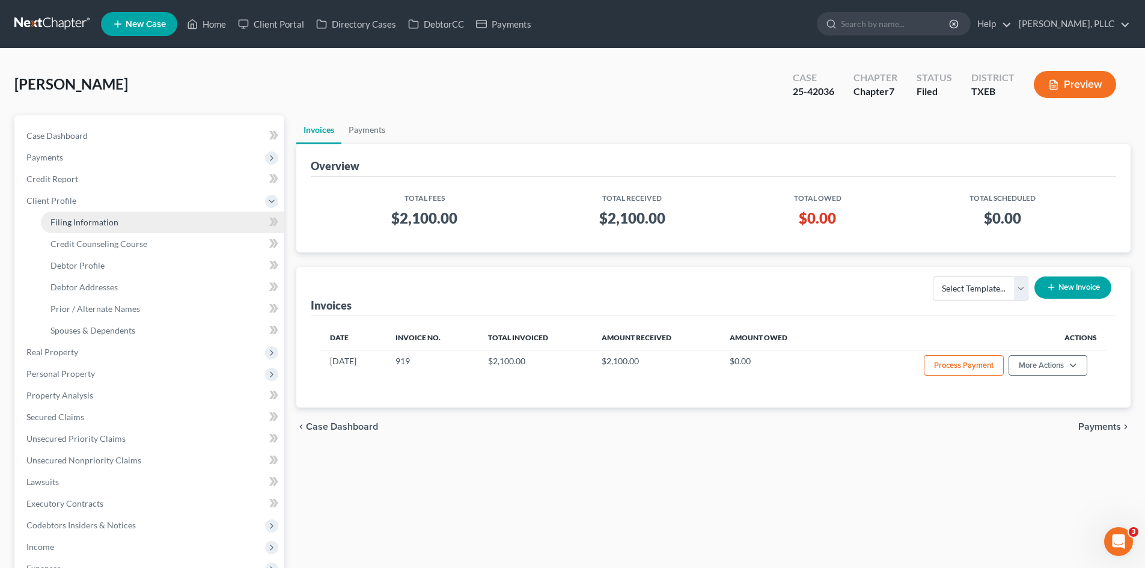
select select "0"
select select "45"
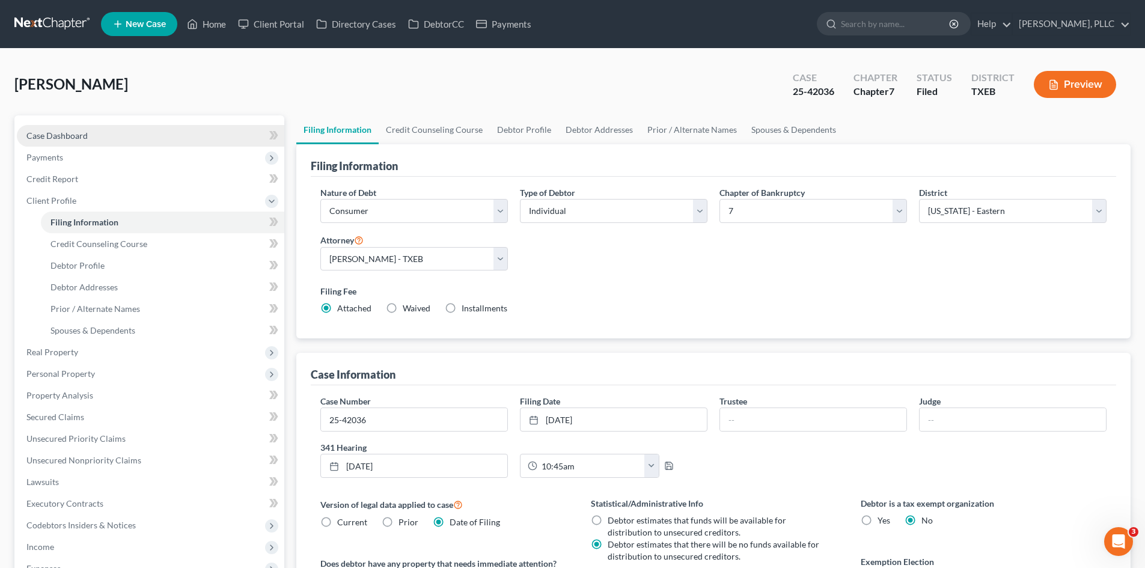
click at [132, 129] on link "Case Dashboard" at bounding box center [150, 136] width 267 height 22
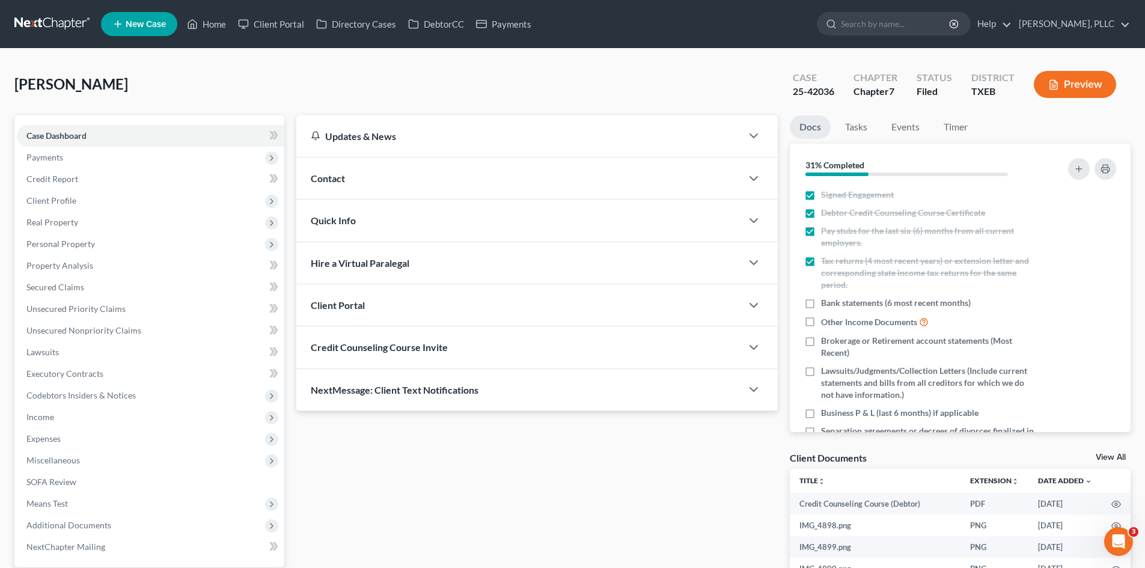
click at [380, 155] on div "Updates & News" at bounding box center [518, 135] width 445 height 41
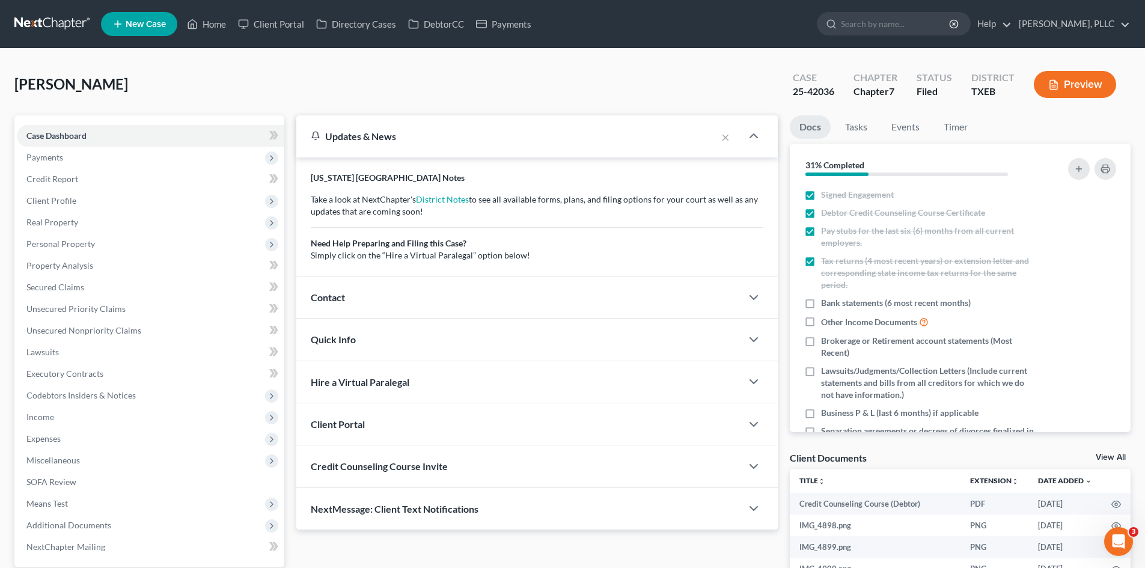
click at [468, 296] on div "Contact" at bounding box center [518, 296] width 445 height 41
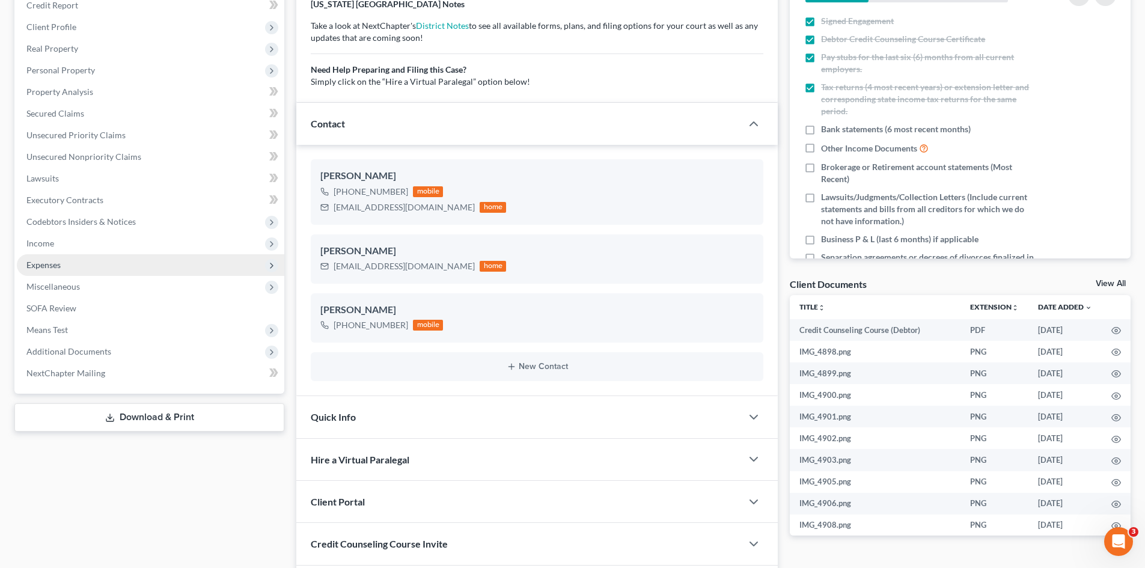
scroll to position [180, 0]
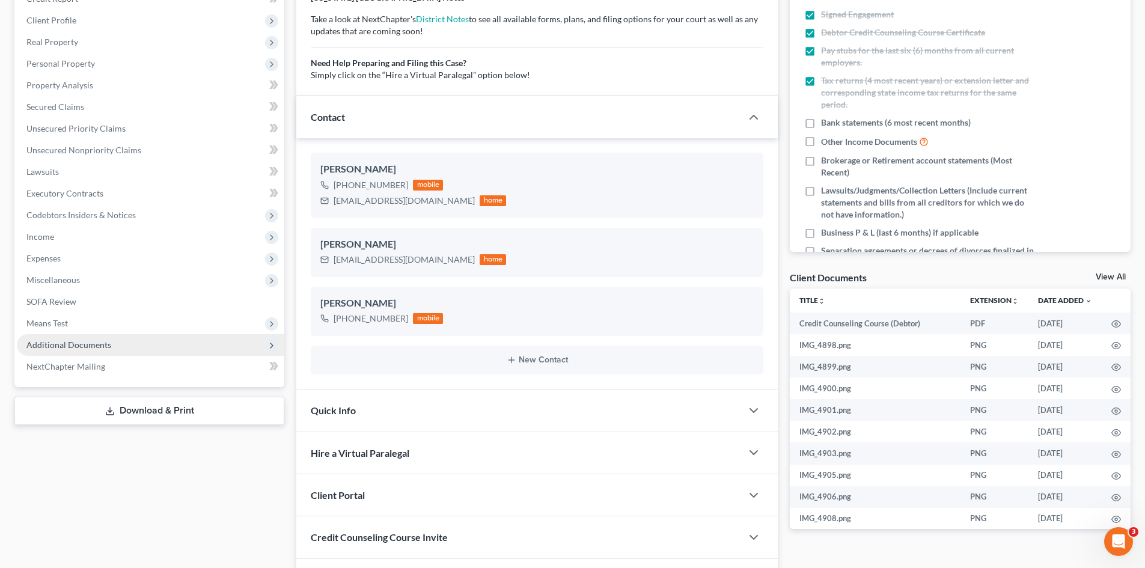
click at [109, 349] on span "Additional Documents" at bounding box center [68, 345] width 85 height 10
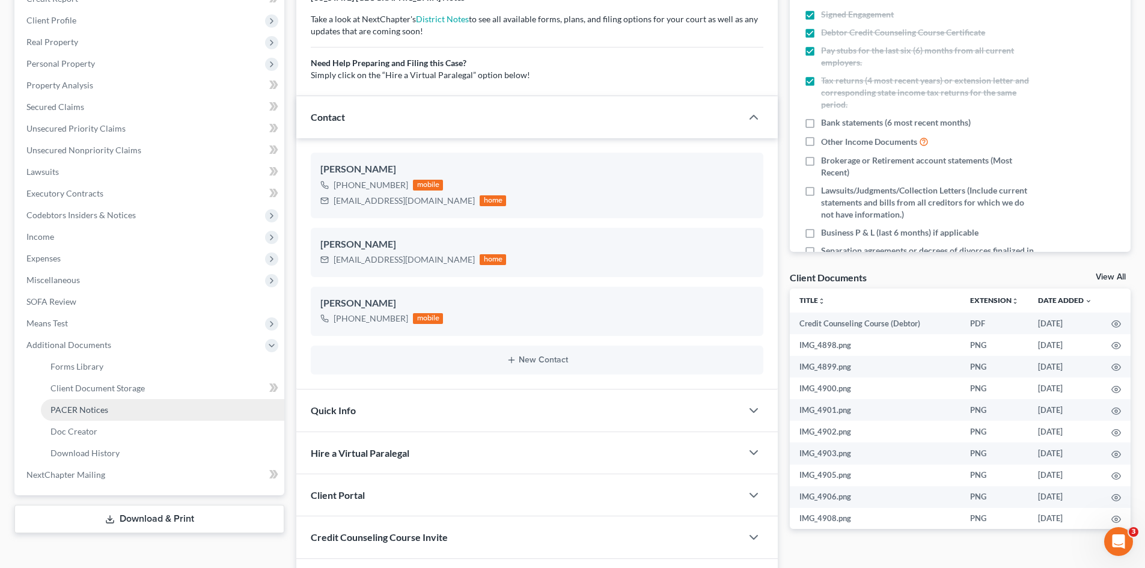
click at [114, 416] on link "PACER Notices" at bounding box center [162, 410] width 243 height 22
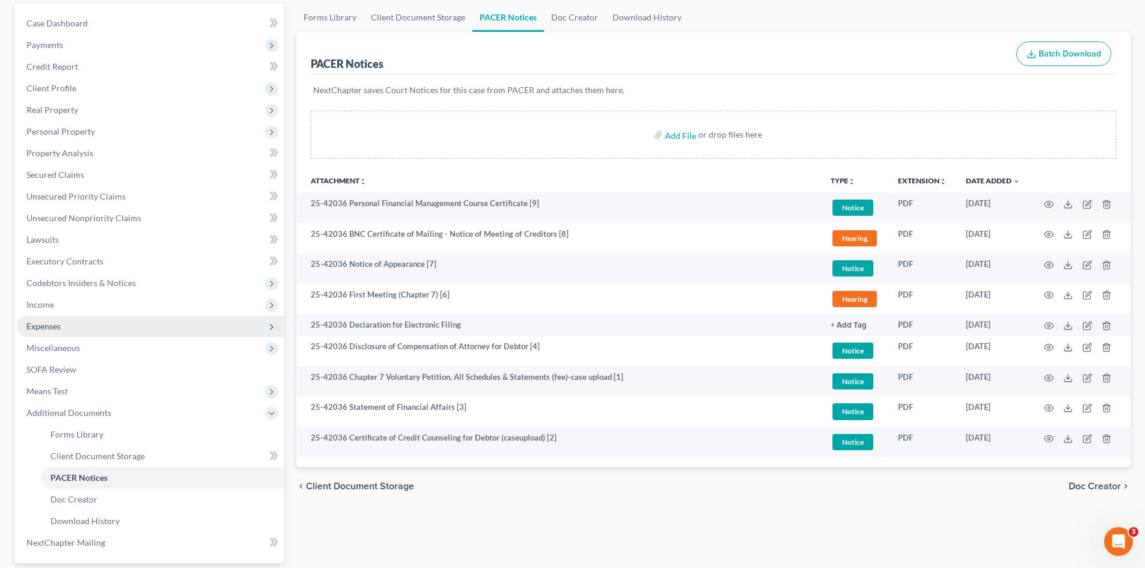
scroll to position [191, 0]
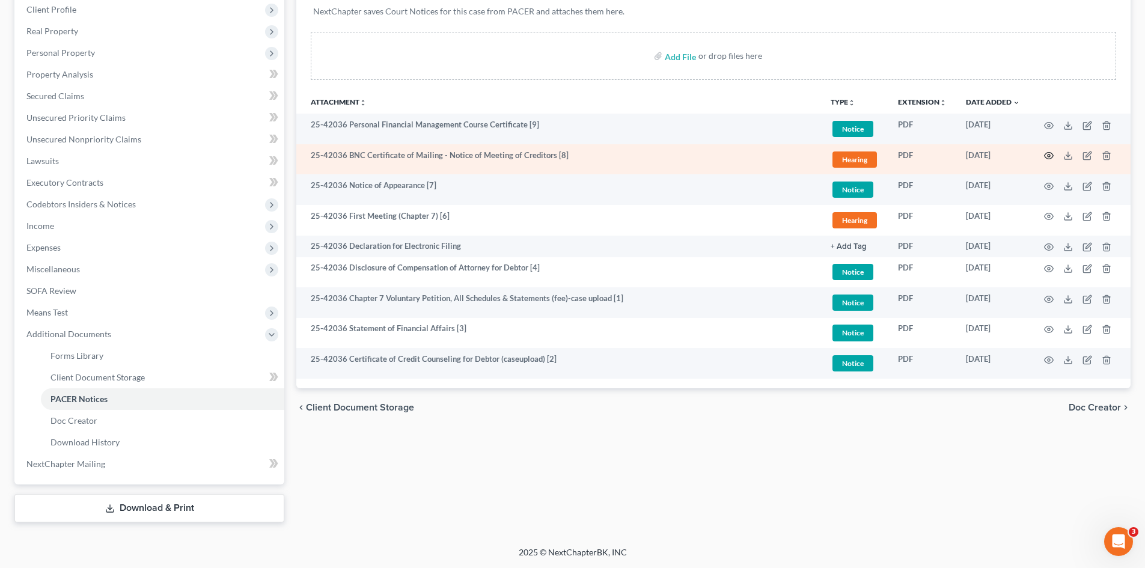
click at [1047, 160] on icon "button" at bounding box center [1049, 156] width 10 height 10
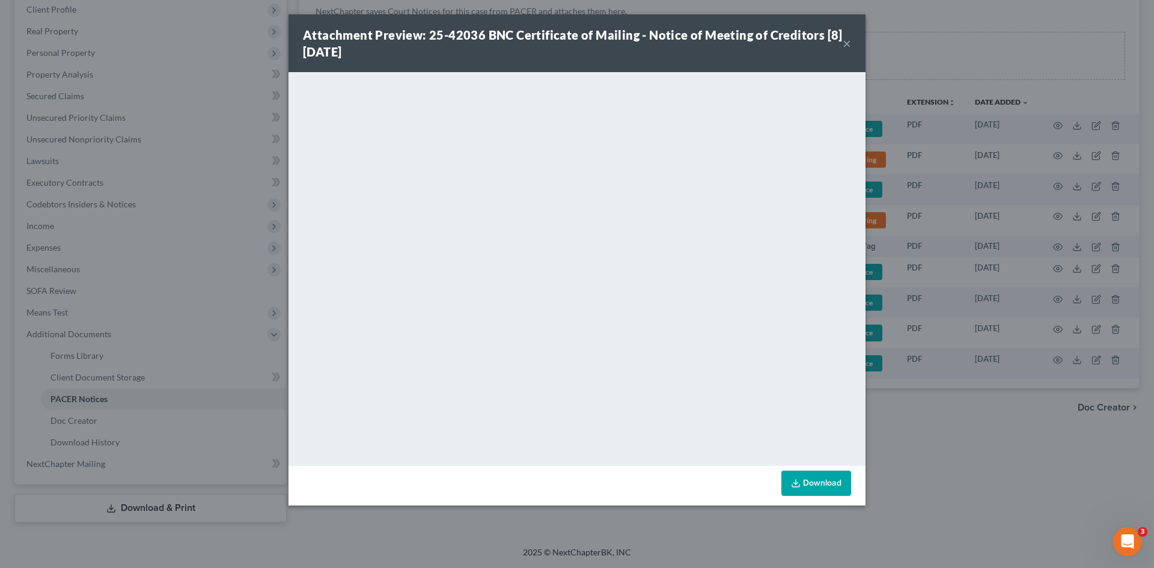
click at [847, 44] on button "×" at bounding box center [847, 43] width 8 height 14
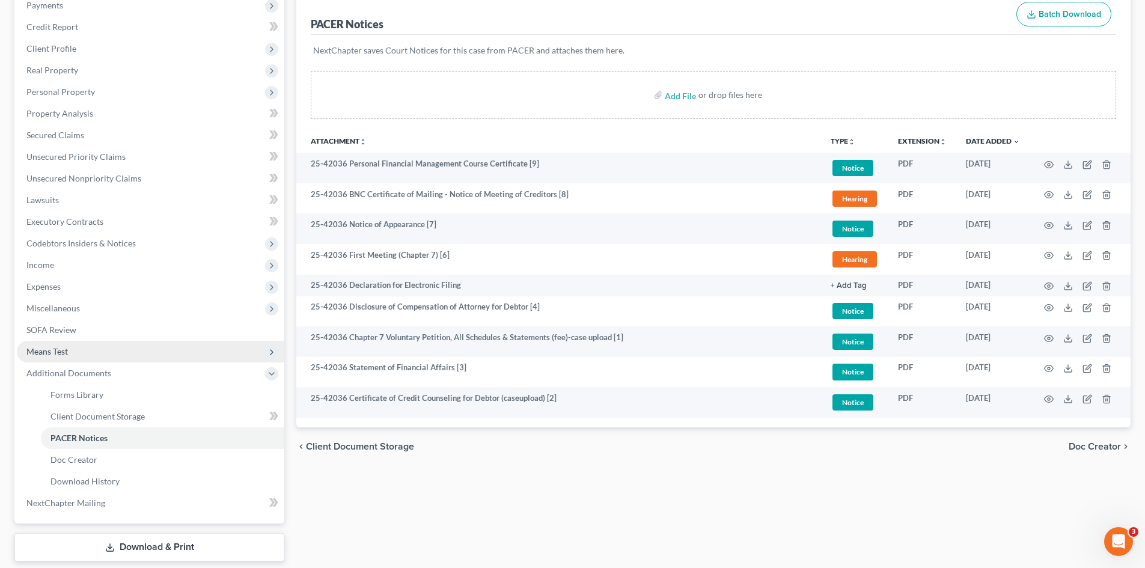
scroll to position [131, 0]
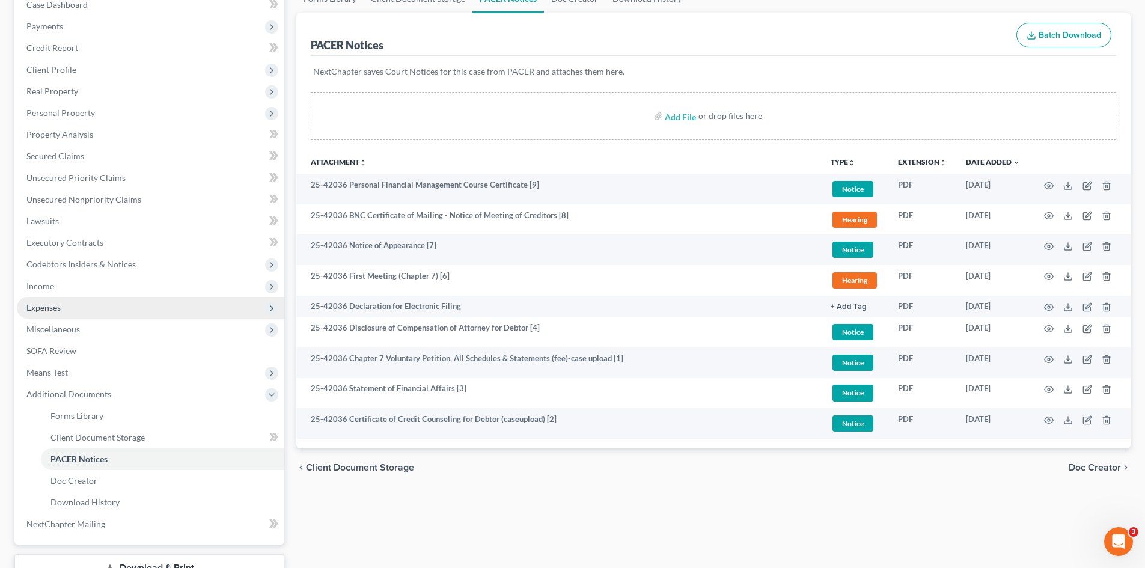
click at [55, 300] on span "Expenses" at bounding box center [150, 308] width 267 height 22
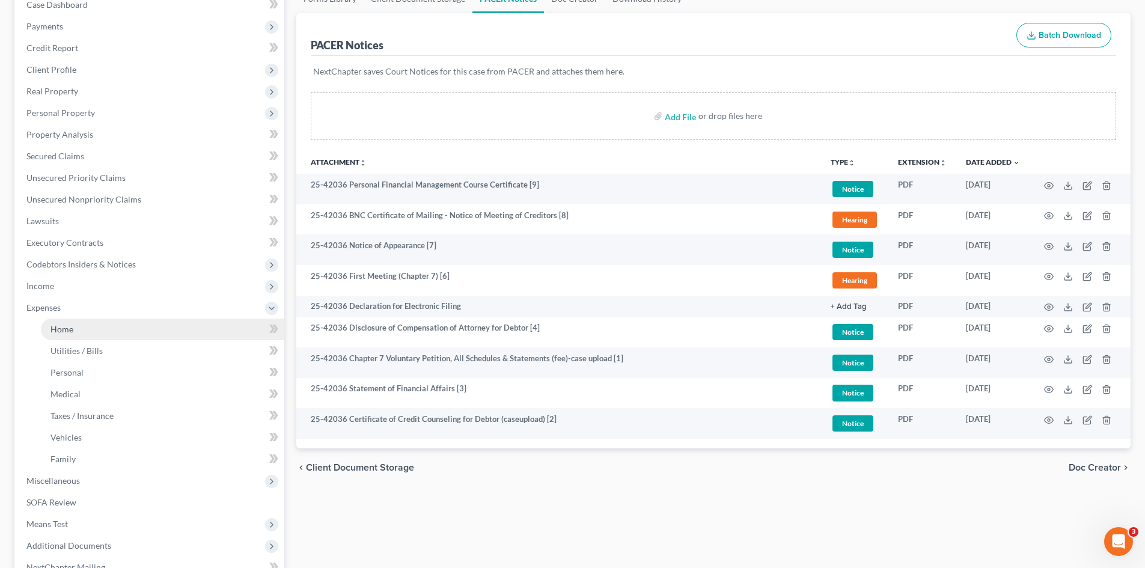
click at [160, 328] on link "Home" at bounding box center [162, 330] width 243 height 22
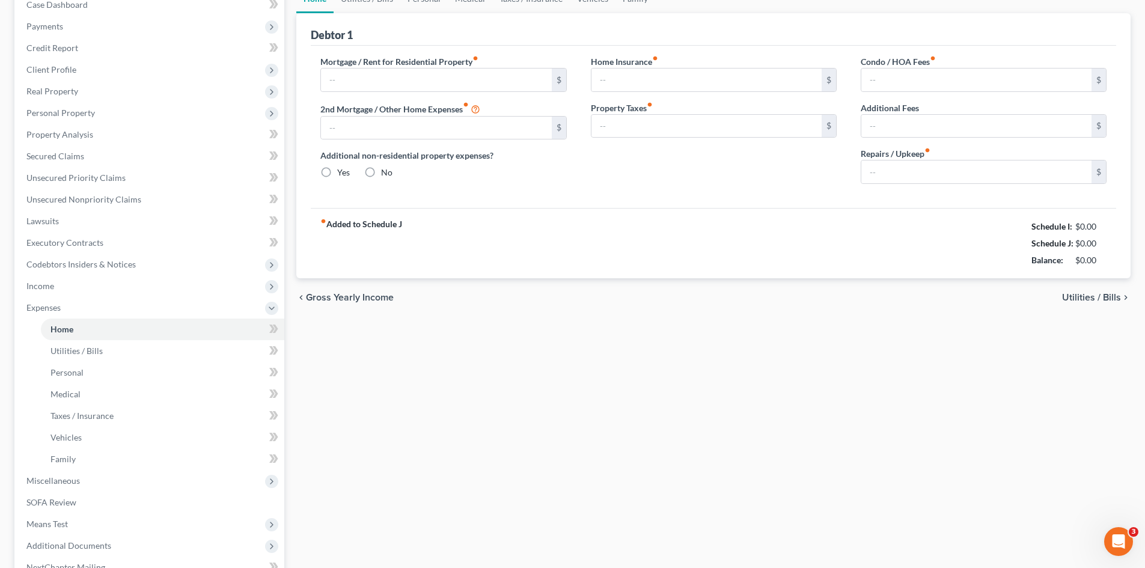
type input "2,200.00"
type input "0.00"
radio input "true"
type input "0.00"
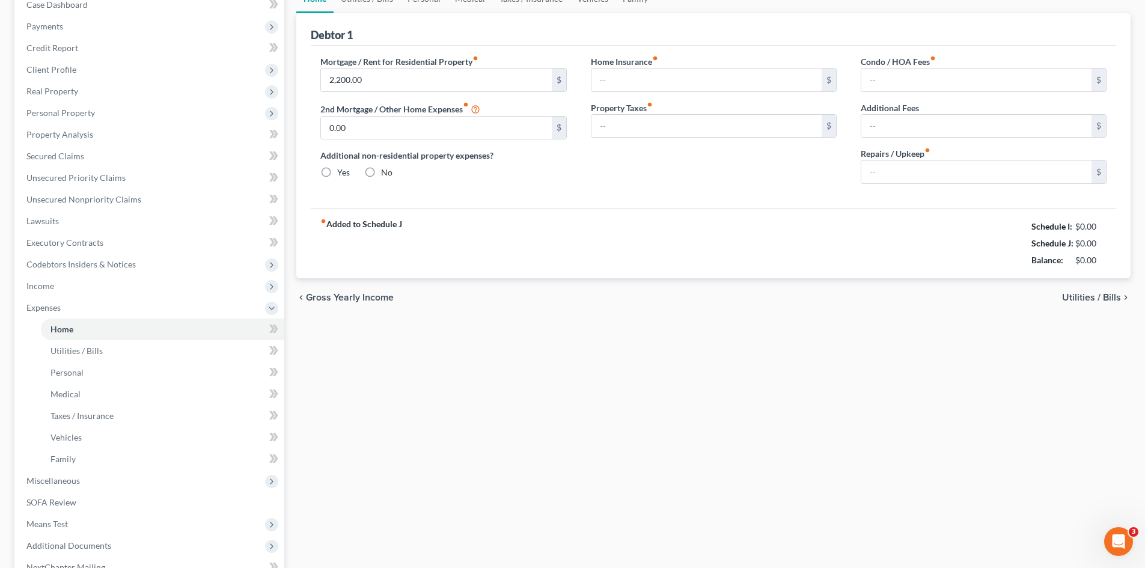
type input "0.00"
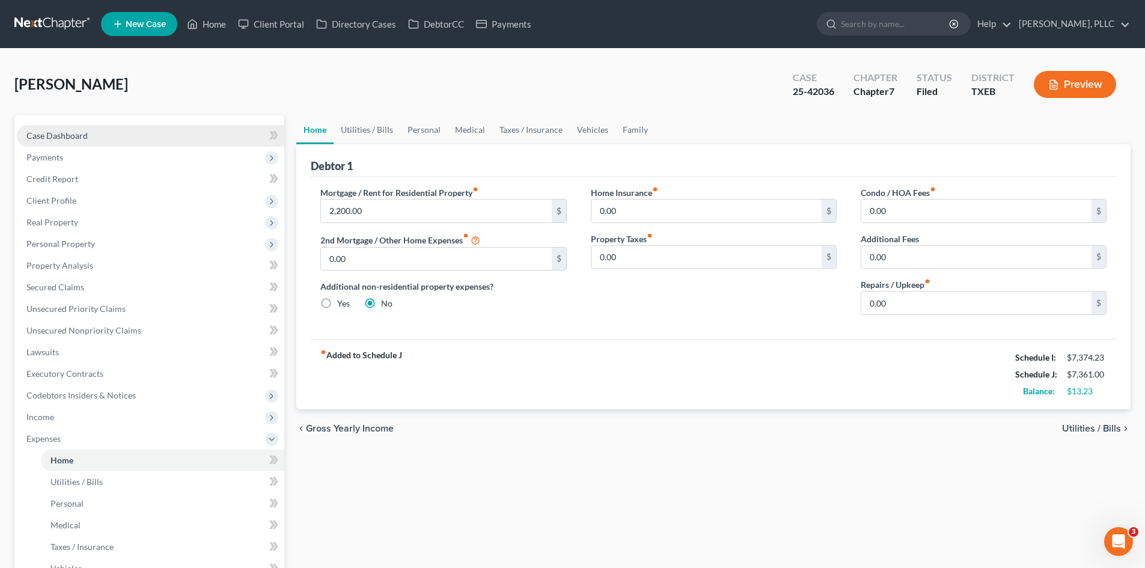
click at [82, 130] on span "Case Dashboard" at bounding box center [56, 135] width 61 height 10
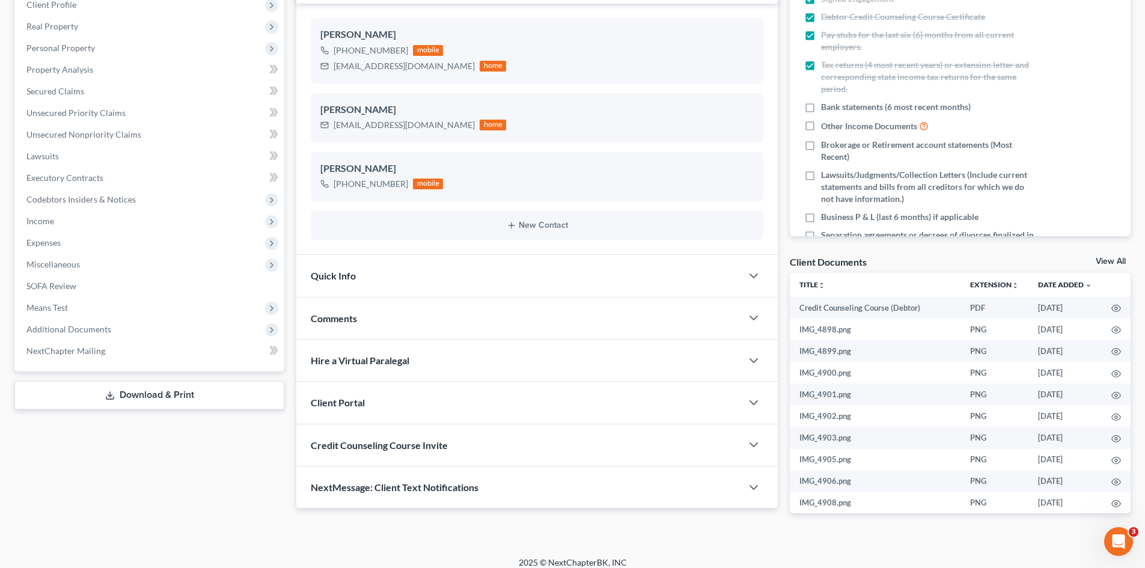
scroll to position [206, 0]
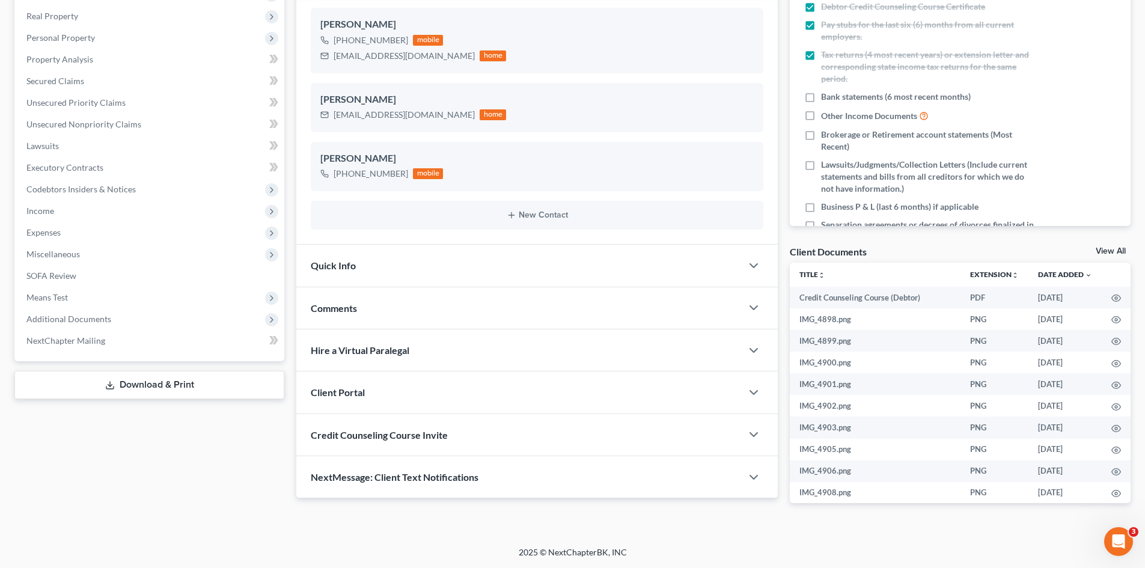
click at [472, 317] on div "Comments" at bounding box center [518, 307] width 445 height 41
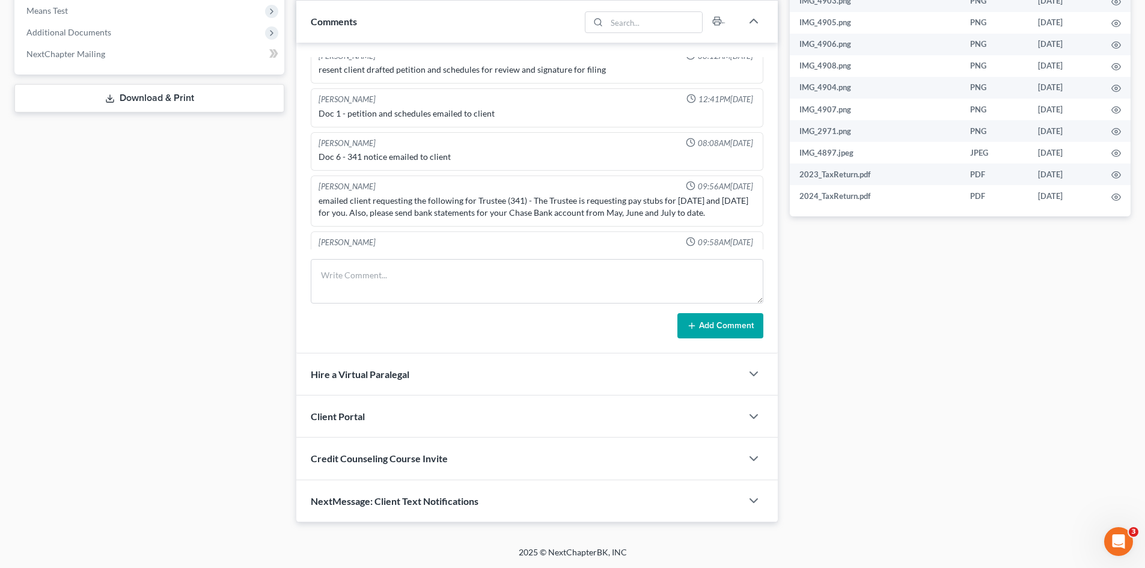
scroll to position [1285, 0]
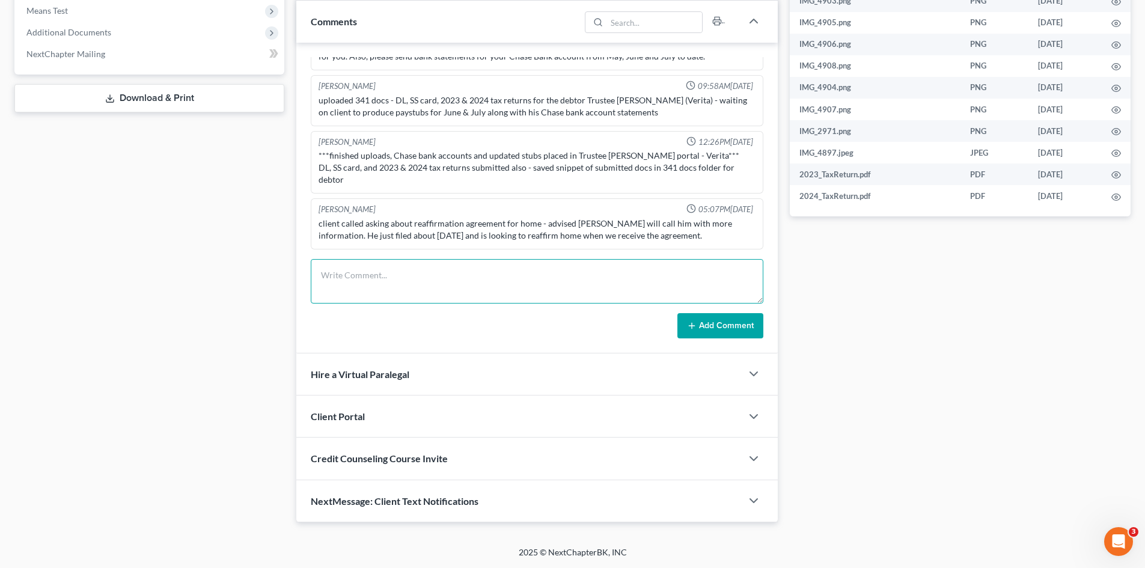
click at [346, 285] on textarea at bounding box center [537, 281] width 453 height 44
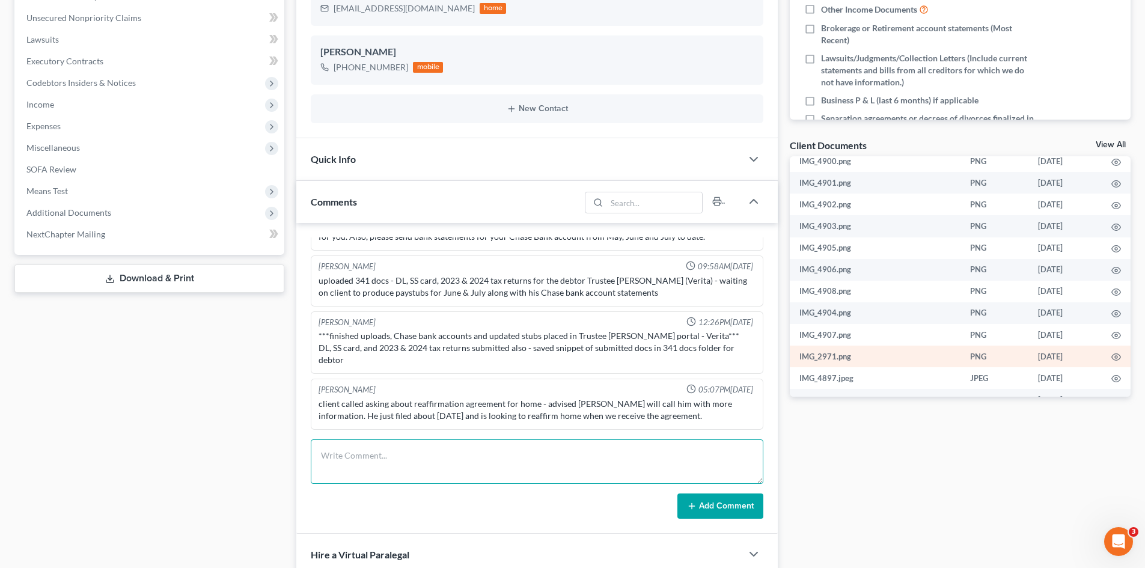
scroll to position [0, 0]
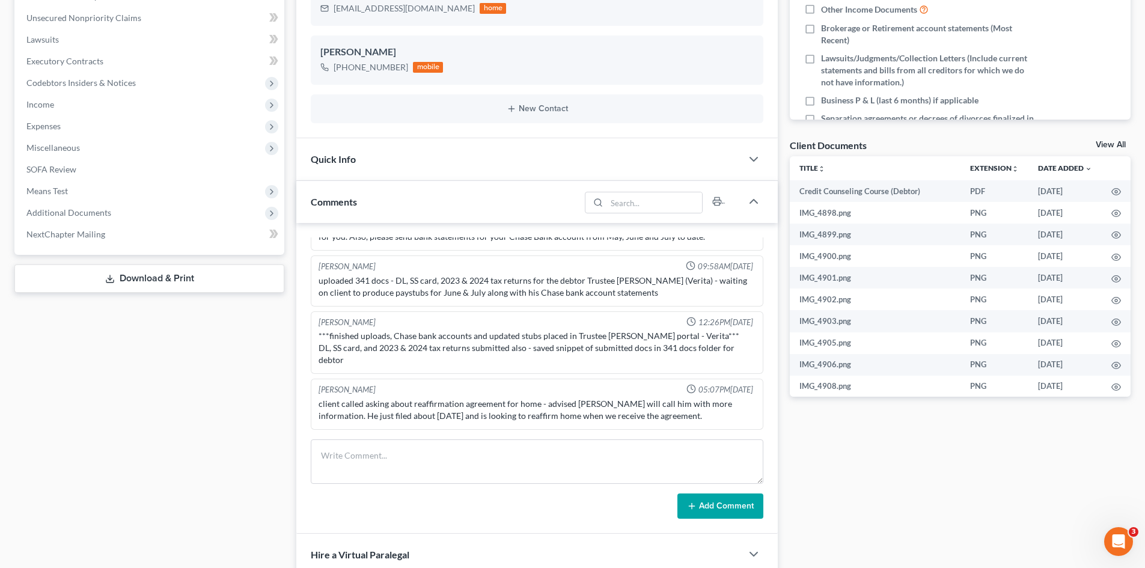
click at [209, 461] on div "Case Dashboard Payments Invoices Payments Payments Credit Report Client Profile" at bounding box center [149, 253] width 282 height 900
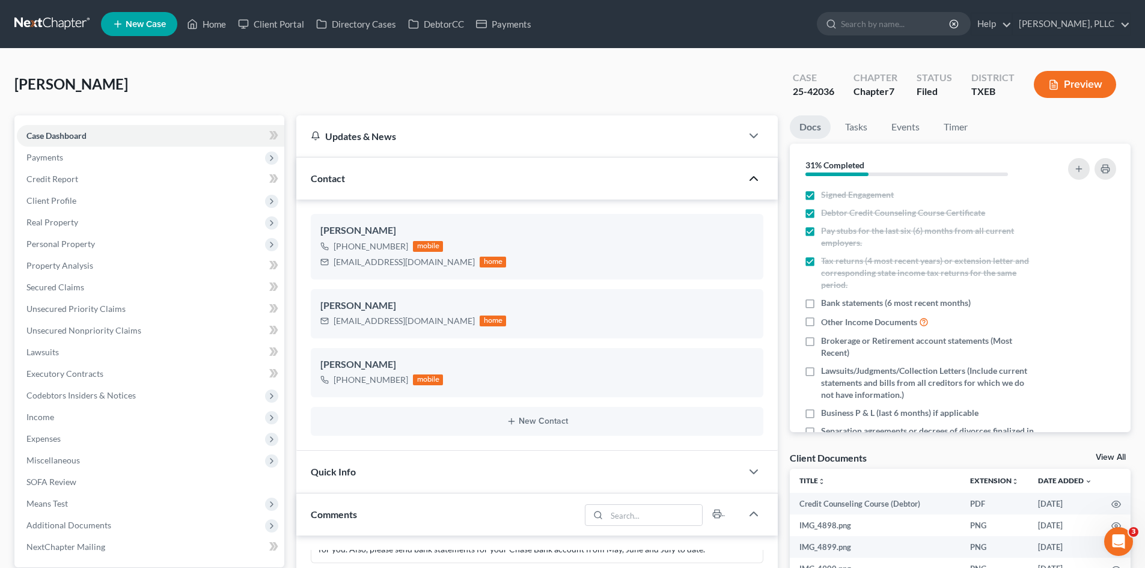
click at [755, 183] on icon "button" at bounding box center [753, 178] width 14 height 14
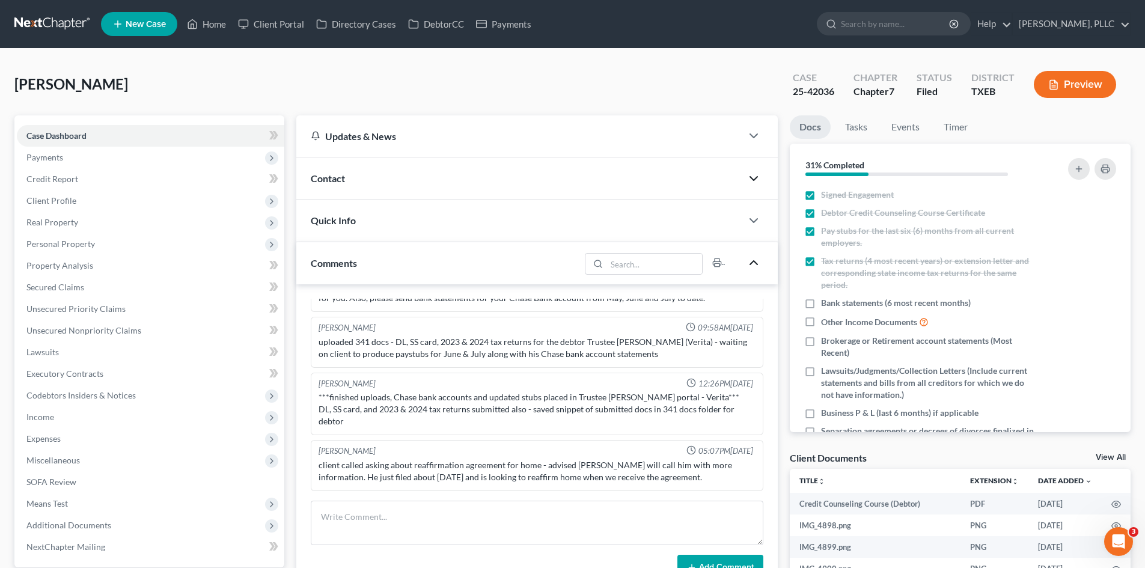
click at [754, 265] on icon "button" at bounding box center [753, 262] width 14 height 14
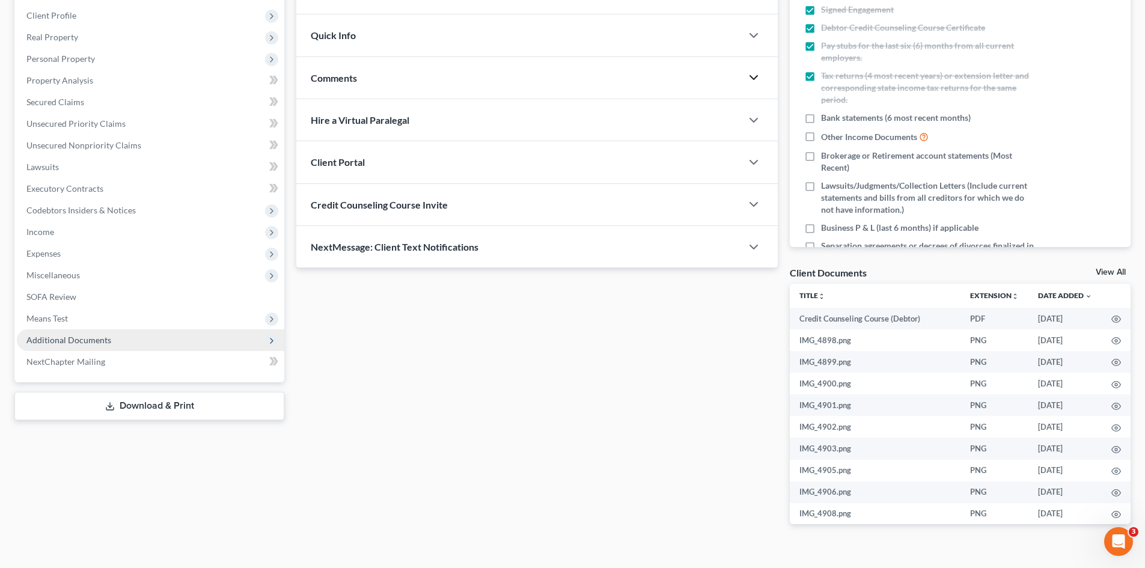
scroll to position [206, 0]
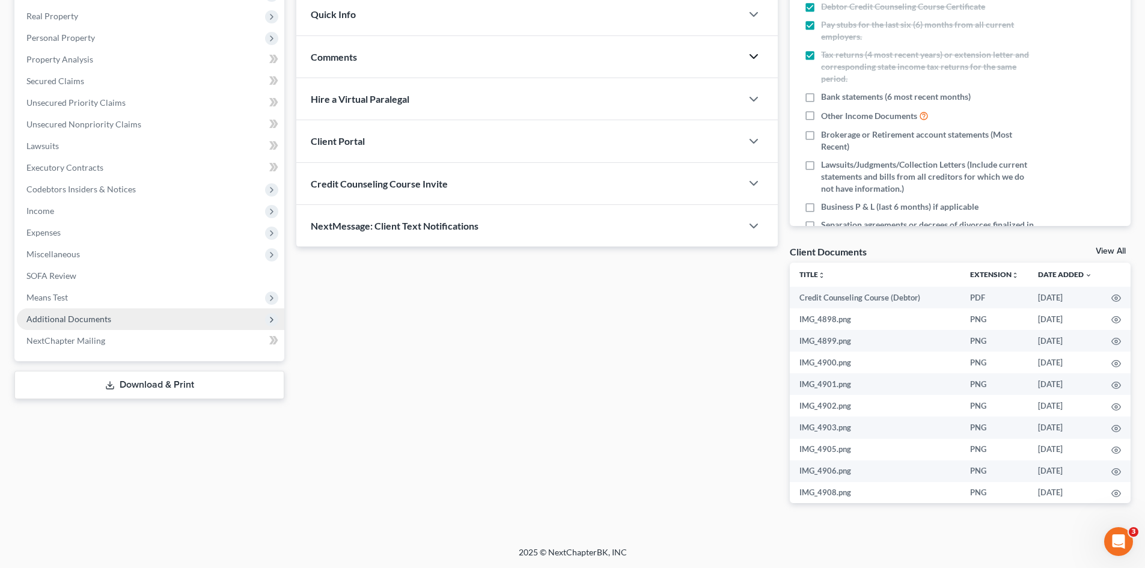
click at [139, 321] on span "Additional Documents" at bounding box center [150, 319] width 267 height 22
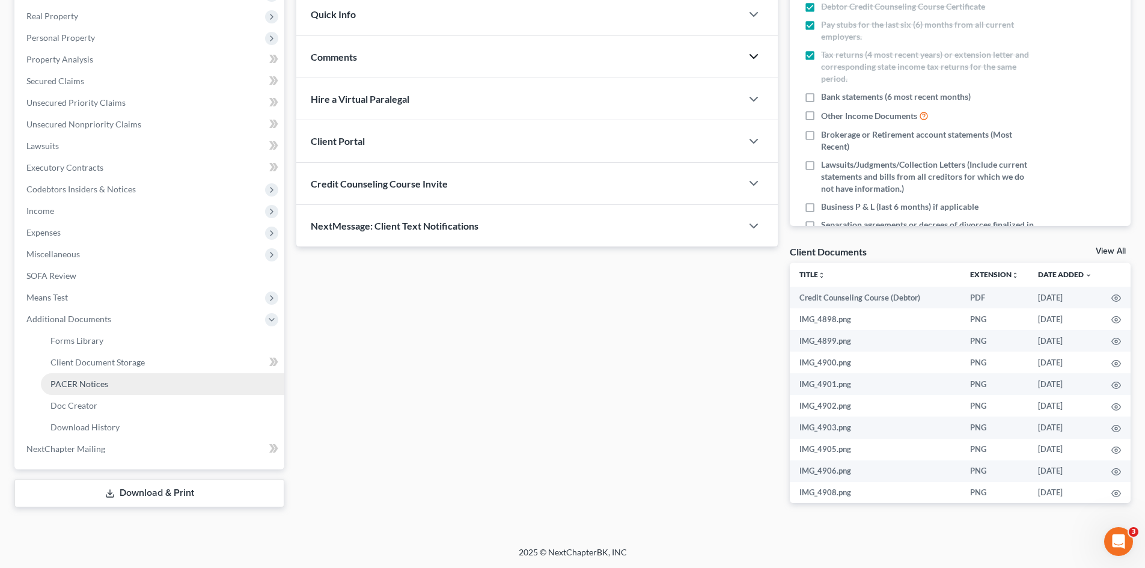
click at [113, 378] on link "PACER Notices" at bounding box center [162, 384] width 243 height 22
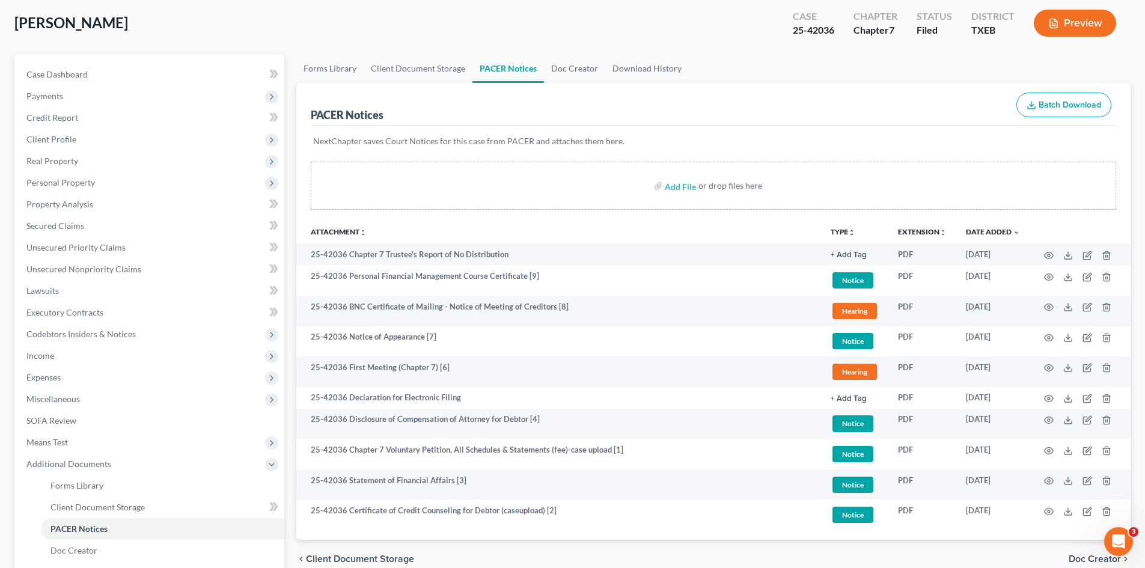
scroll to position [120, 0]
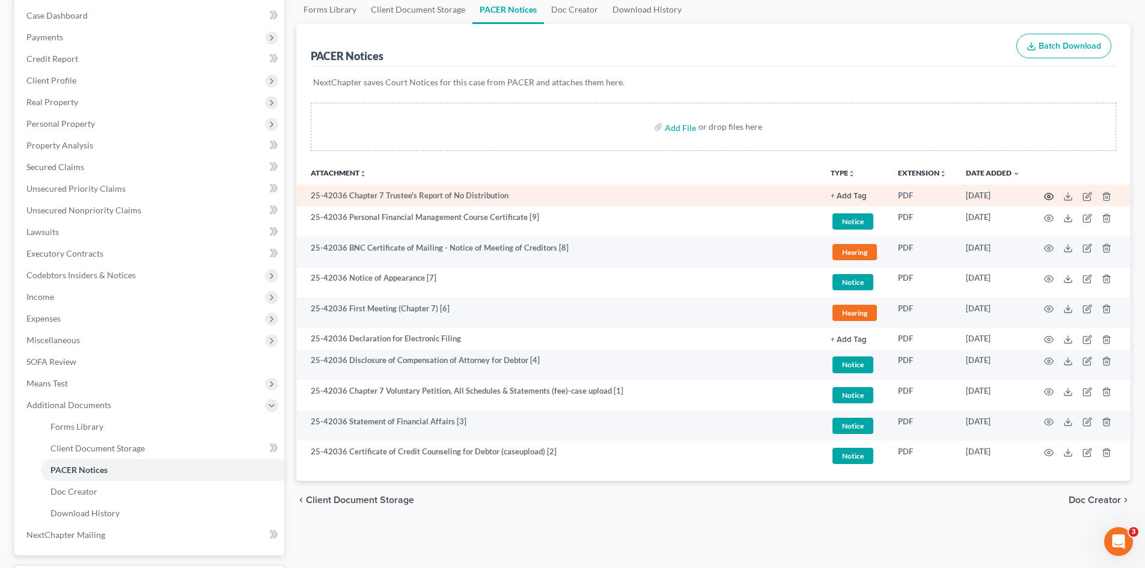
click at [1049, 197] on icon "button" at bounding box center [1049, 197] width 10 height 10
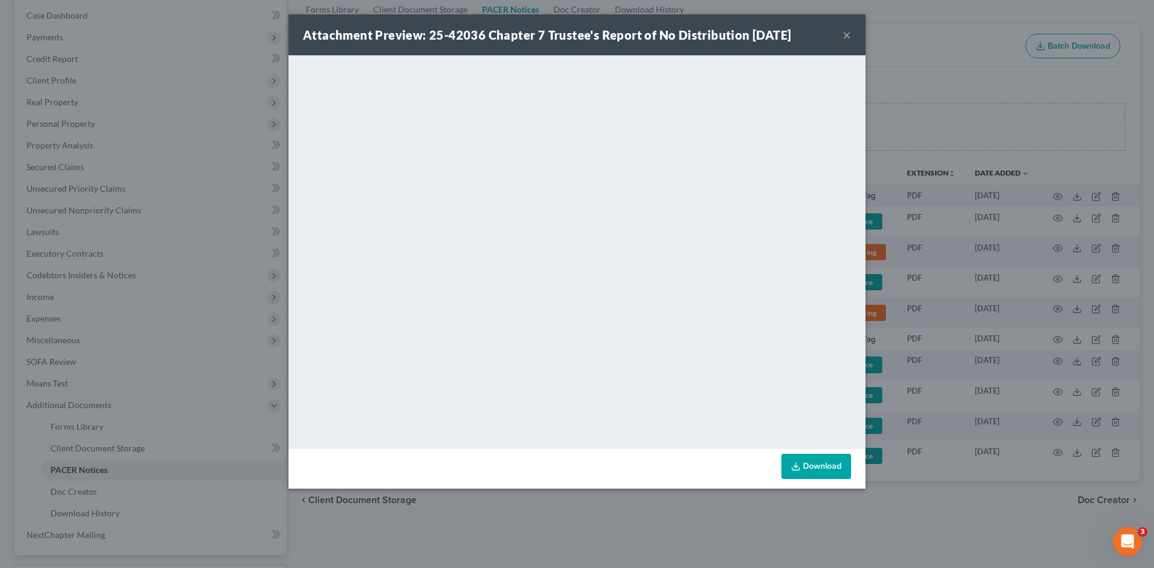
click at [844, 37] on button "×" at bounding box center [847, 35] width 8 height 14
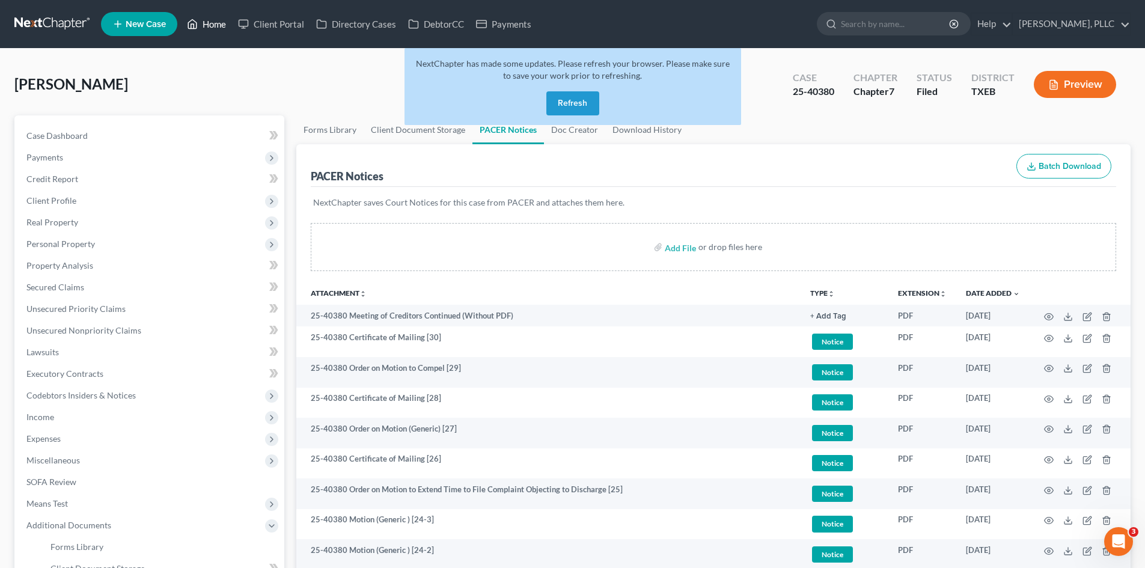
drag, startPoint x: 233, startPoint y: 30, endPoint x: 276, endPoint y: 36, distance: 43.7
click at [233, 30] on ul "New Case Home Client Portal Directory Cases DebtorCC Payments - No Result - See…" at bounding box center [615, 23] width 1029 height 31
click at [584, 106] on button "Refresh" at bounding box center [572, 103] width 53 height 24
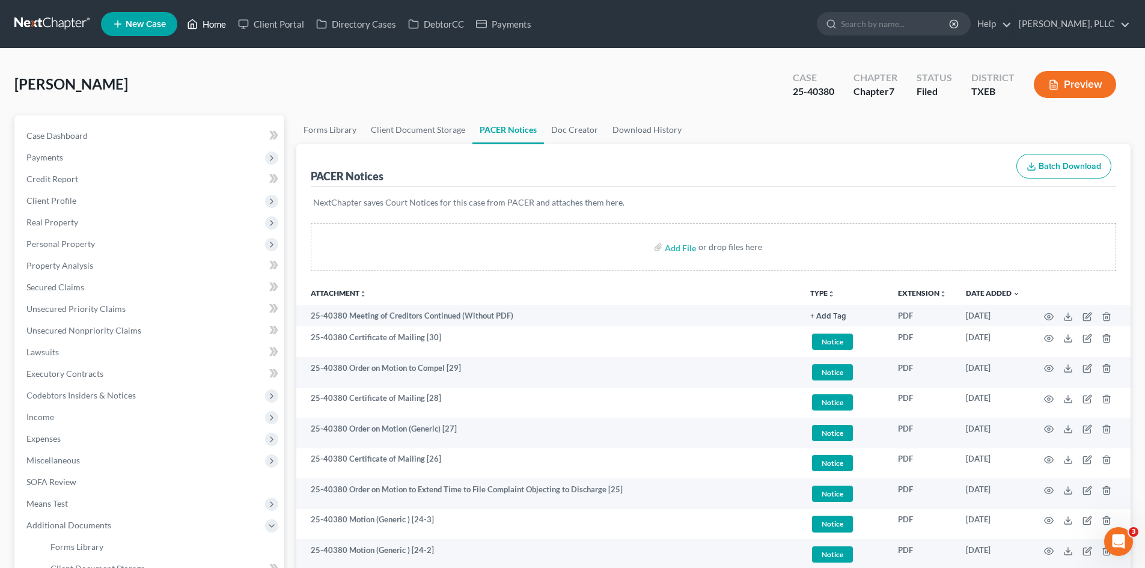
click at [209, 27] on link "Home" at bounding box center [206, 24] width 51 height 22
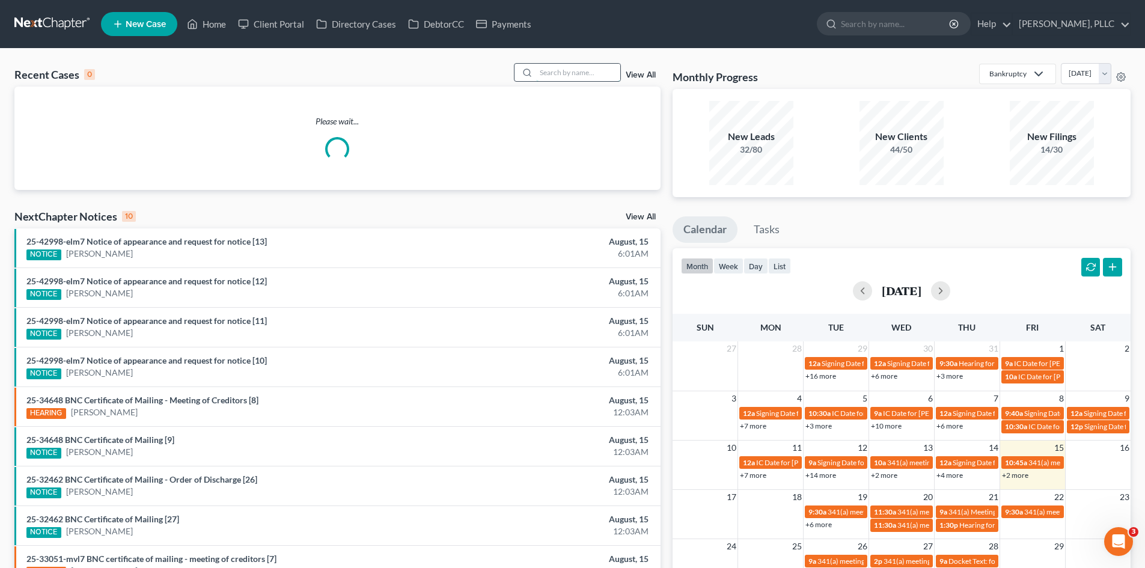
click at [556, 76] on input "search" at bounding box center [578, 72] width 84 height 17
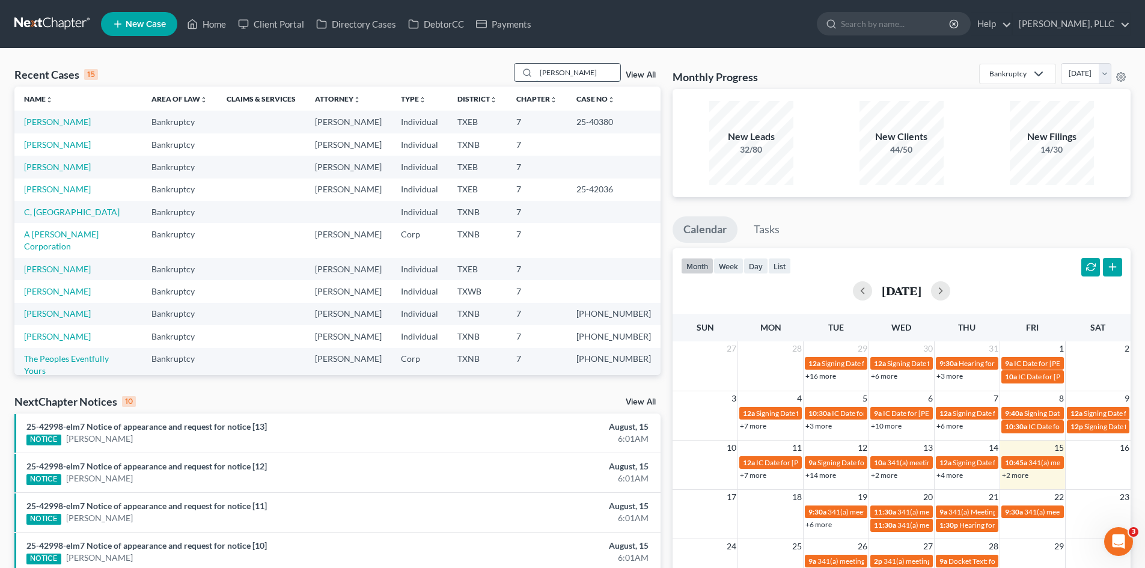
type input "burnett"
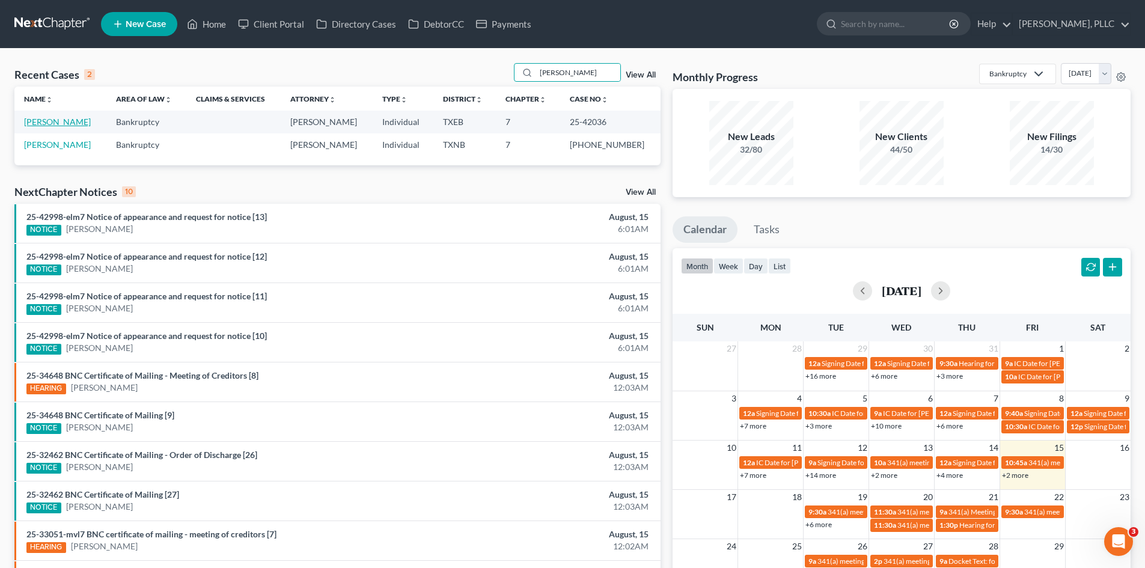
click at [30, 126] on link "[PERSON_NAME]" at bounding box center [57, 122] width 67 height 10
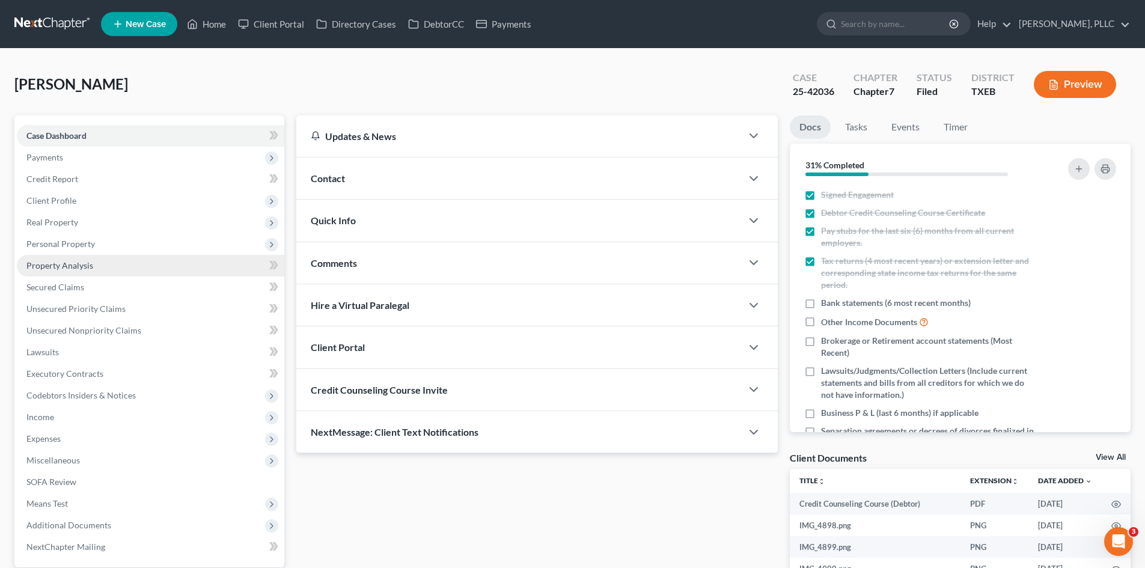
click at [69, 272] on link "Property Analysis" at bounding box center [150, 266] width 267 height 22
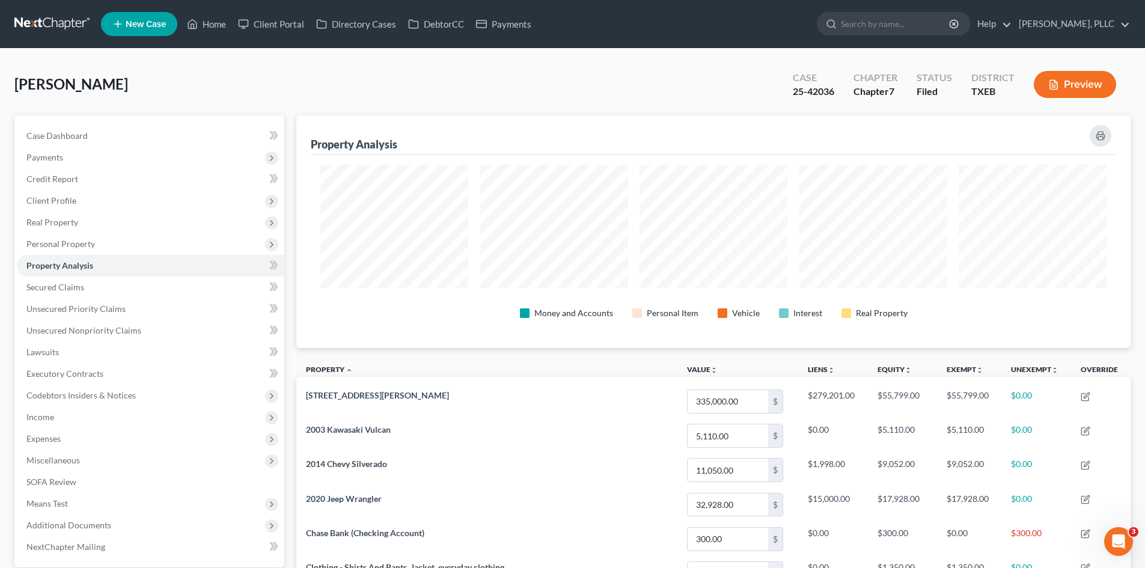
scroll to position [233, 834]
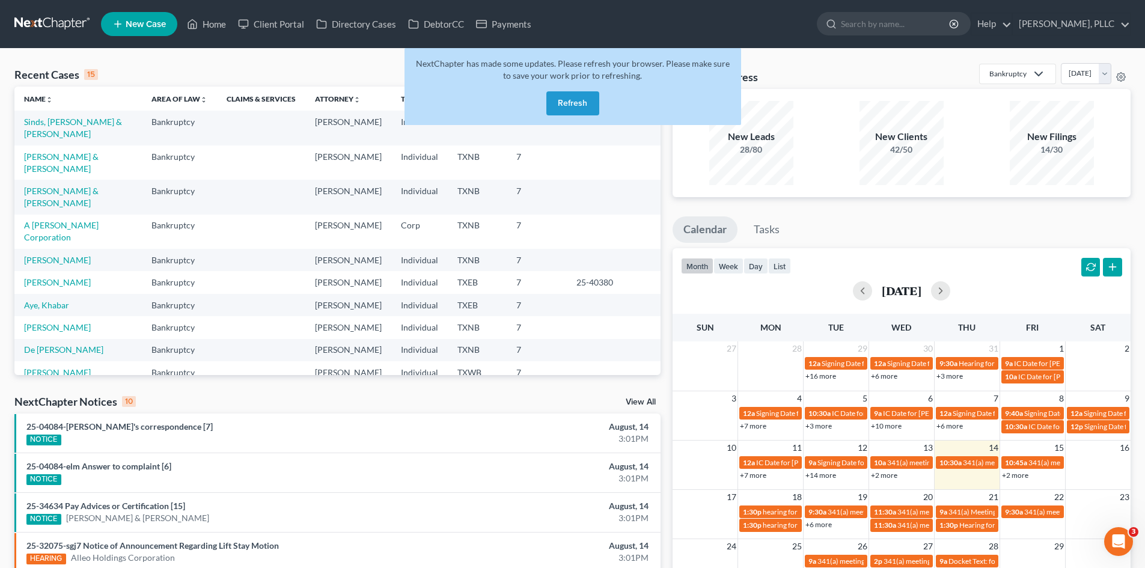
click at [562, 107] on button "Refresh" at bounding box center [572, 103] width 53 height 24
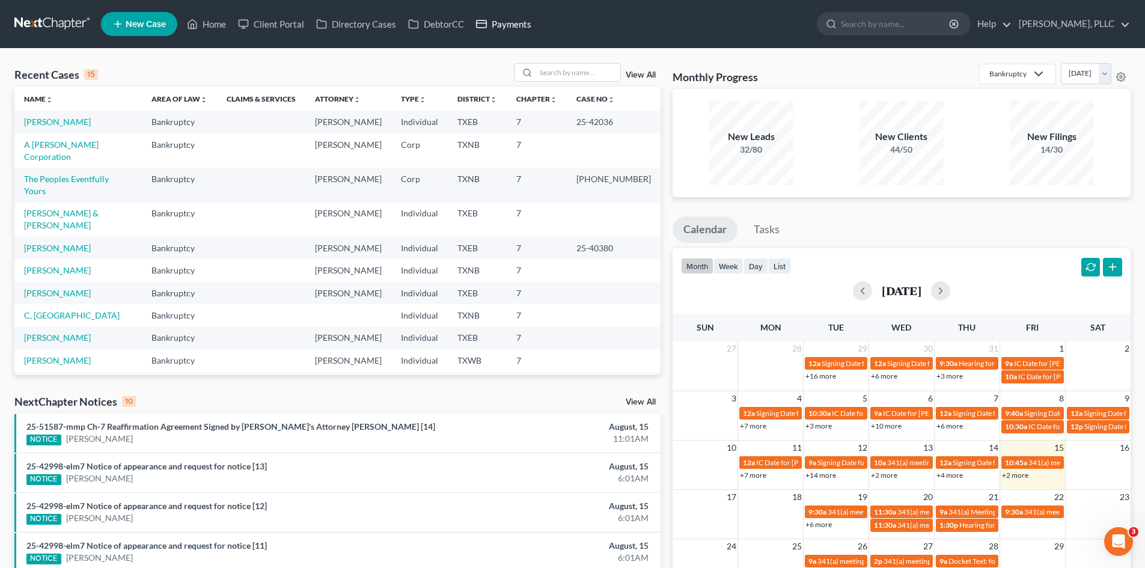
click at [502, 17] on link "Payments" at bounding box center [503, 24] width 67 height 22
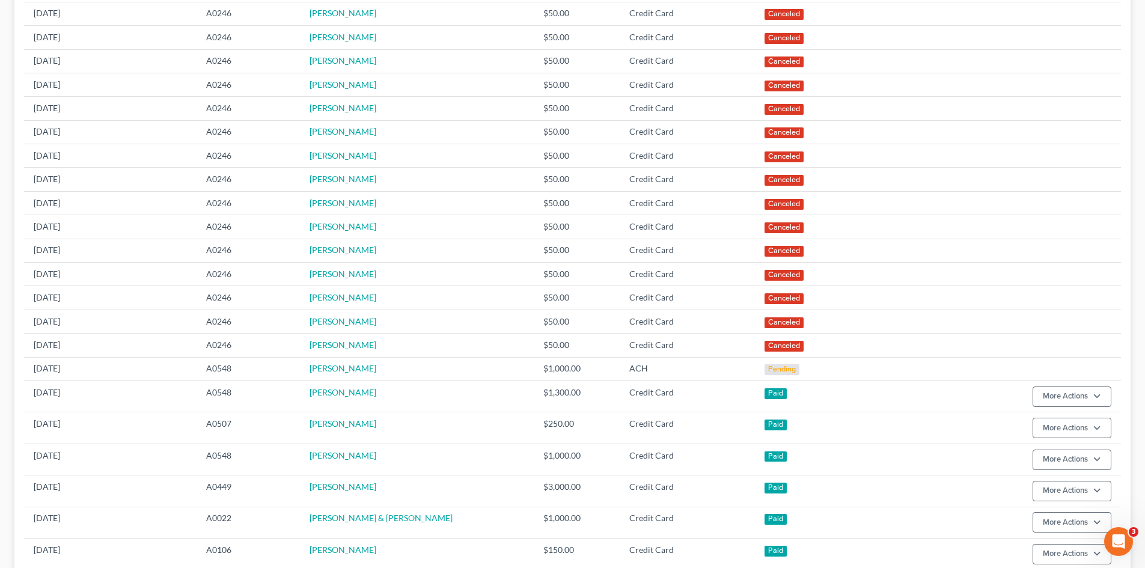
scroll to position [240, 0]
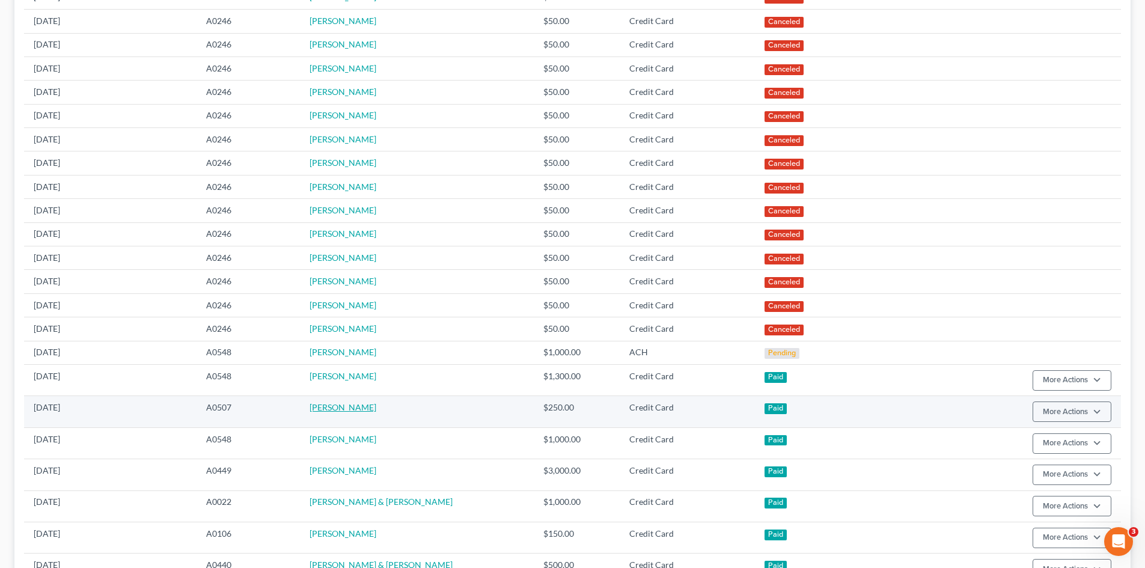
click at [364, 407] on link "Jaime Velasquez" at bounding box center [342, 407] width 67 height 10
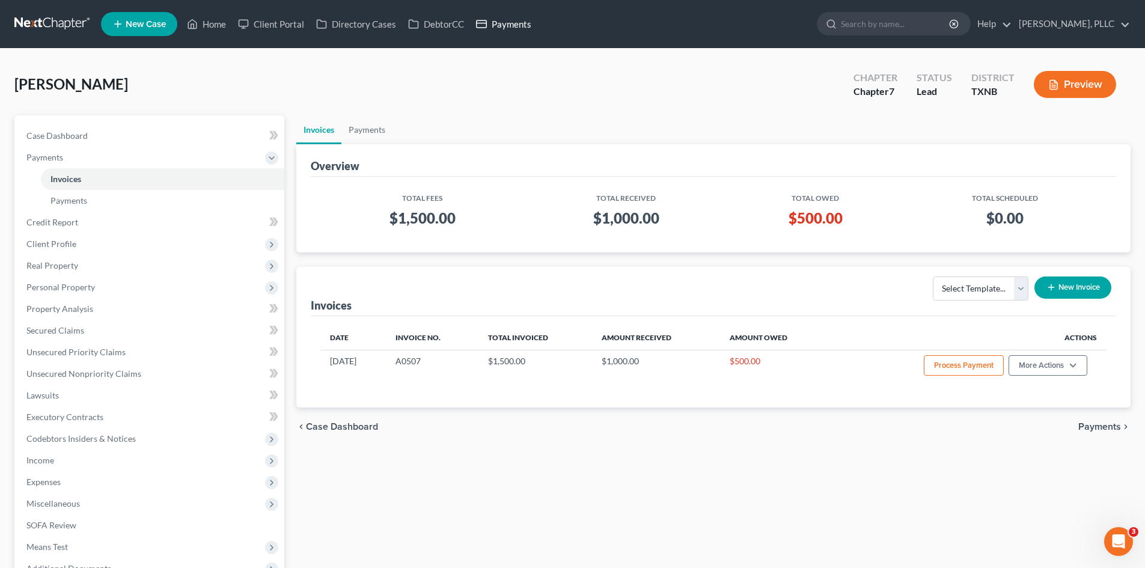
click at [508, 29] on link "Payments" at bounding box center [503, 24] width 67 height 22
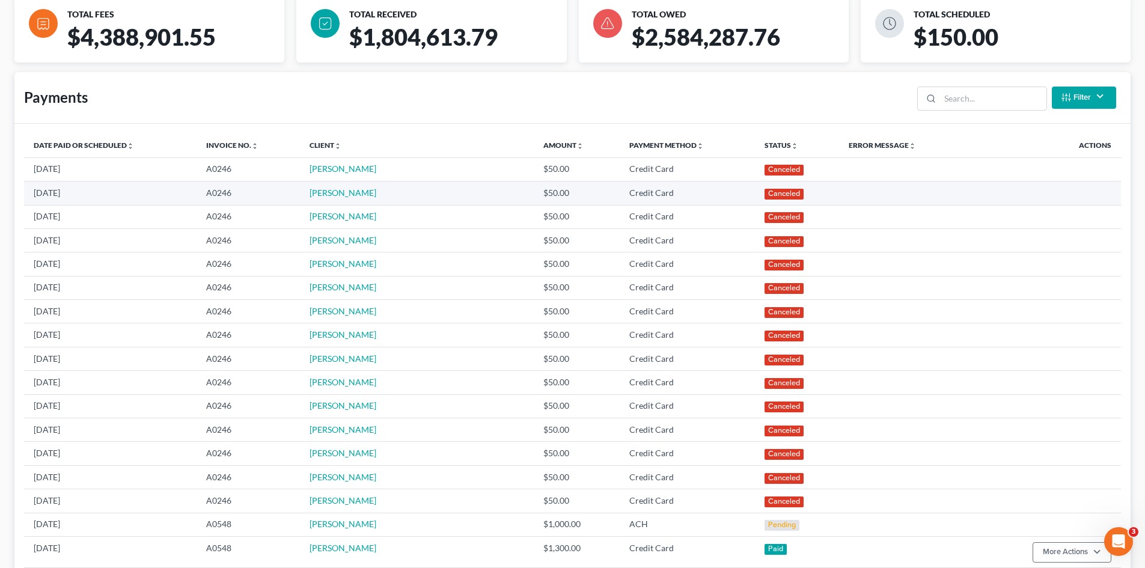
scroll to position [361, 0]
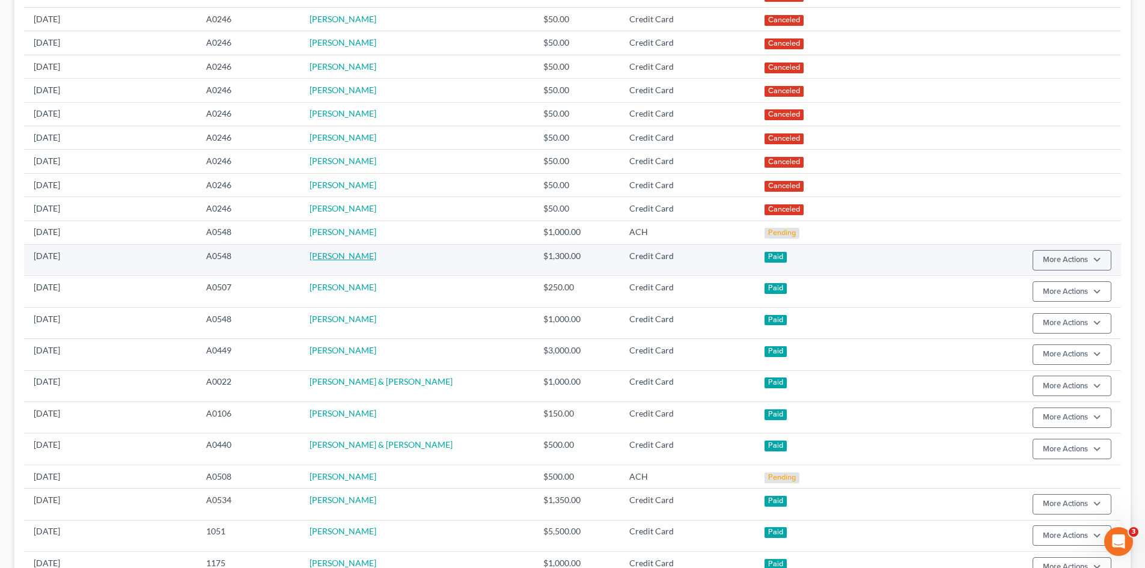
click at [356, 257] on link "Michael Johnson" at bounding box center [342, 256] width 67 height 10
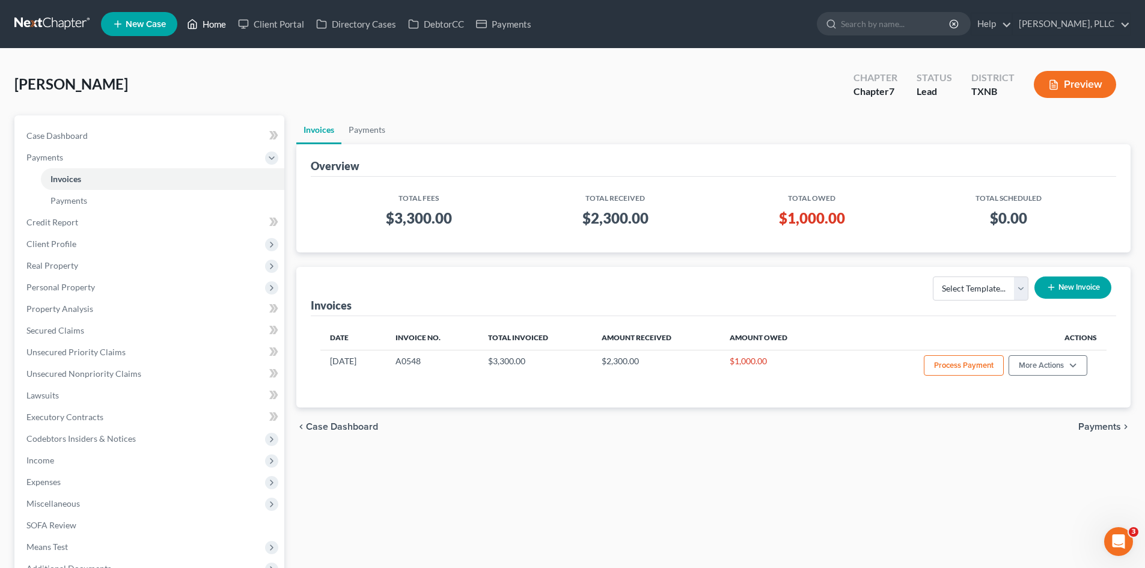
click at [216, 18] on link "Home" at bounding box center [206, 24] width 51 height 22
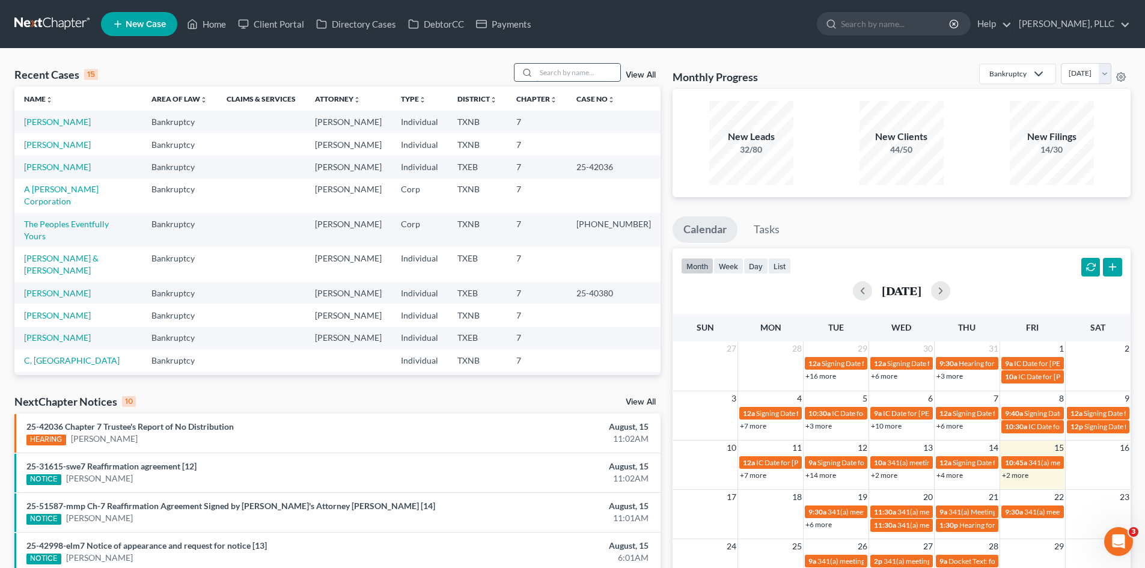
click at [578, 77] on input "search" at bounding box center [578, 72] width 84 height 17
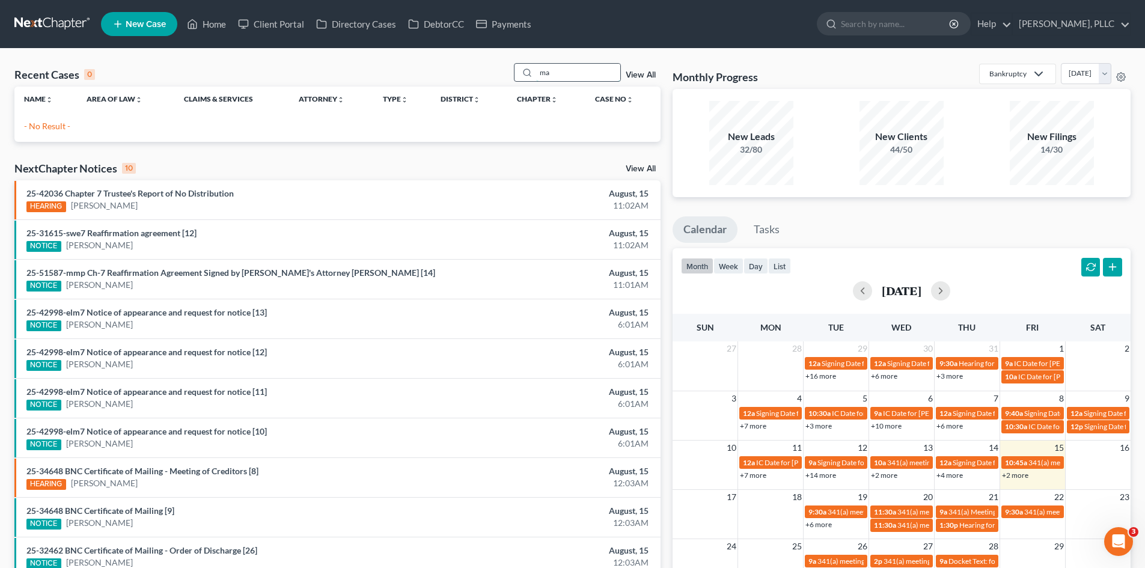
type input "m"
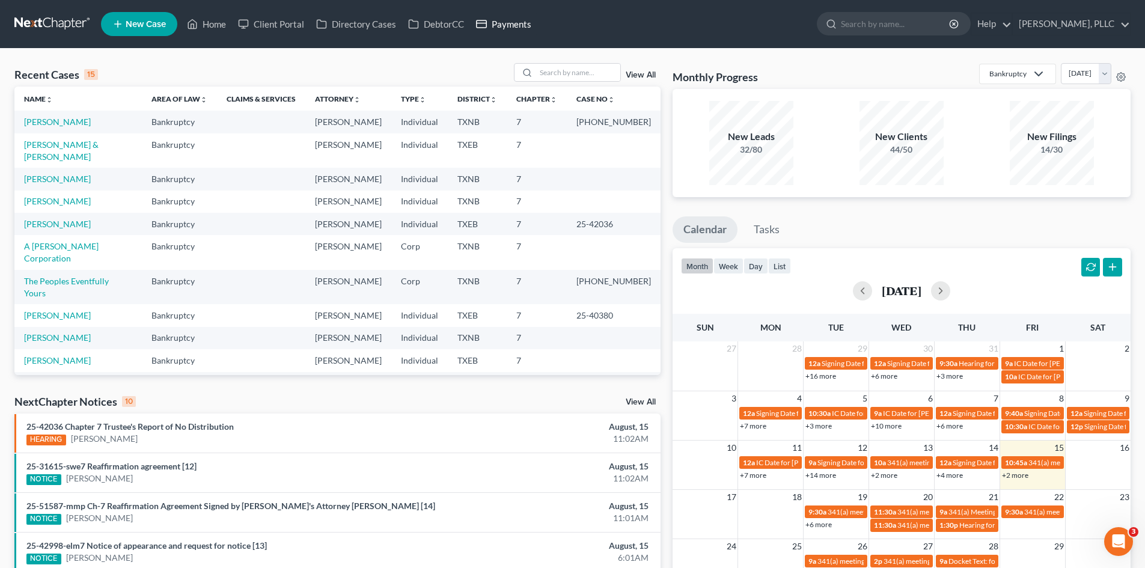
click at [514, 25] on link "Payments" at bounding box center [503, 24] width 67 height 22
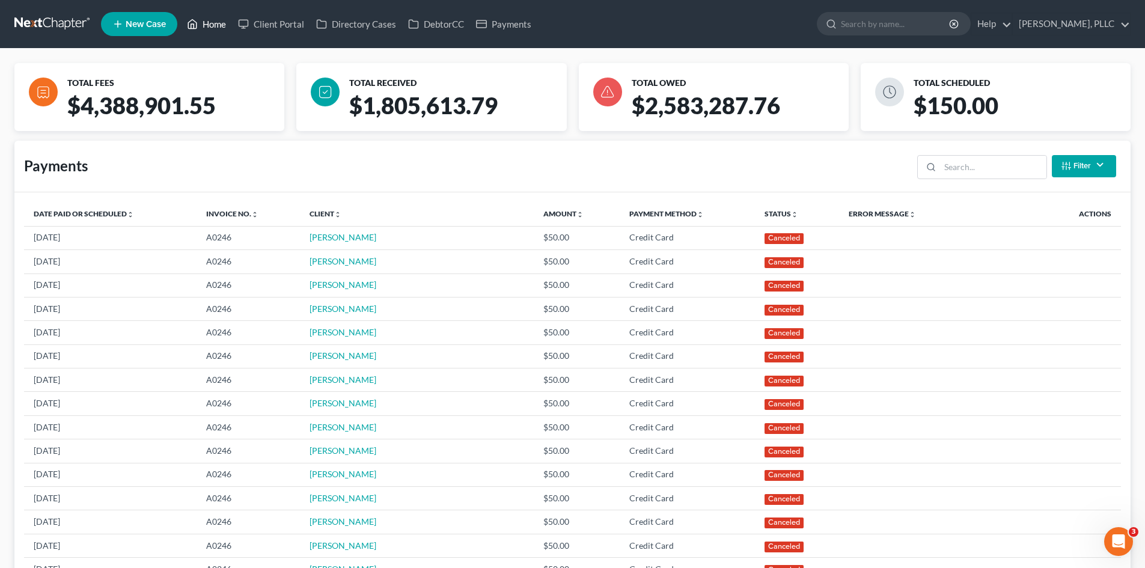
click at [212, 27] on link "Home" at bounding box center [206, 24] width 51 height 22
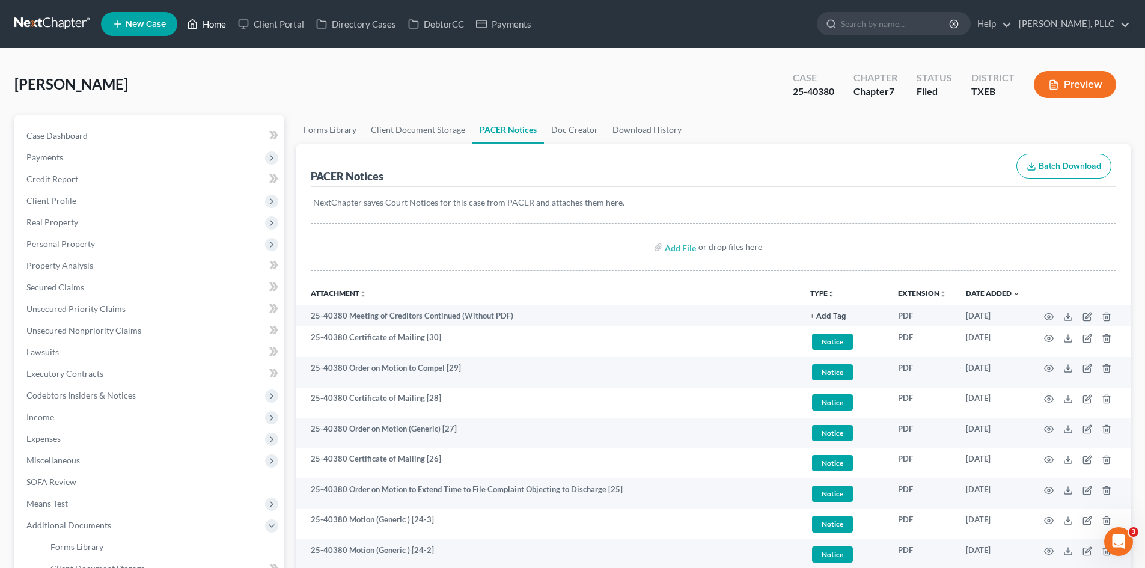
click at [225, 23] on link "Home" at bounding box center [206, 24] width 51 height 22
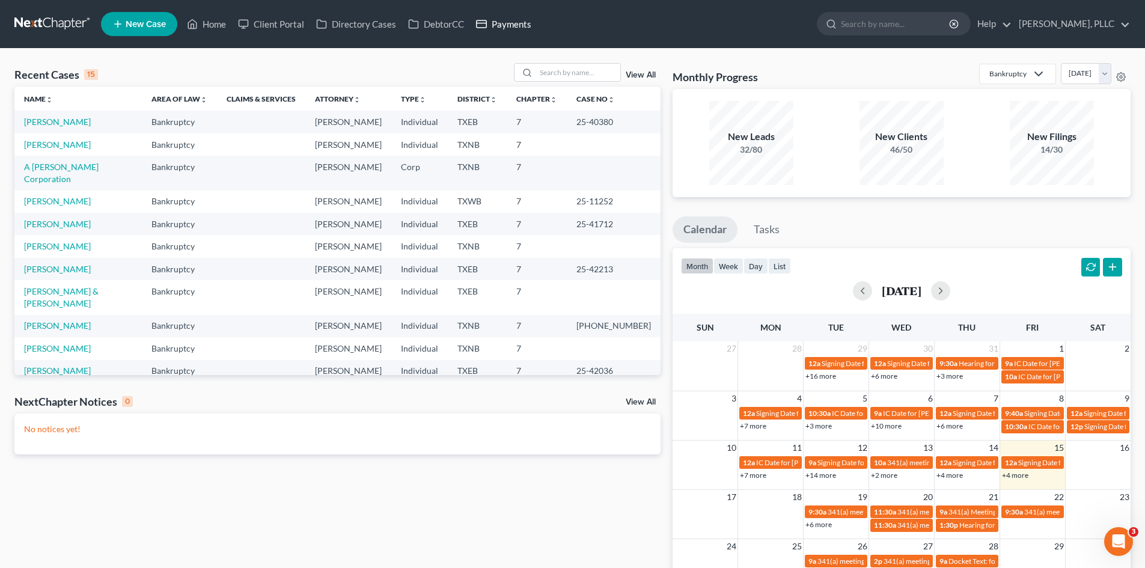
click at [518, 25] on link "Payments" at bounding box center [503, 24] width 67 height 22
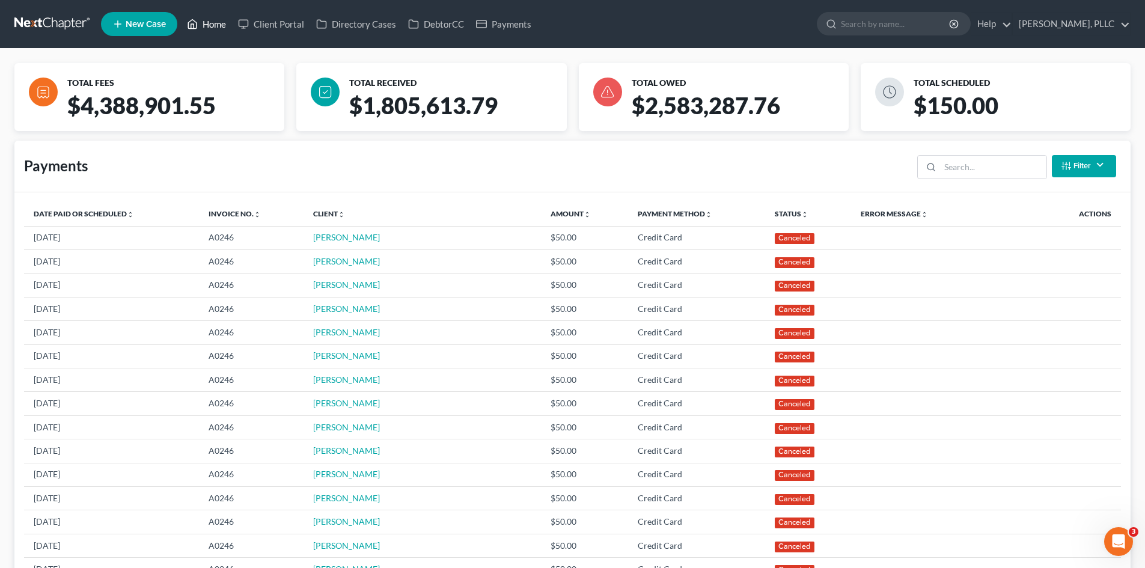
click at [213, 25] on link "Home" at bounding box center [206, 24] width 51 height 22
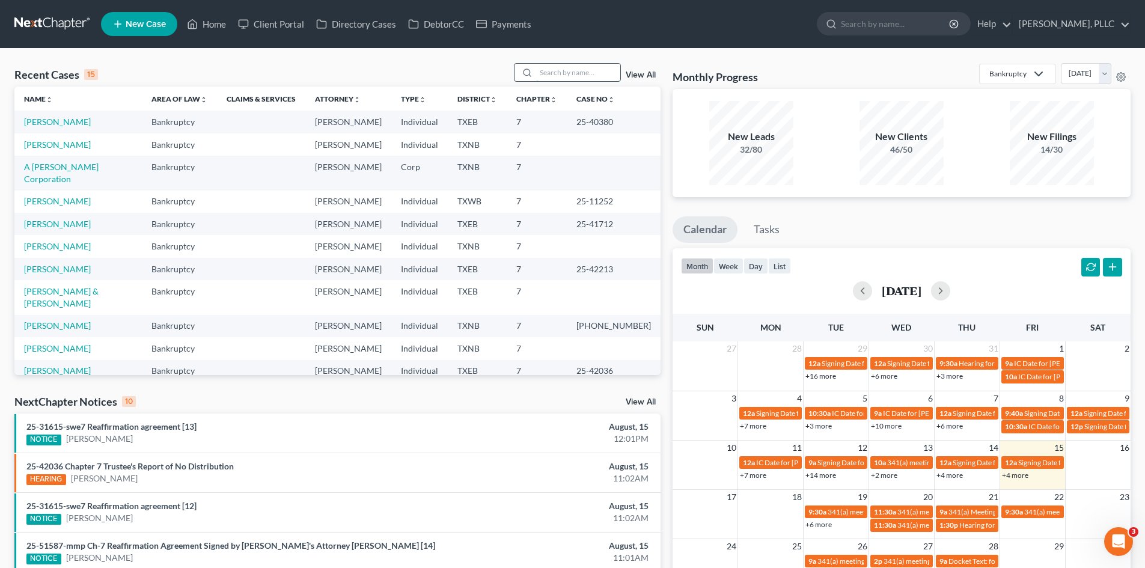
click at [582, 67] on input "search" at bounding box center [578, 72] width 84 height 17
type input "adegoke"
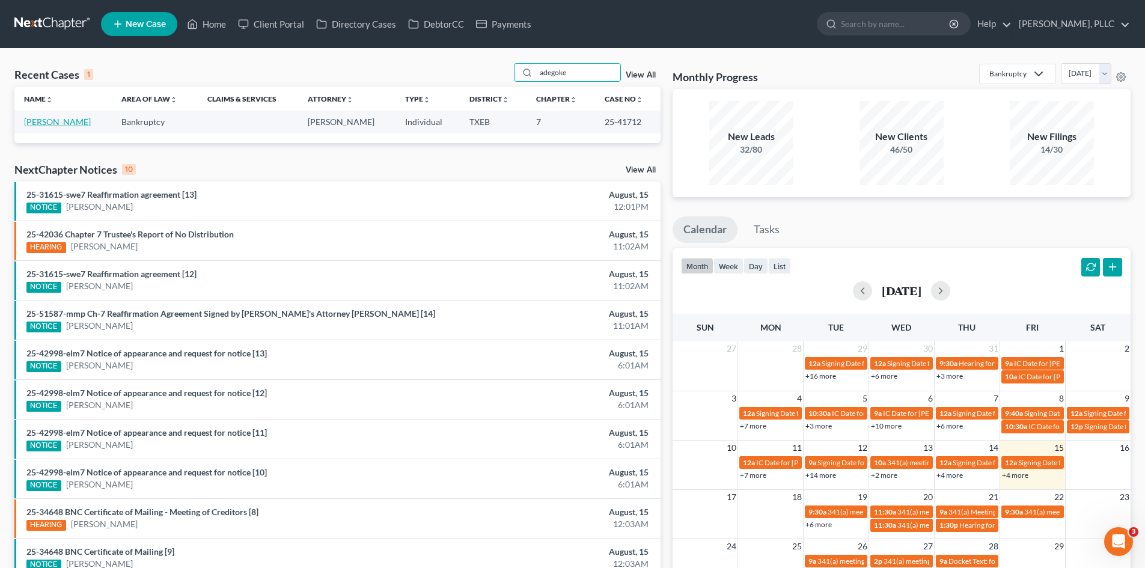
click at [47, 125] on link "[PERSON_NAME]" at bounding box center [57, 122] width 67 height 10
select select "1"
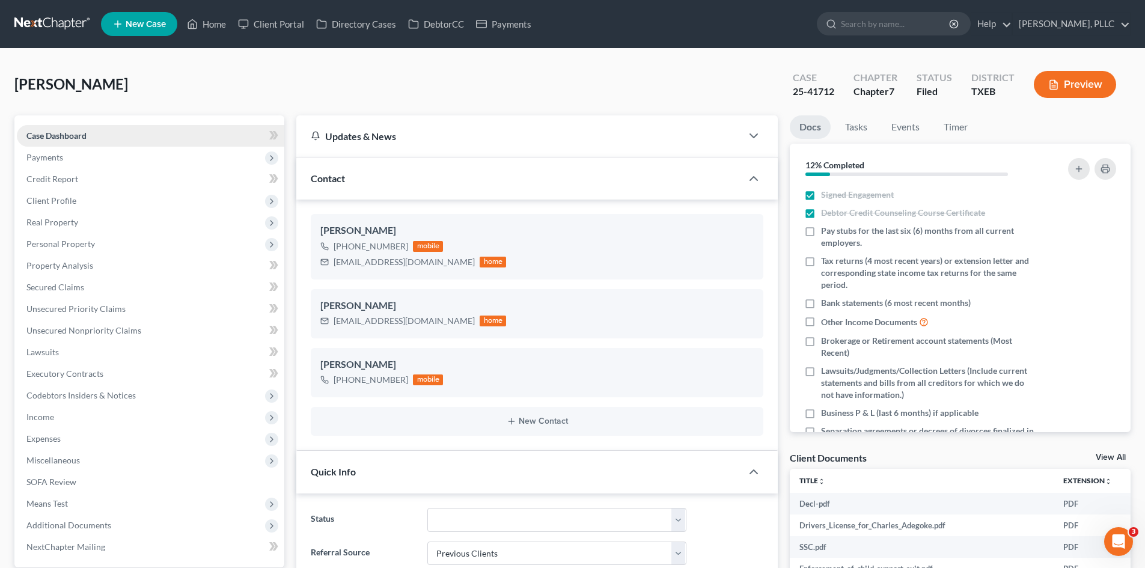
scroll to position [1731, 0]
